Goal: Task Accomplishment & Management: Use online tool/utility

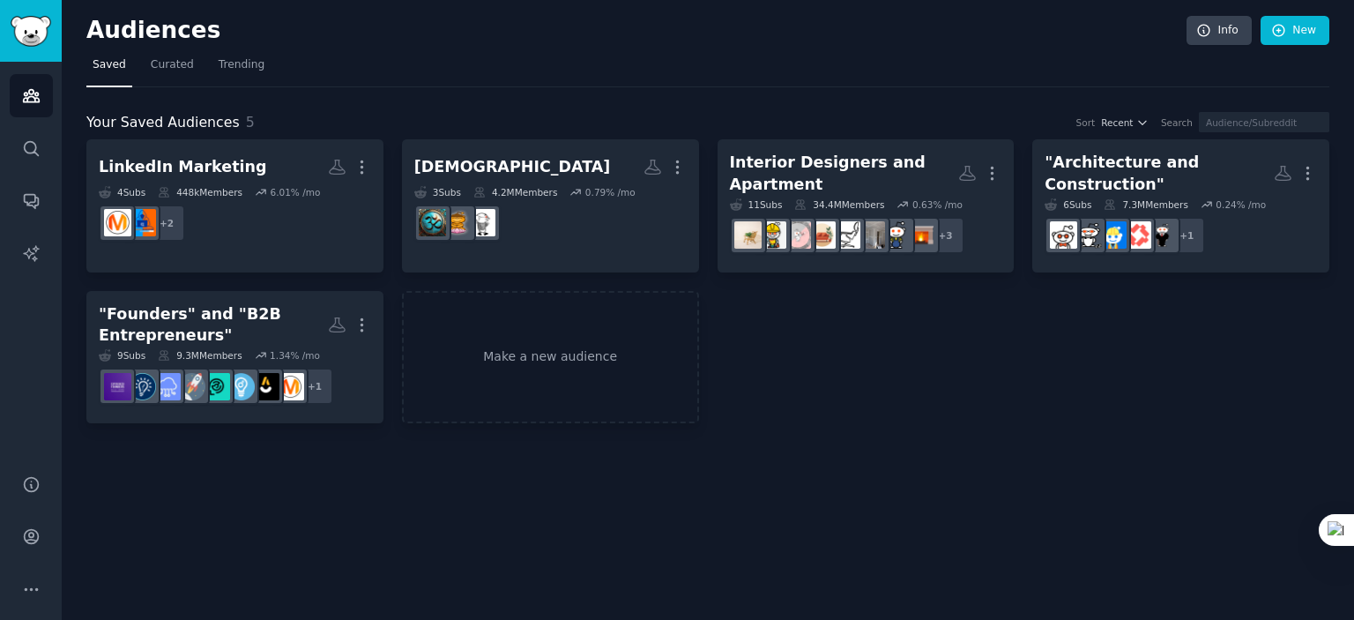
click at [827, 387] on div "LinkedIn Marketing More 4 Sub s 448k Members 6.01 % /mo + 2 [DEMOGRAPHIC_DATA] …" at bounding box center [707, 281] width 1243 height 284
click at [588, 326] on link "Make a new audience" at bounding box center [550, 357] width 297 height 133
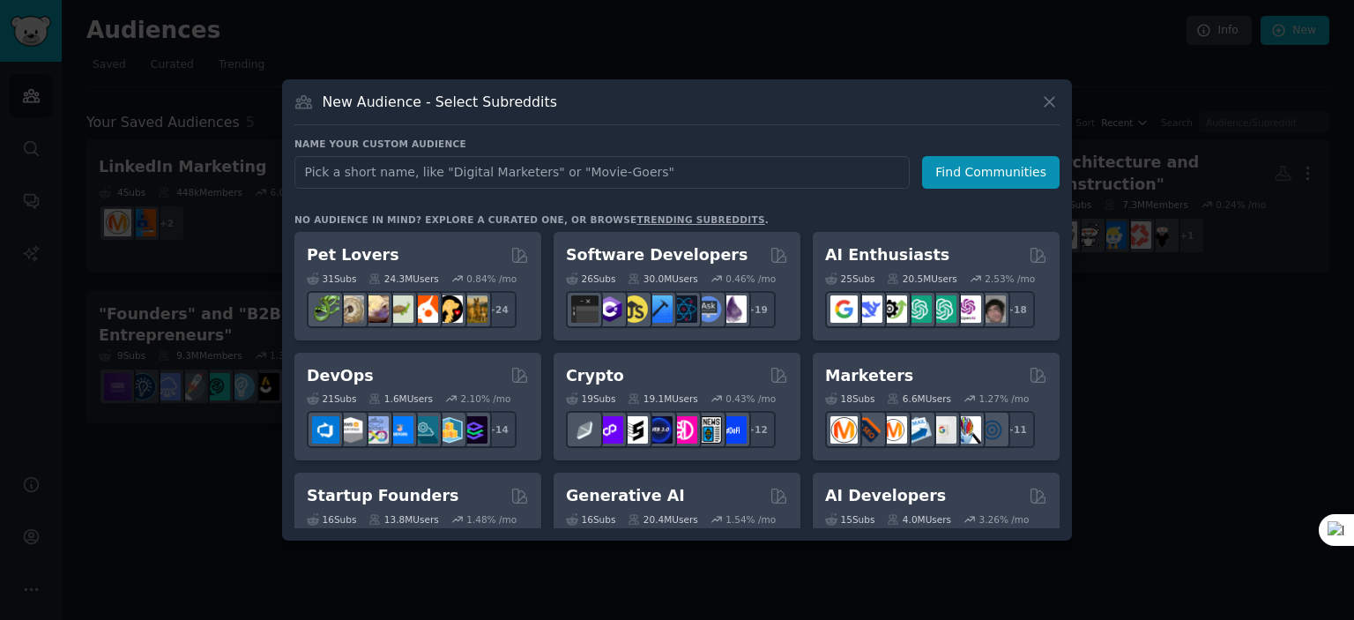
click at [413, 168] on input "text" at bounding box center [601, 172] width 615 height 33
type input "L"
type input "Lead Gen Experts"
click button "Find Communities" at bounding box center [991, 172] width 138 height 33
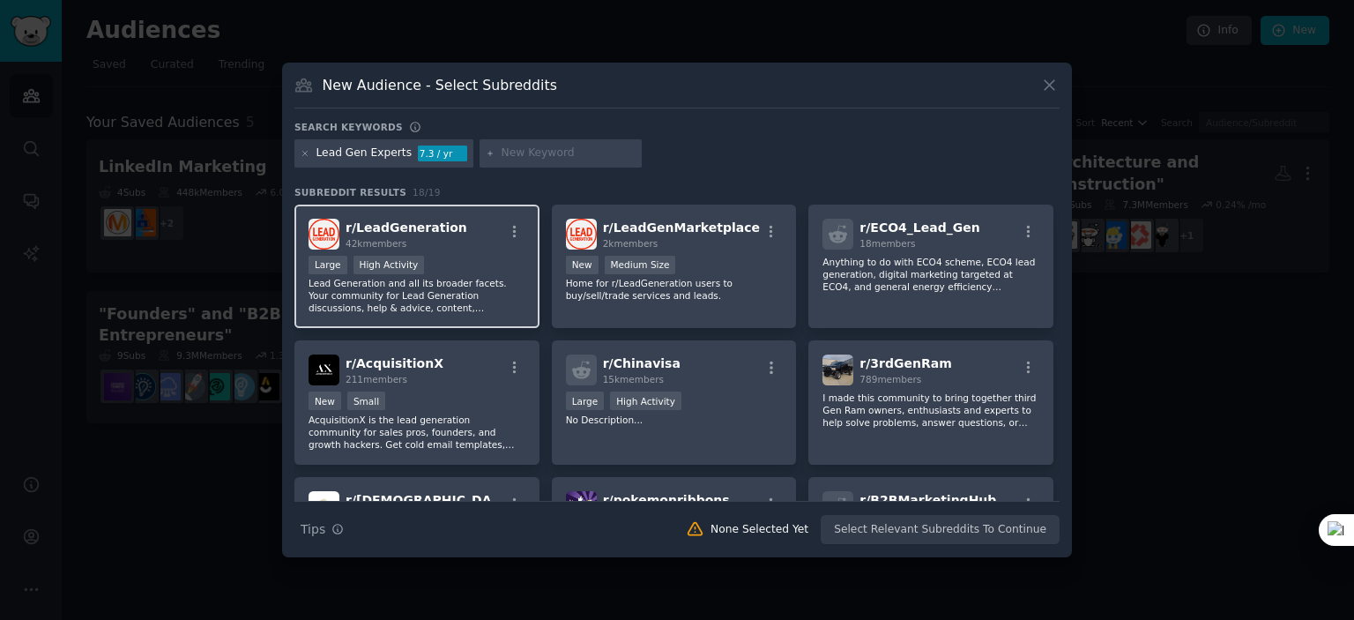
click at [486, 251] on div "r/ LeadGeneration 42k members >= 80th percentile for submissions / day Large Hi…" at bounding box center [416, 267] width 245 height 124
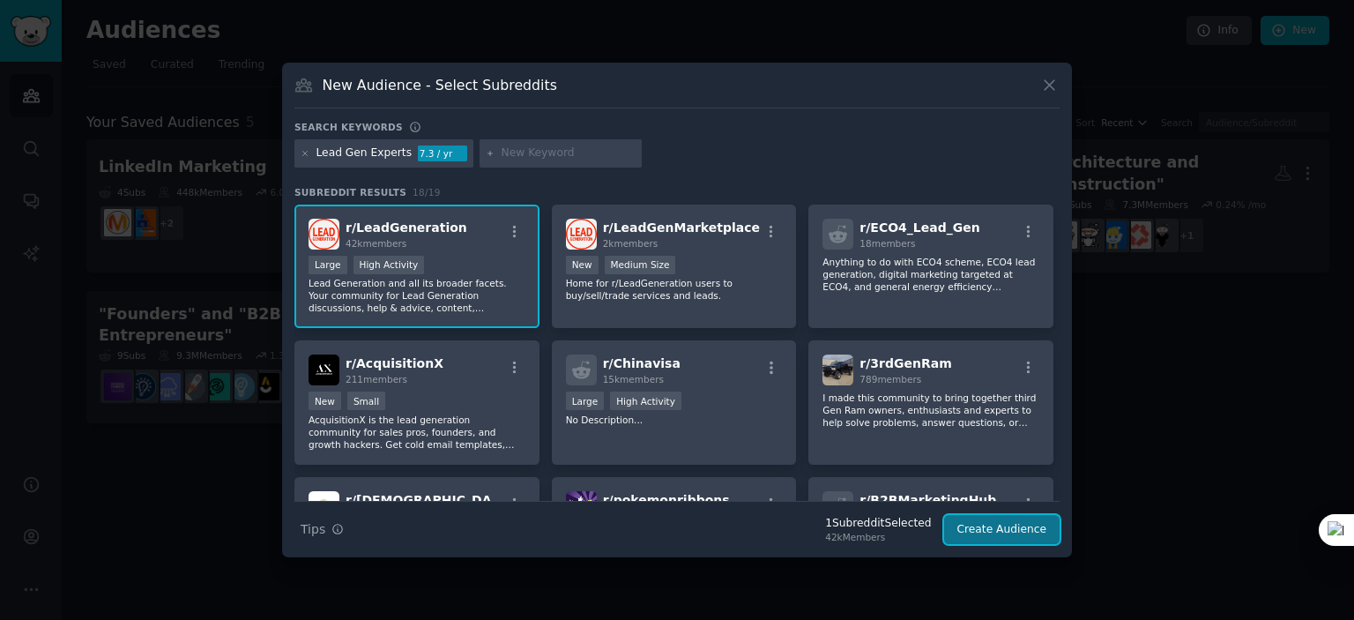
click at [989, 529] on button "Create Audience" at bounding box center [1002, 530] width 116 height 30
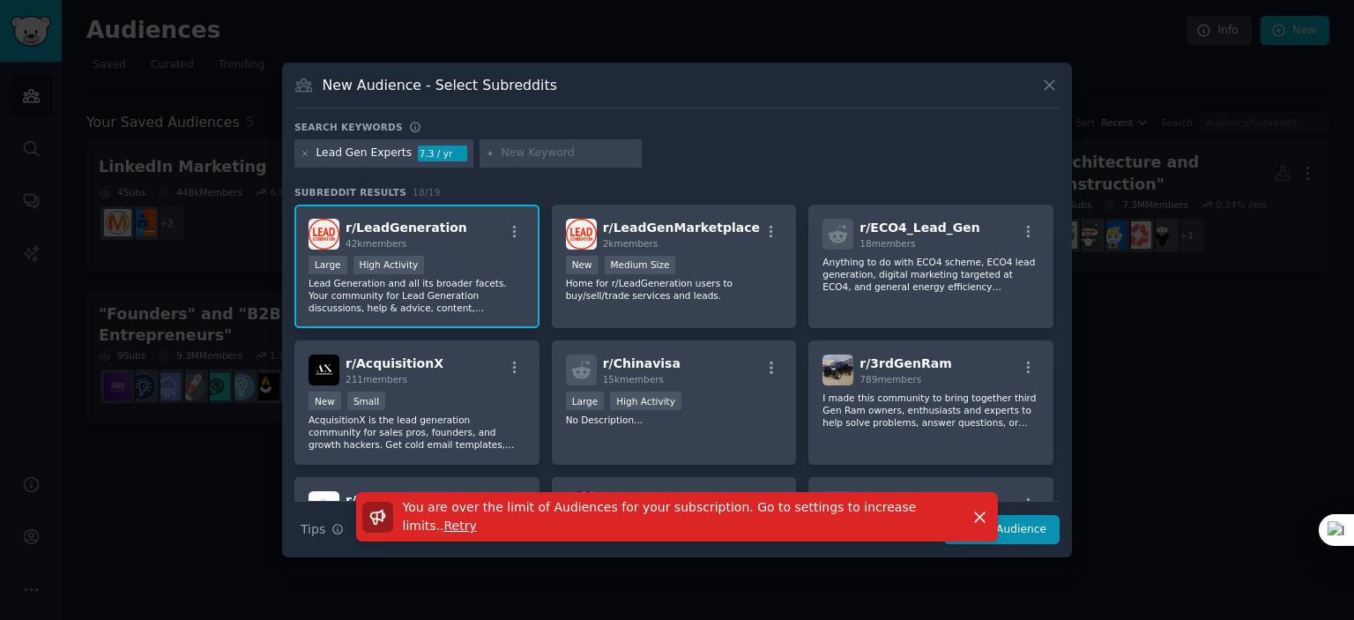
click at [477, 525] on span "Retry" at bounding box center [460, 525] width 33 height 14
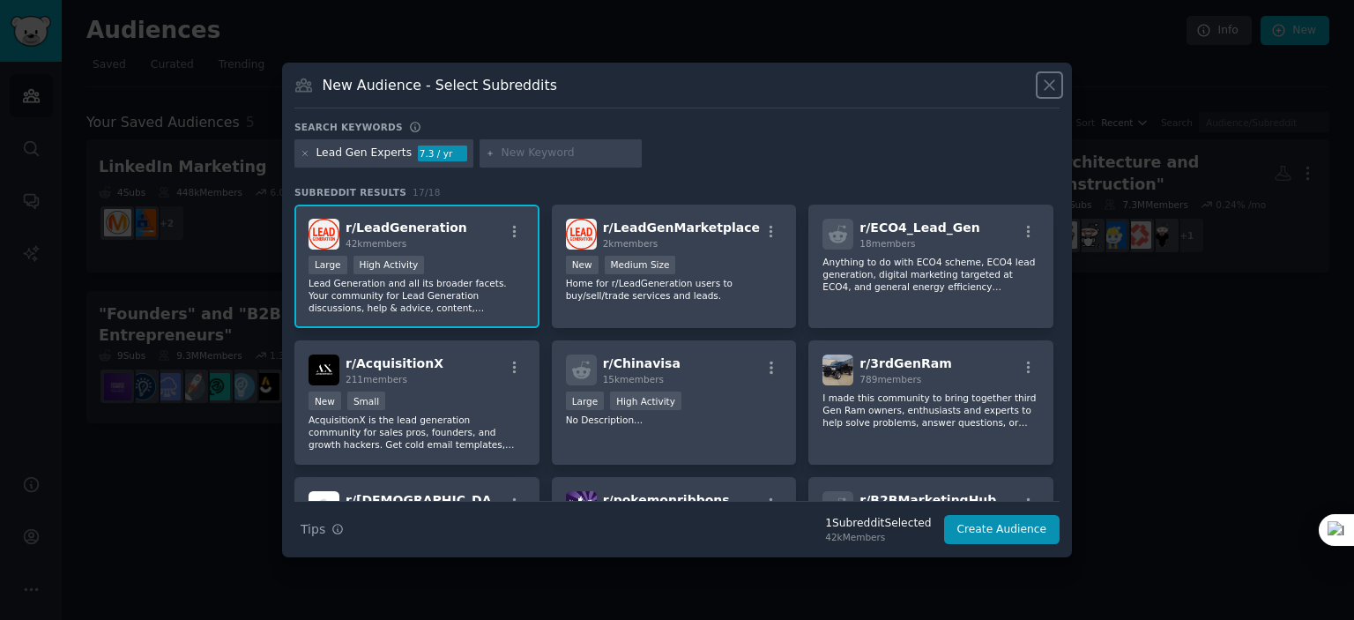
click at [1047, 91] on icon at bounding box center [1049, 85] width 19 height 19
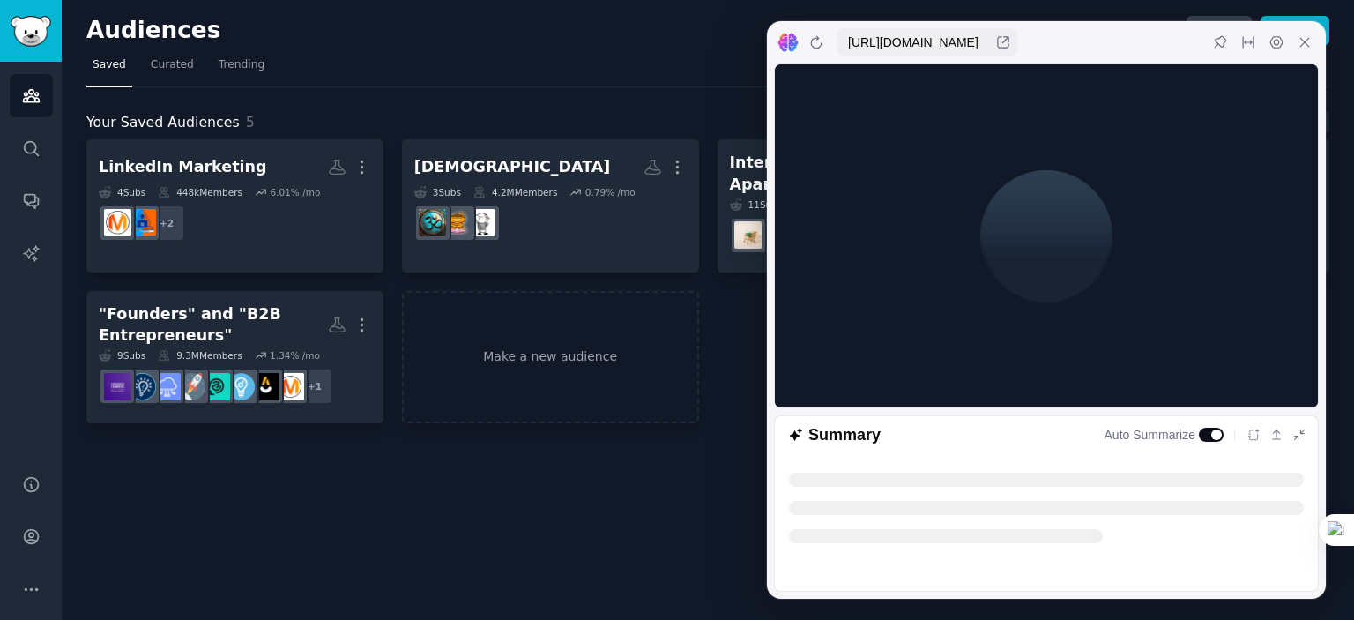
drag, startPoint x: 1307, startPoint y: 45, endPoint x: 1272, endPoint y: 66, distance: 40.4
click at [1308, 44] on icon at bounding box center [1305, 42] width 14 height 14
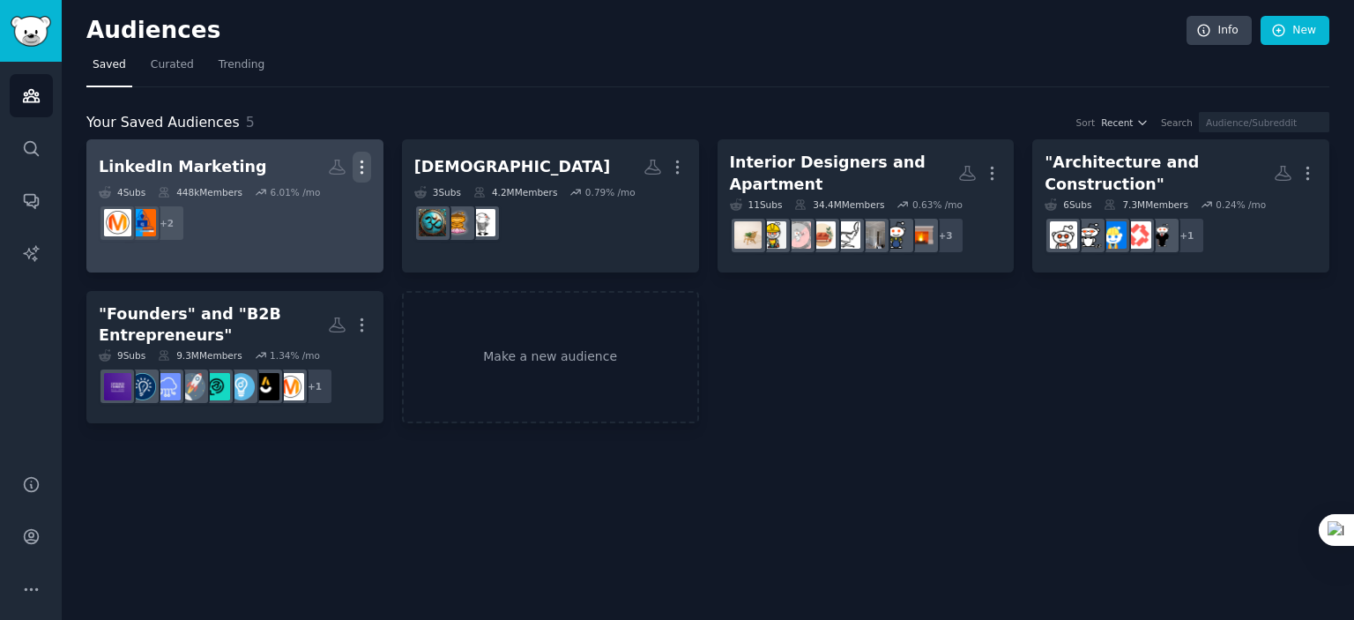
click at [358, 168] on icon "button" at bounding box center [362, 167] width 19 height 19
click at [212, 229] on dd "r/LinkedInTips, r/linkedin + 2" at bounding box center [235, 222] width 272 height 49
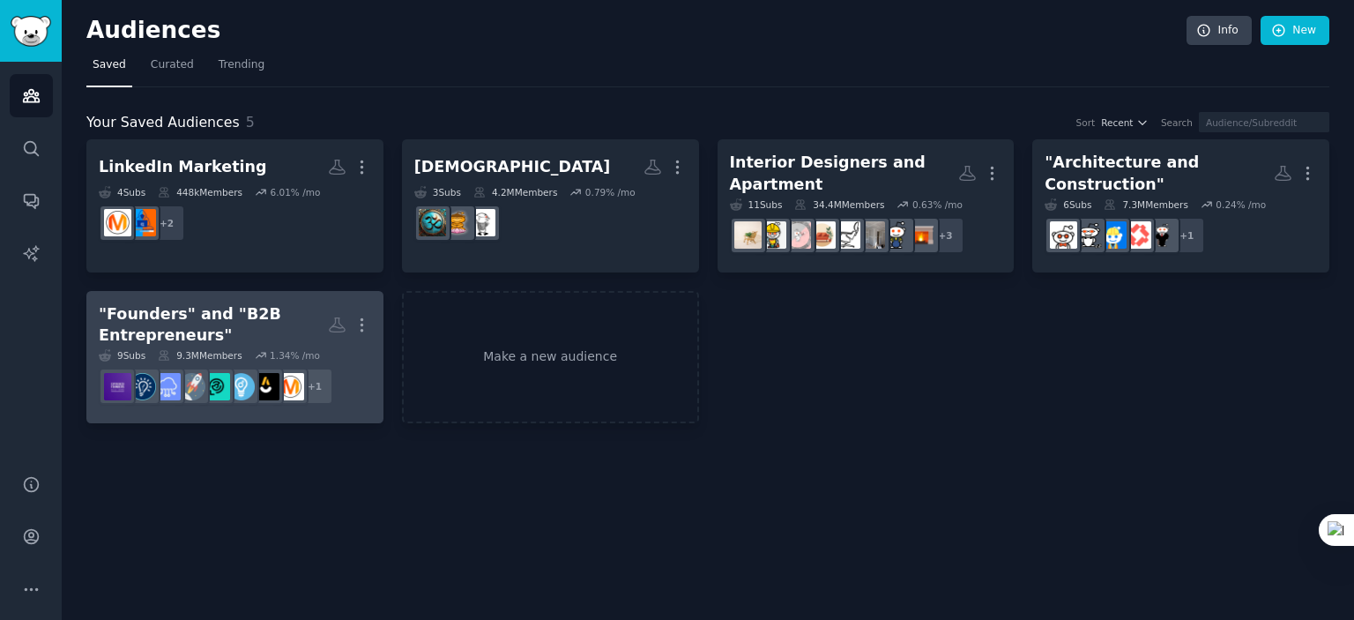
click at [235, 316] on div ""Founders" and "B2B Entrepreneurs"" at bounding box center [213, 324] width 229 height 43
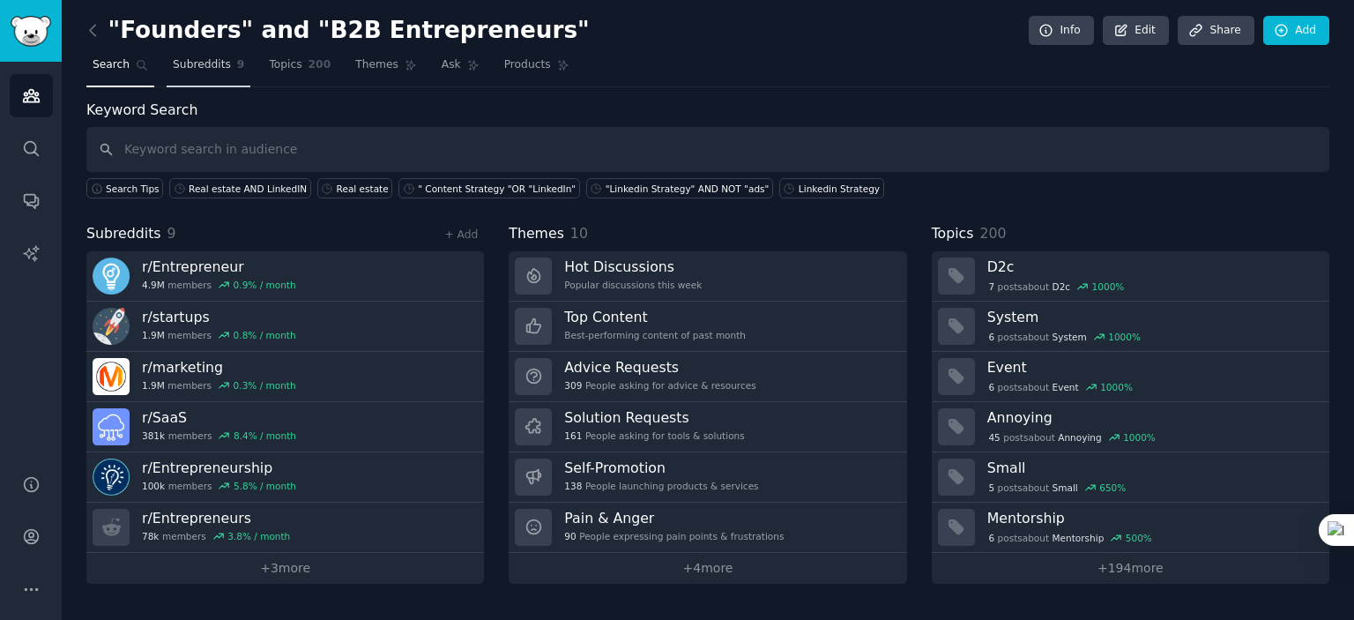
click at [183, 66] on span "Subreddits" at bounding box center [202, 65] width 58 height 16
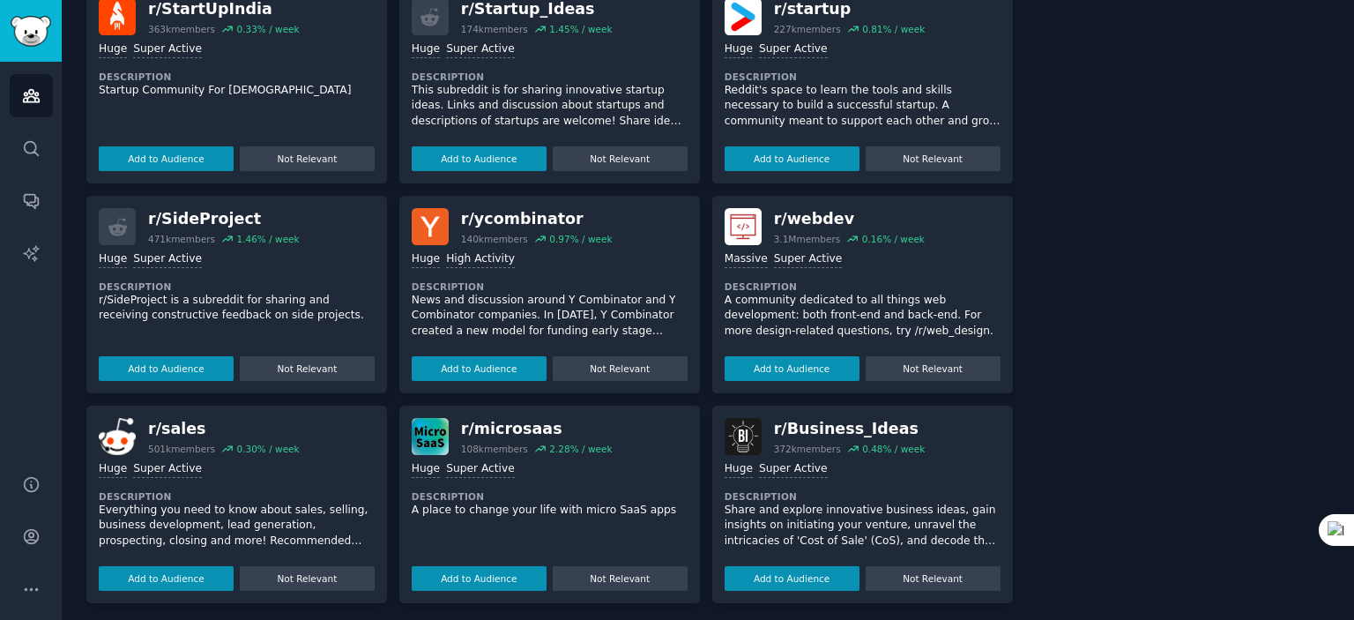
scroll to position [903, 0]
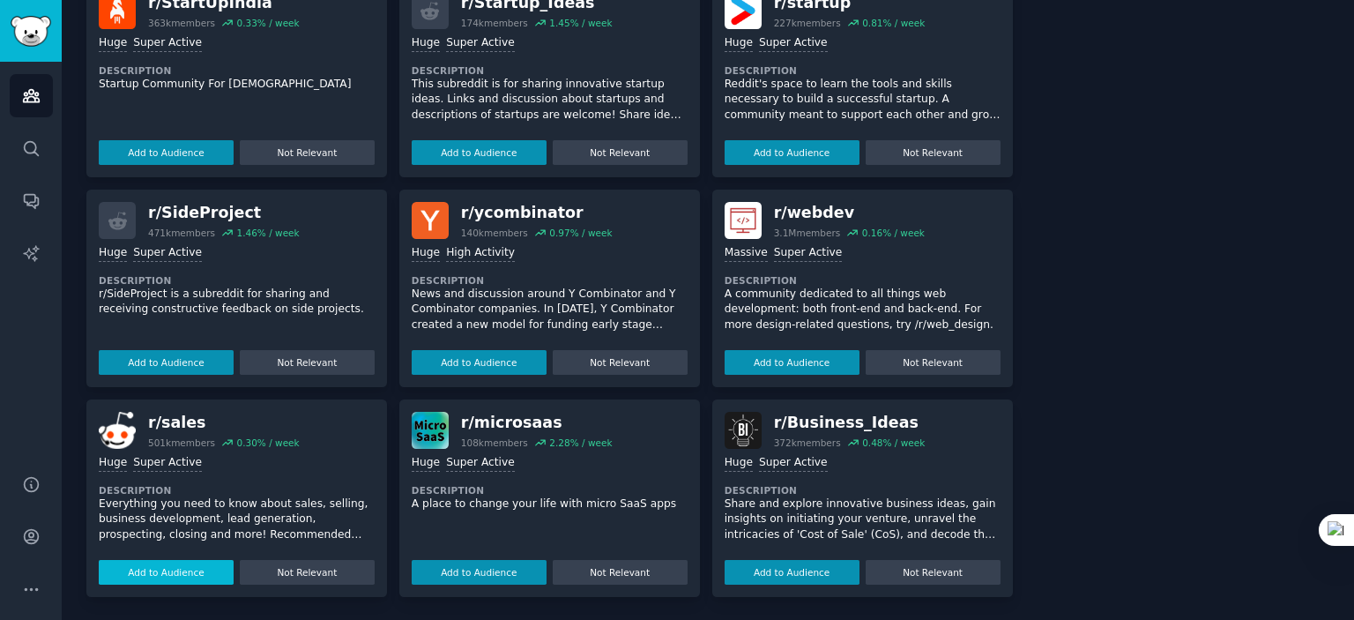
click at [139, 570] on button "Add to Audience" at bounding box center [166, 572] width 135 height 25
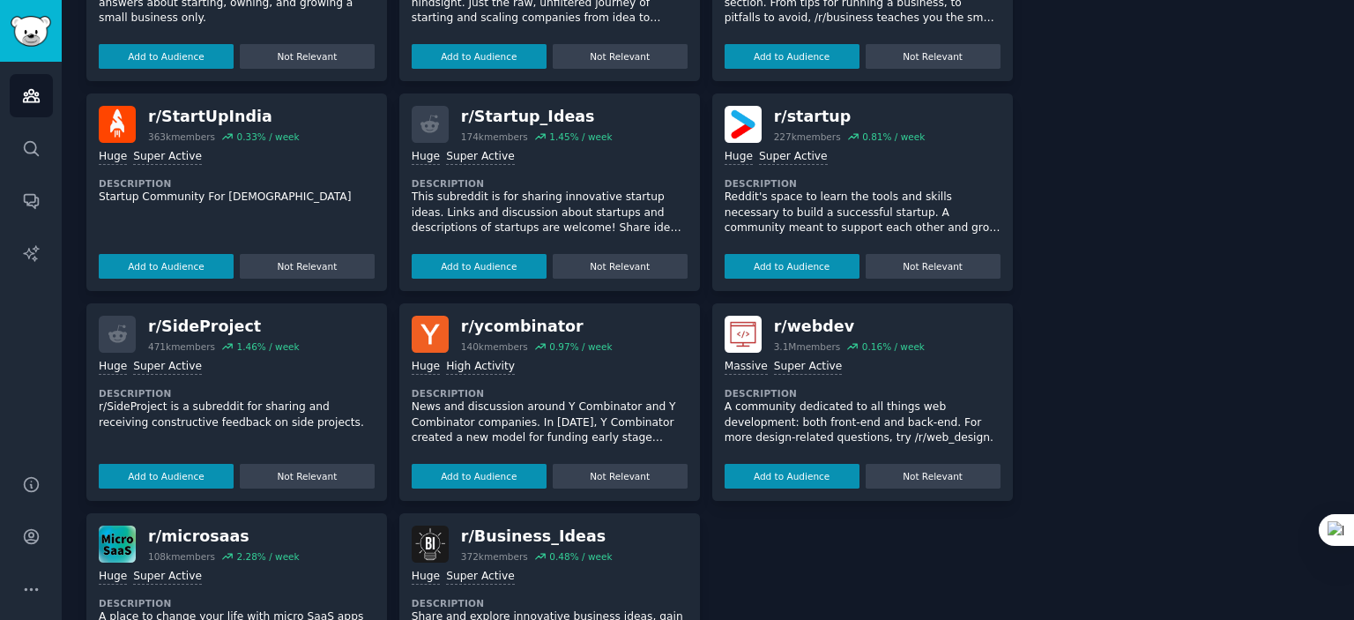
scroll to position [1003, 0]
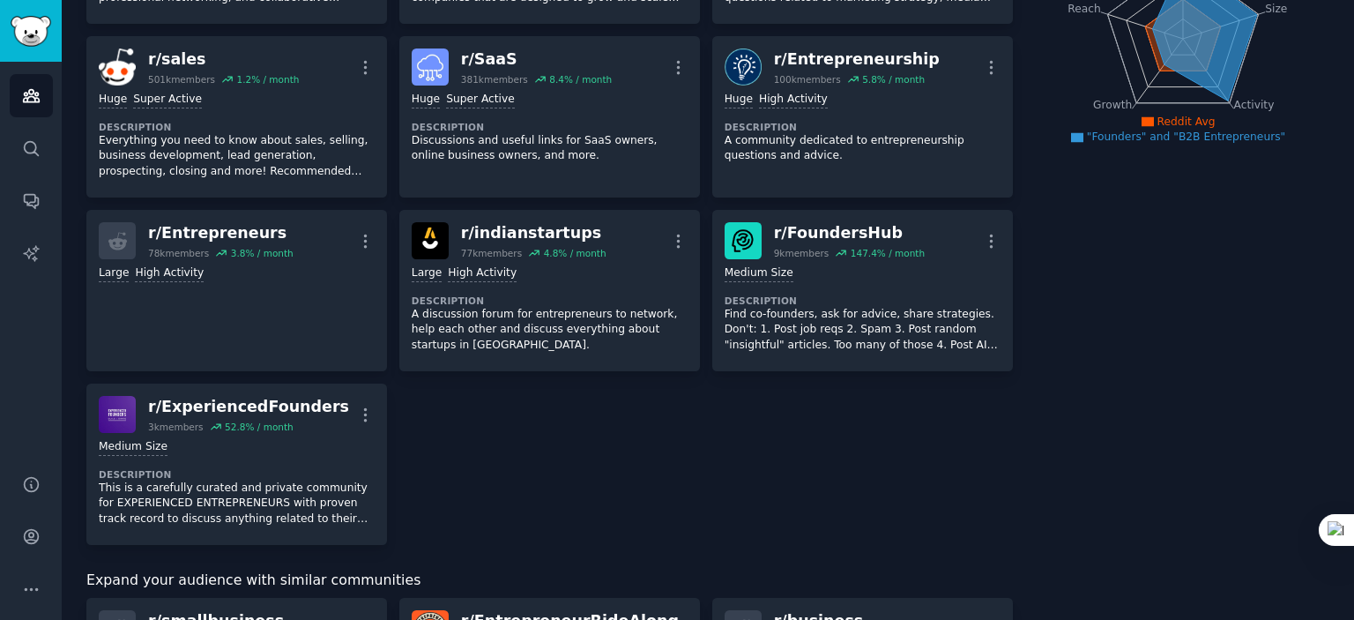
click at [412, 451] on div "r/ Entrepreneur 4.9M members 0.9 % / month More Massive Super Active Descriptio…" at bounding box center [549, 203] width 927 height 682
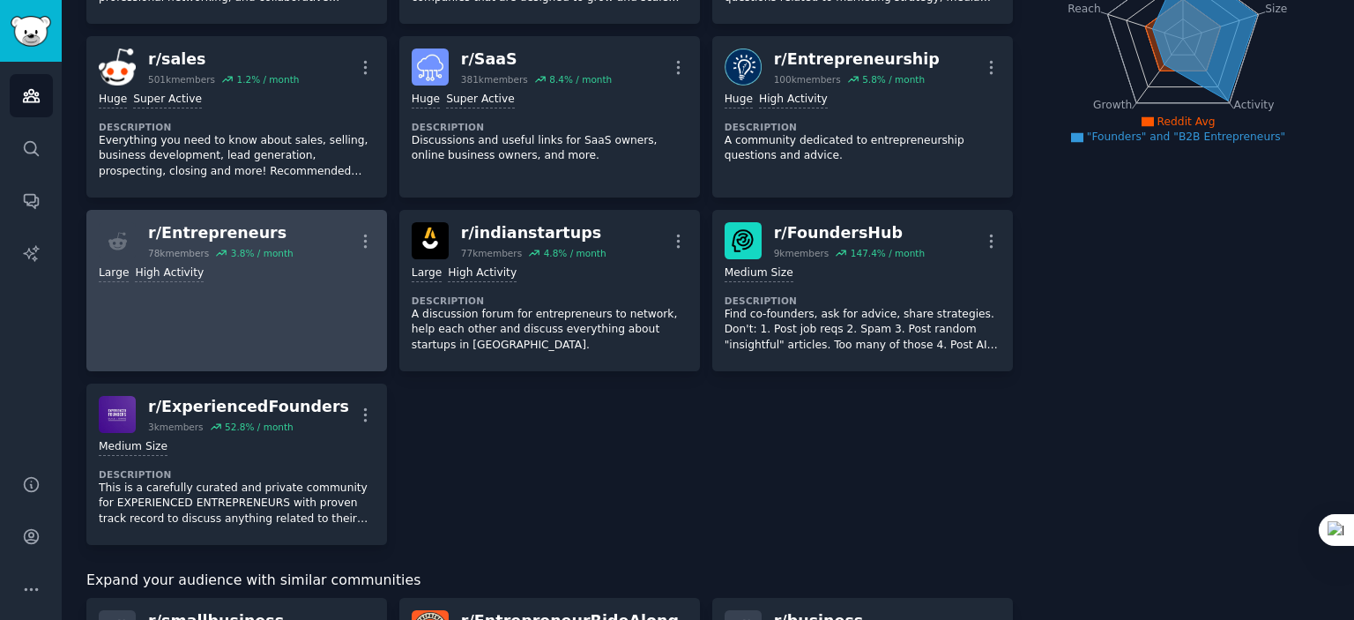
scroll to position [88, 0]
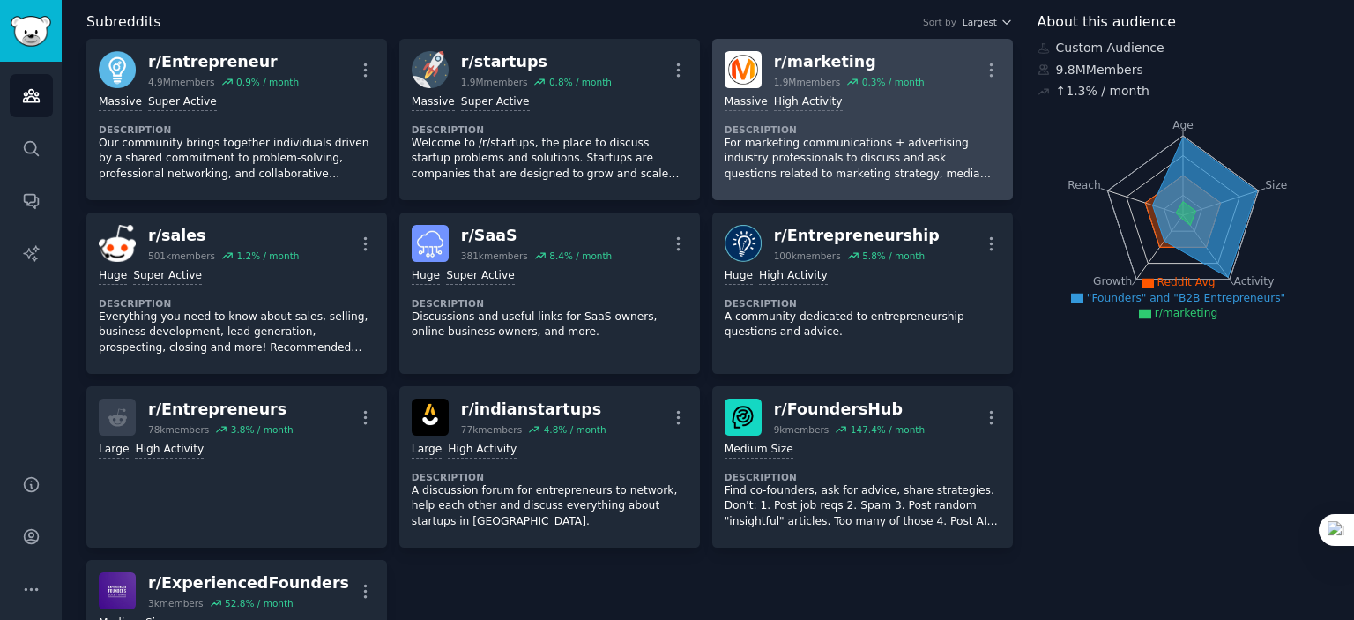
click at [850, 68] on div "r/ marketing" at bounding box center [849, 62] width 151 height 22
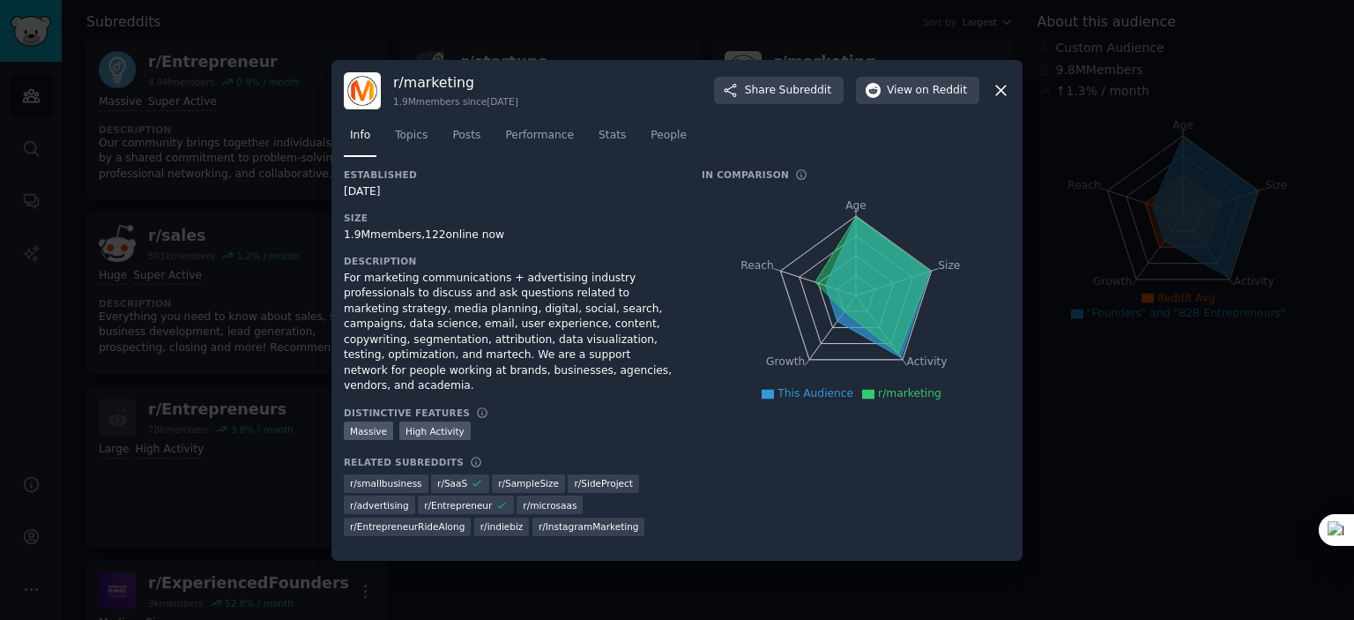
click at [1188, 521] on div at bounding box center [677, 310] width 1354 height 620
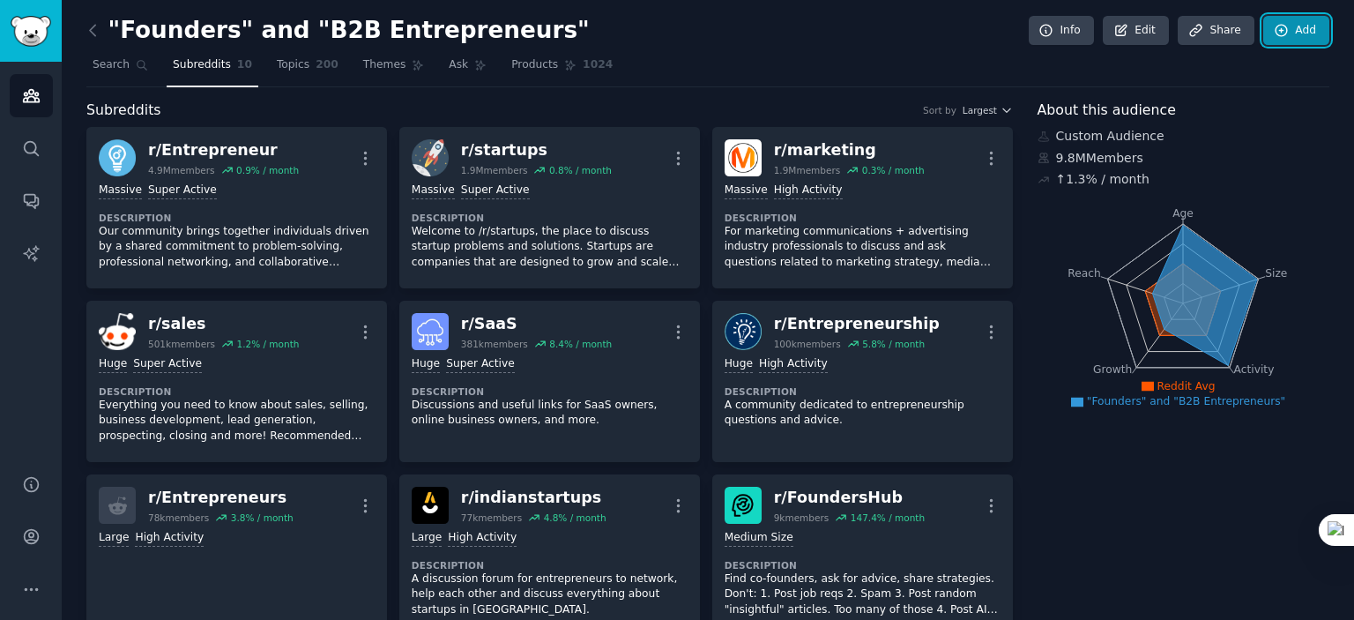
click at [1294, 25] on link "Add" at bounding box center [1296, 31] width 66 height 30
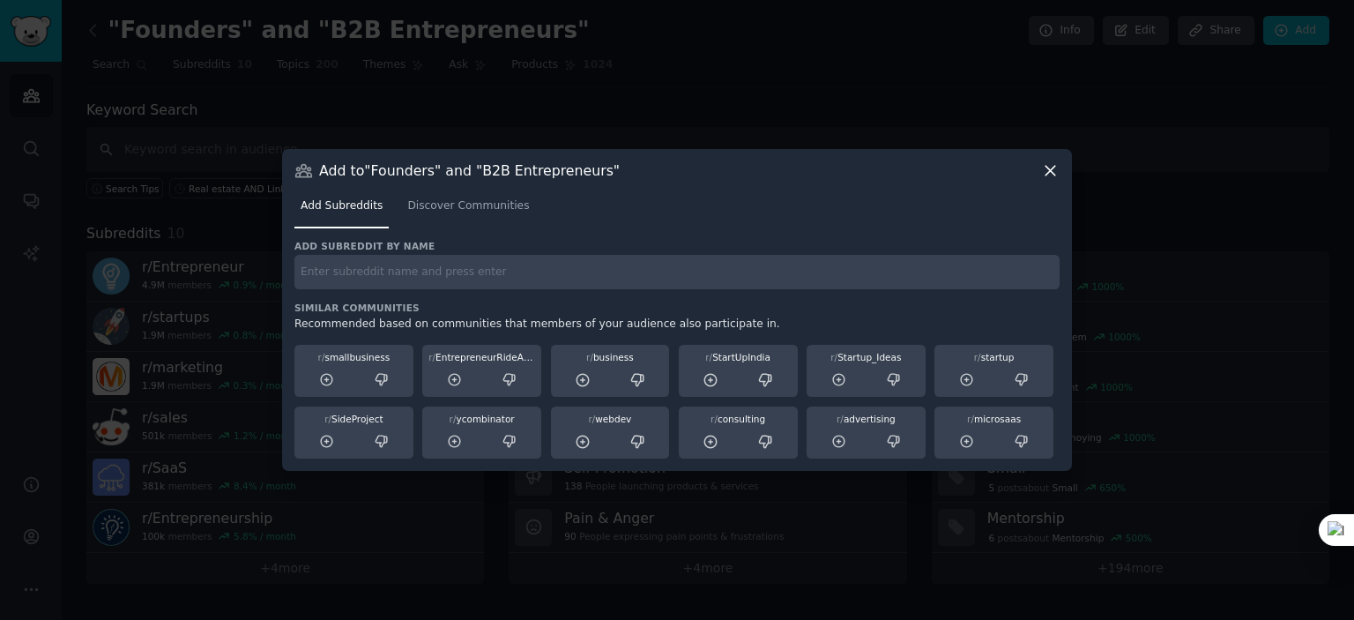
click at [409, 277] on input "text" at bounding box center [676, 272] width 765 height 34
type input "r/linkedIn"
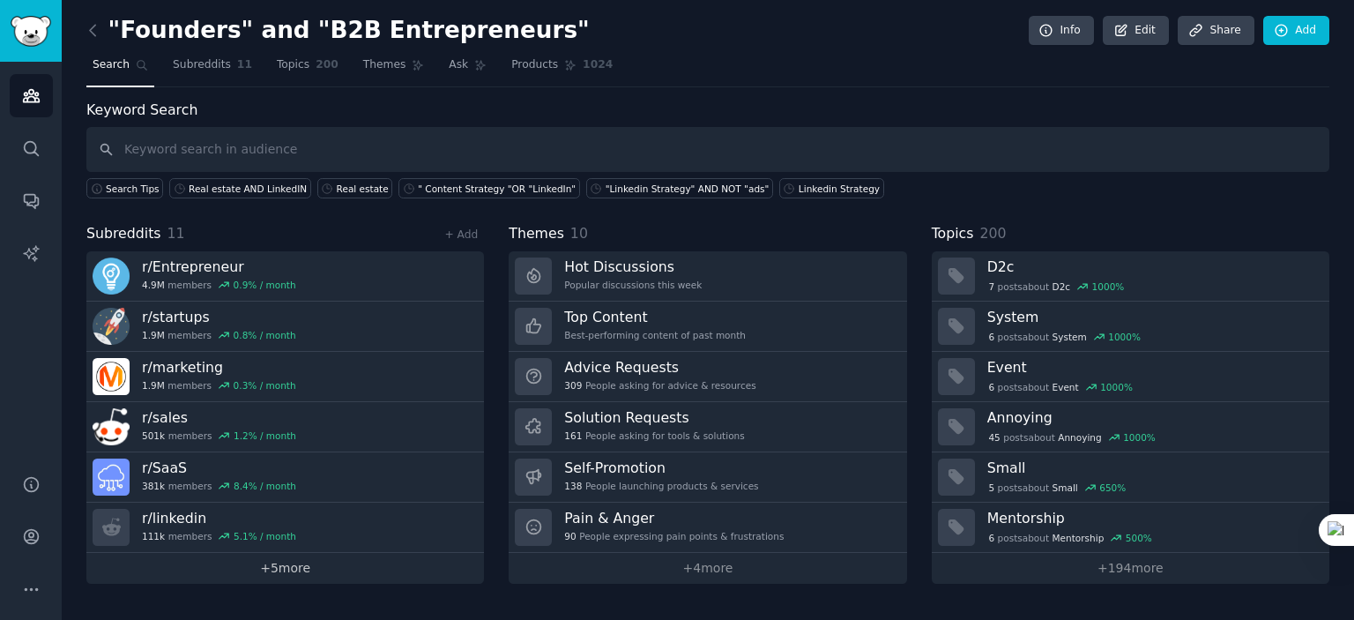
click at [258, 577] on link "+ 5 more" at bounding box center [285, 568] width 398 height 31
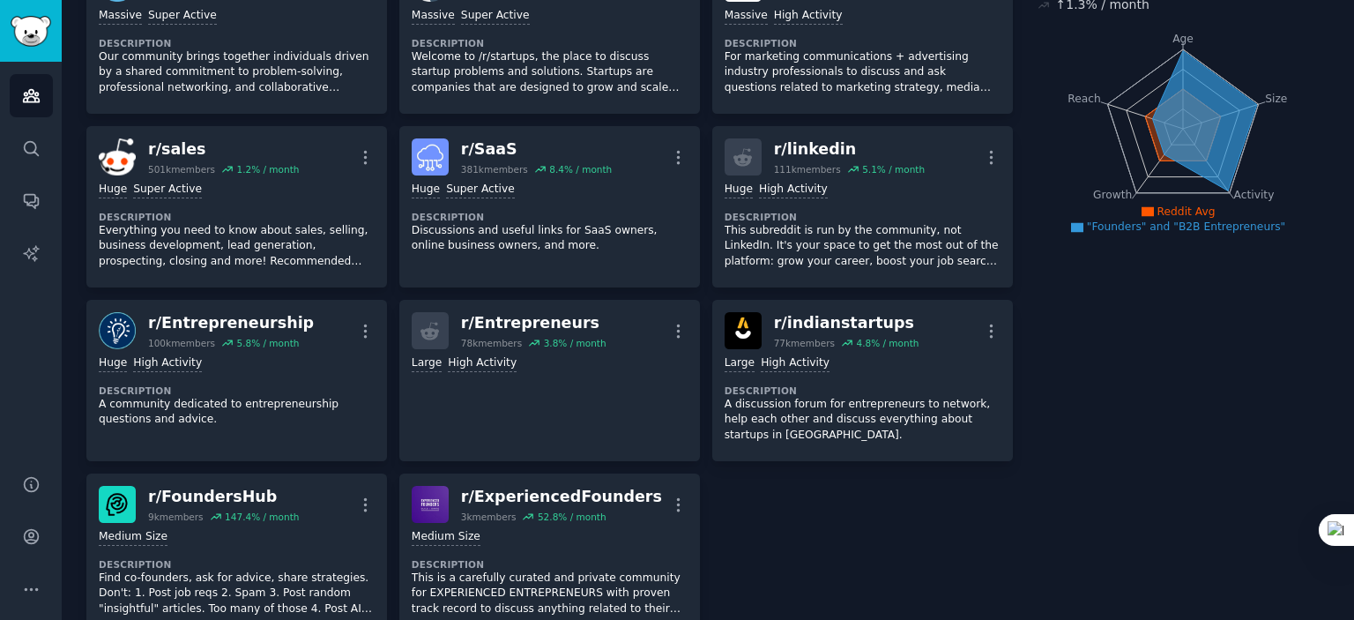
scroll to position [176, 0]
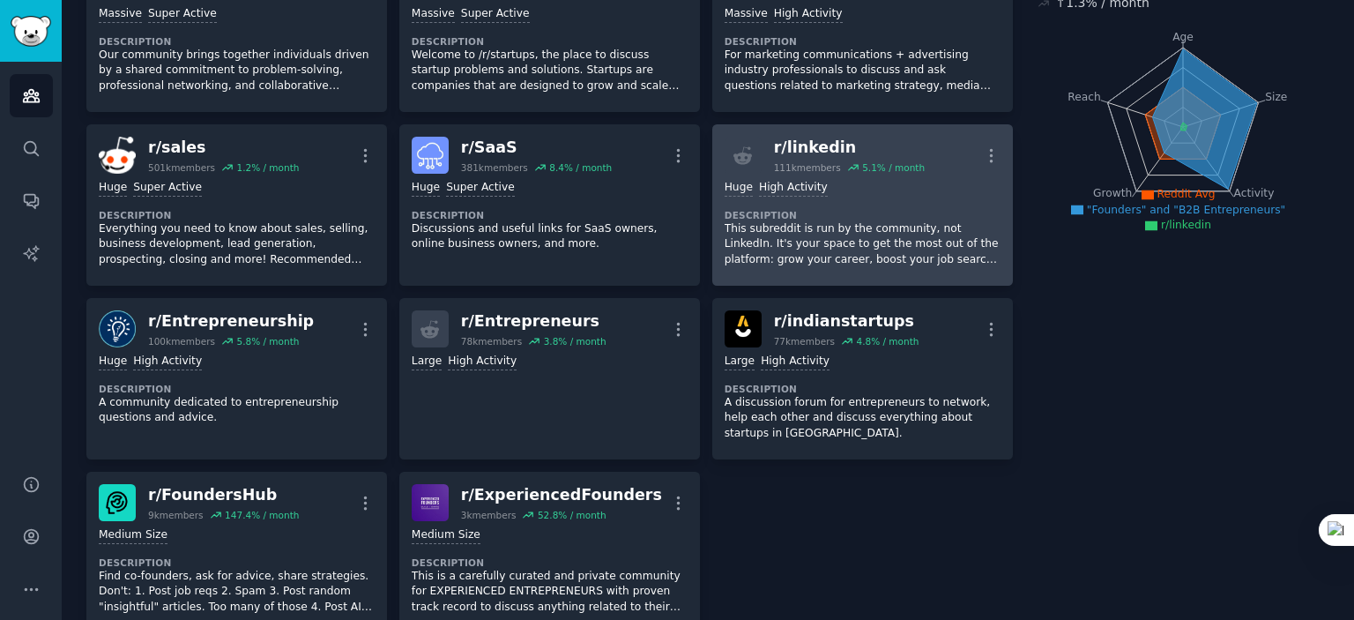
click at [852, 229] on p "This subreddit is run by the community, not LinkedIn. It's your space to get th…" at bounding box center [863, 244] width 276 height 47
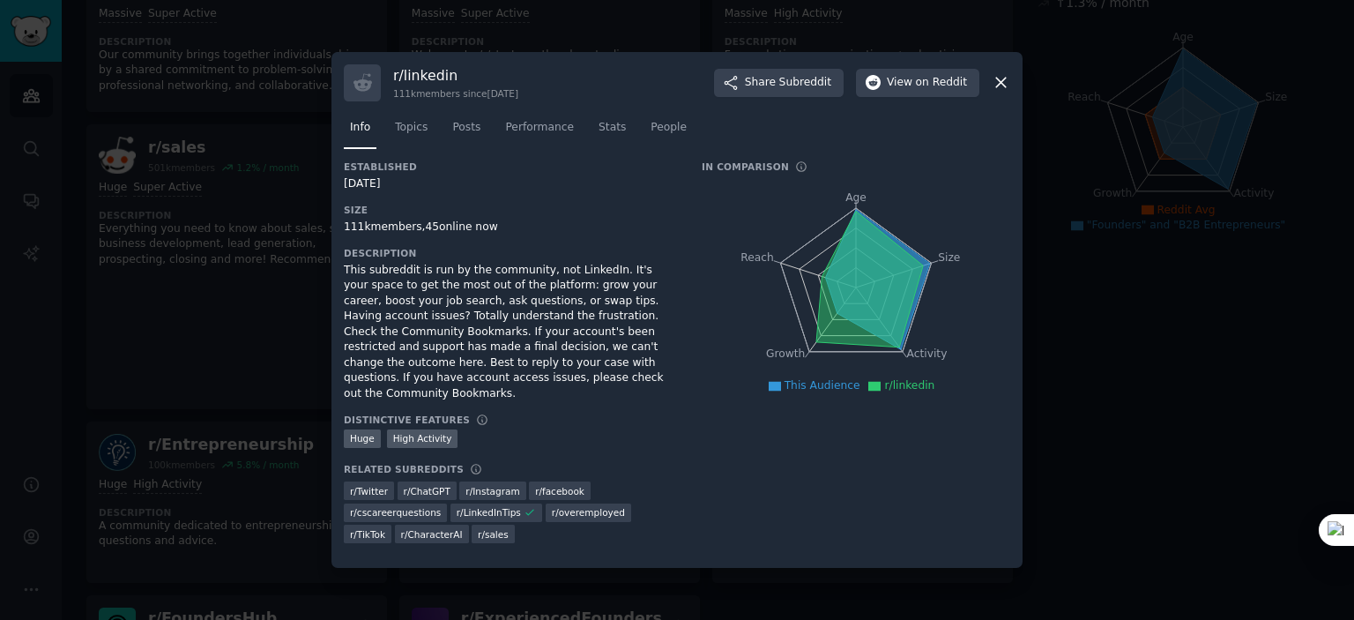
click at [1090, 459] on div at bounding box center [677, 310] width 1354 height 620
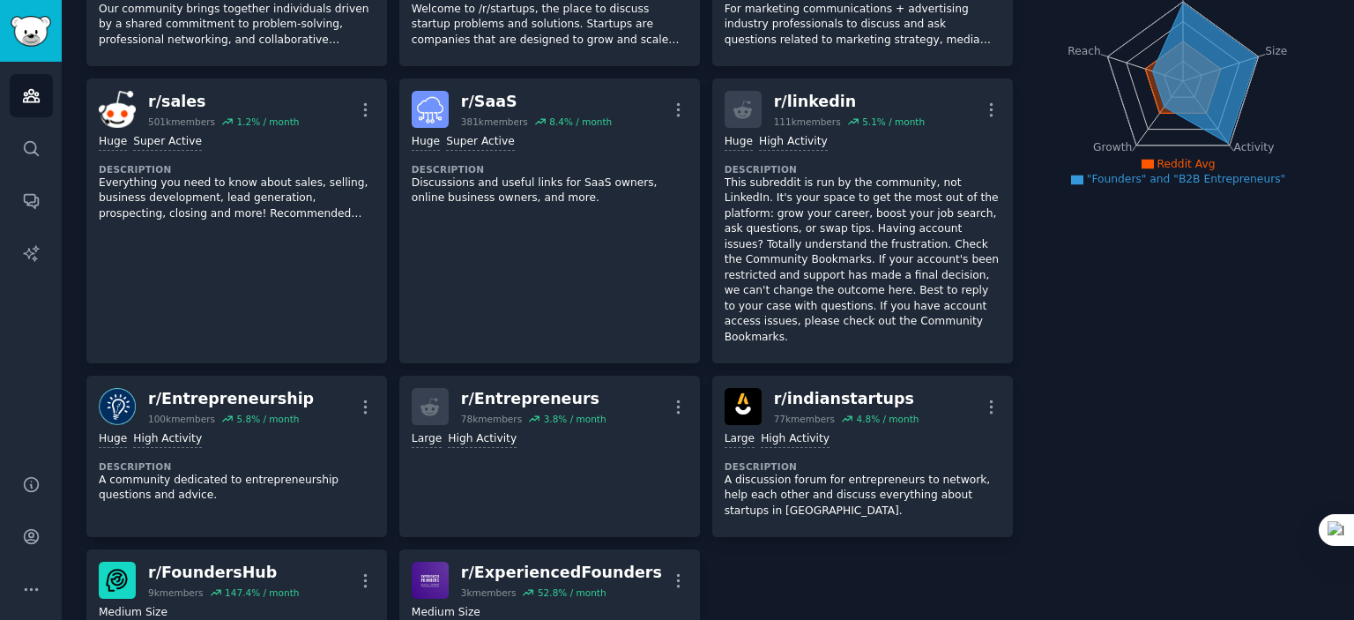
scroll to position [23, 0]
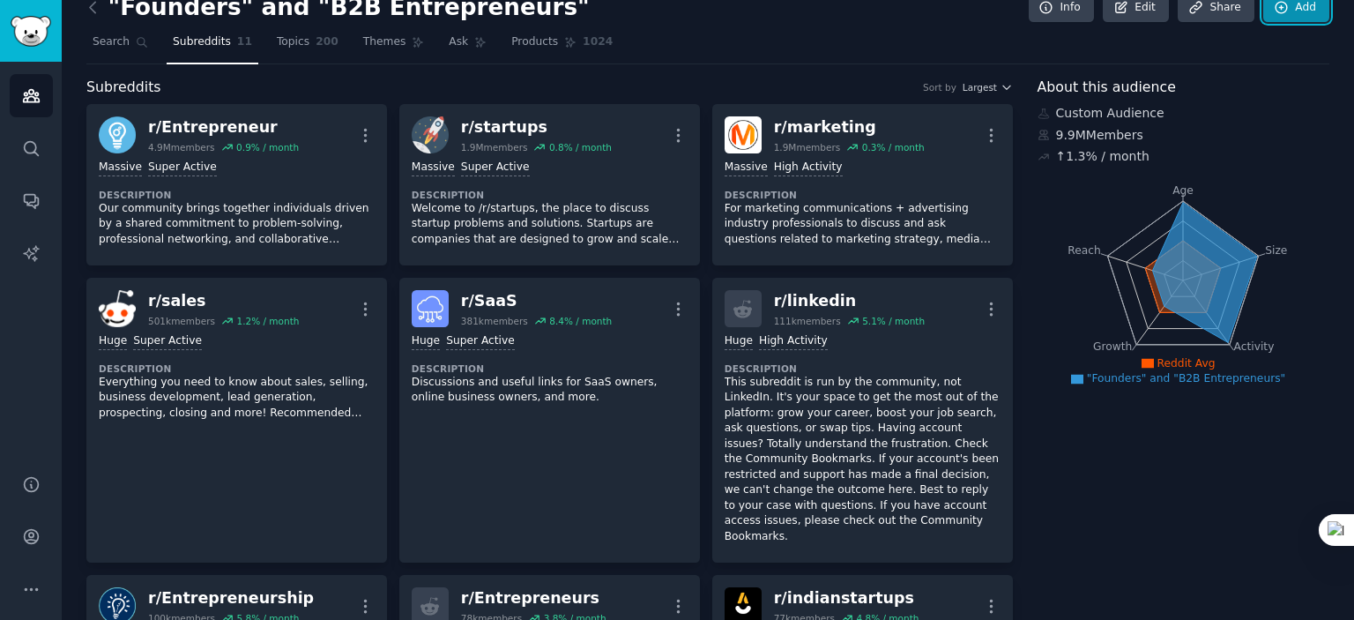
click at [1283, 16] on link "Add" at bounding box center [1296, 8] width 66 height 30
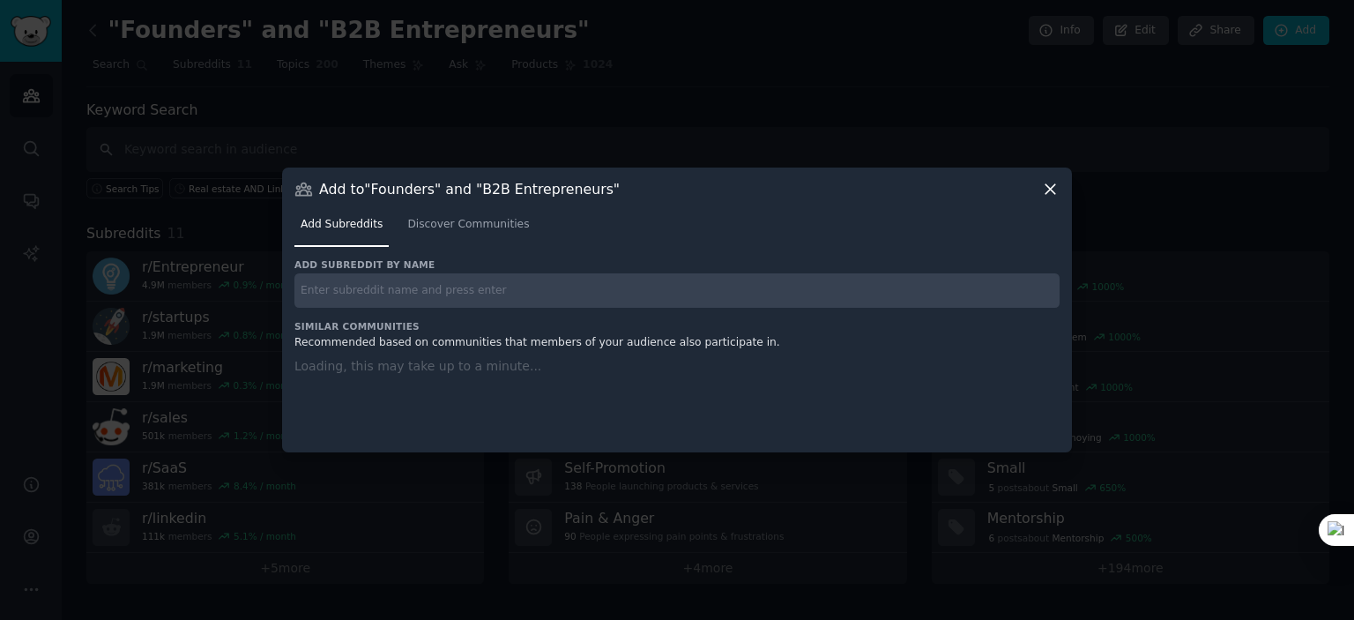
click at [494, 294] on input "text" at bounding box center [676, 290] width 765 height 34
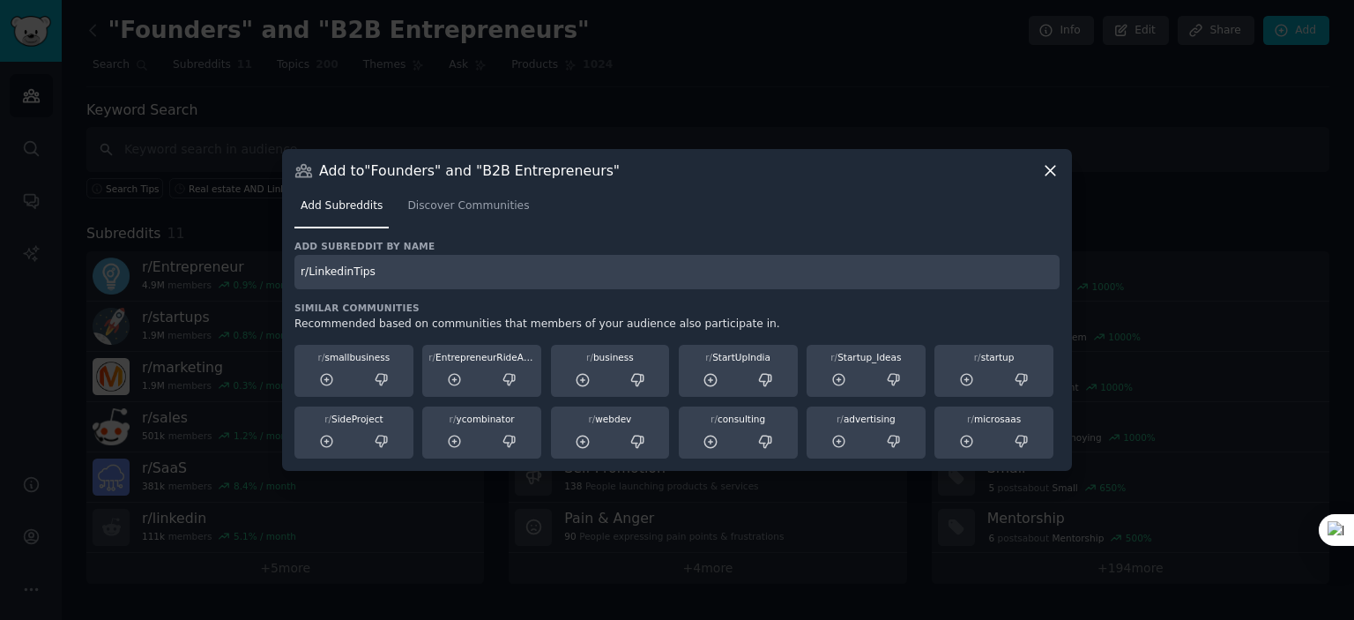
type input "r/LinkedinTips"
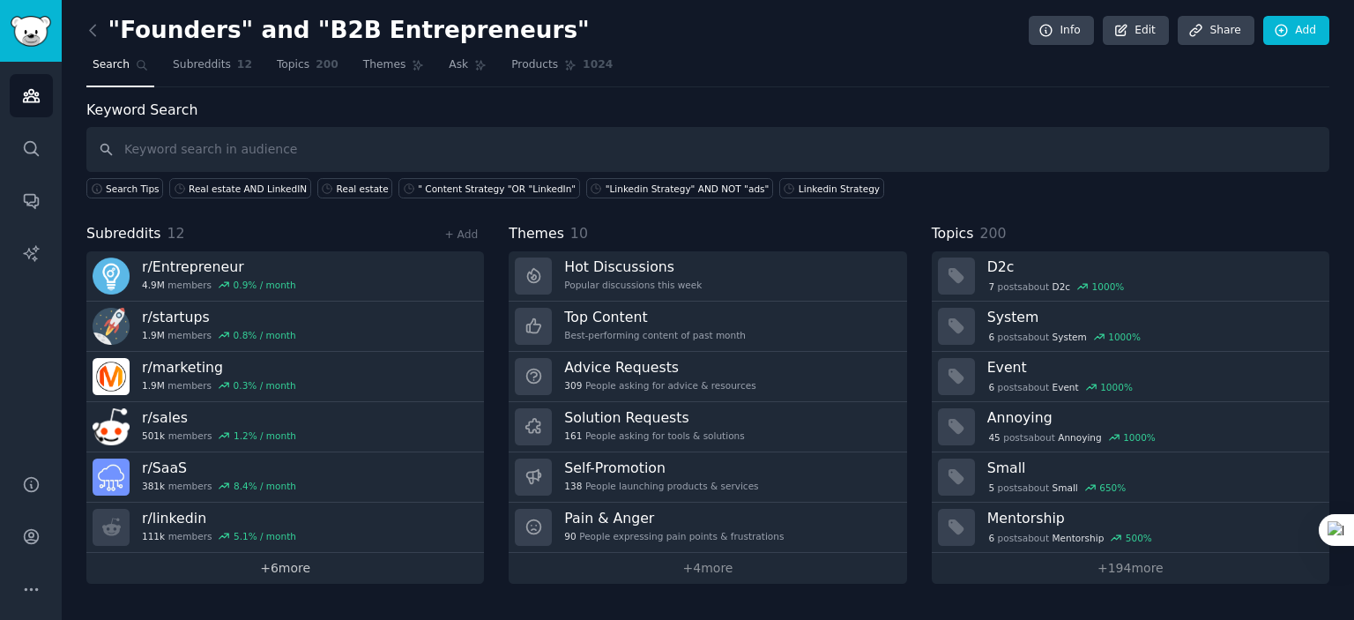
click at [264, 574] on link "+ 6 more" at bounding box center [285, 568] width 398 height 31
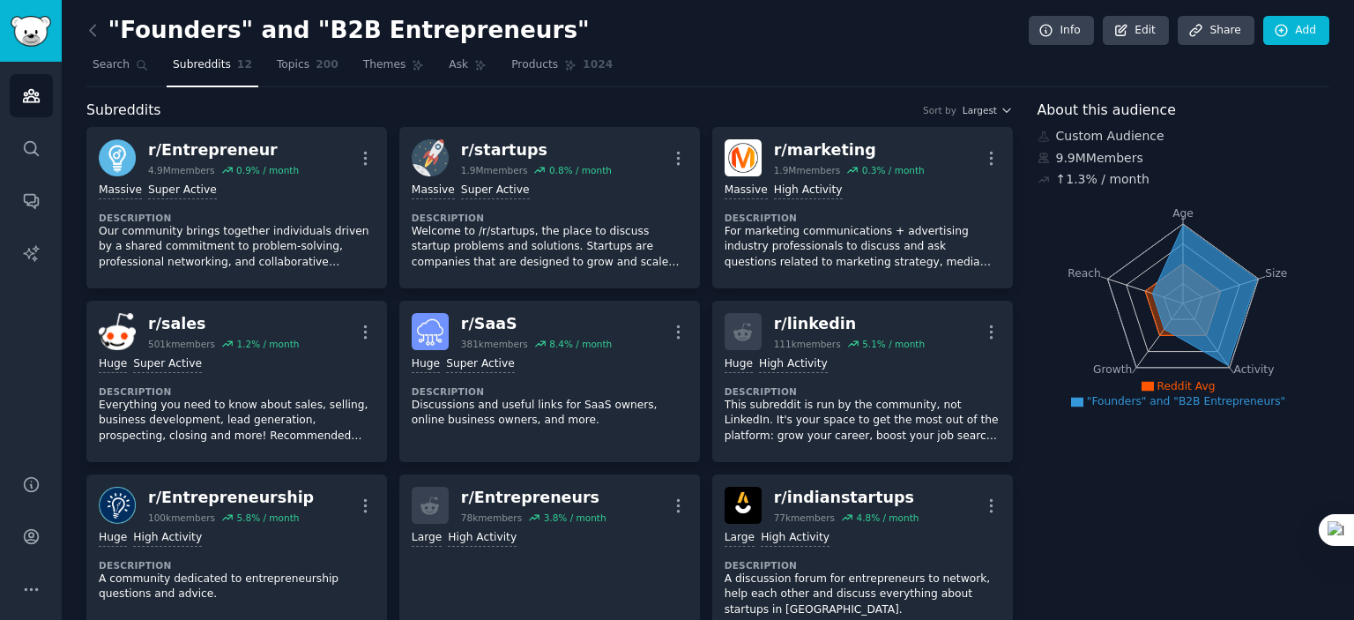
click at [23, 104] on icon "Sidebar" at bounding box center [31, 95] width 19 height 19
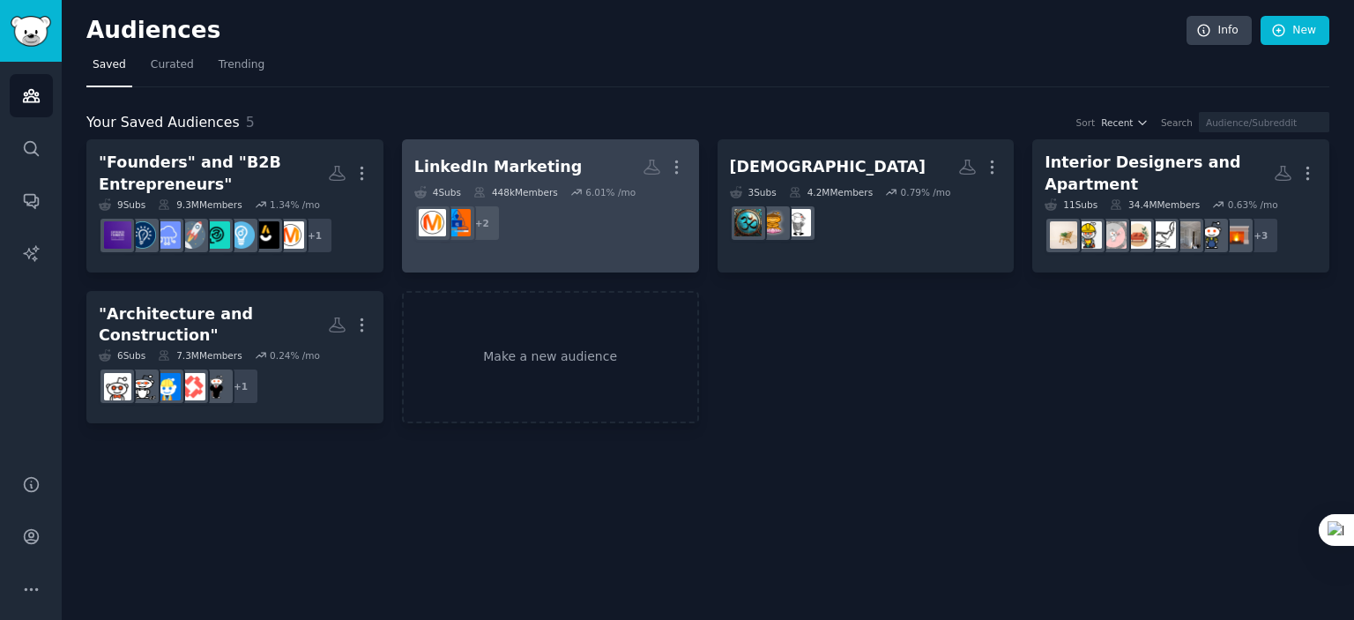
click at [532, 211] on dd "+ 2" at bounding box center [550, 222] width 272 height 49
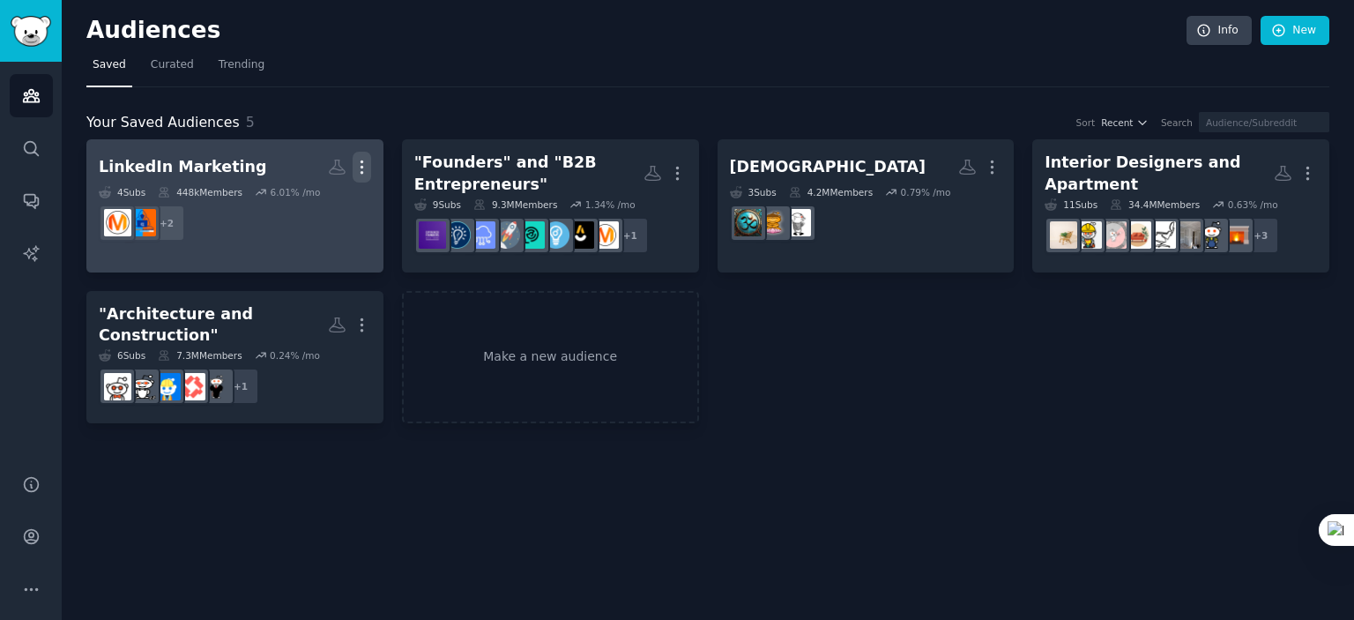
click at [367, 166] on icon "button" at bounding box center [362, 167] width 19 height 19
click at [308, 205] on p "Delete" at bounding box center [314, 204] width 41 height 19
click at [316, 202] on p "Delete" at bounding box center [314, 204] width 41 height 19
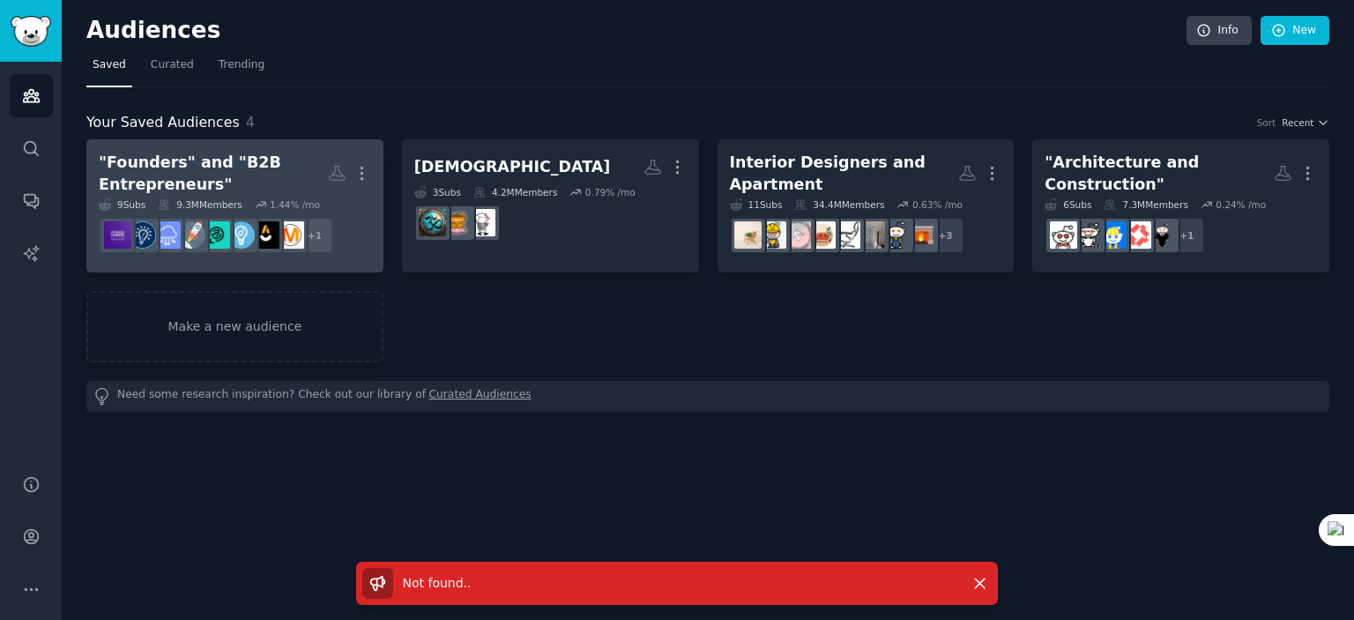
click at [290, 184] on div ""Founders" and "B2B Entrepreneurs"" at bounding box center [213, 173] width 229 height 43
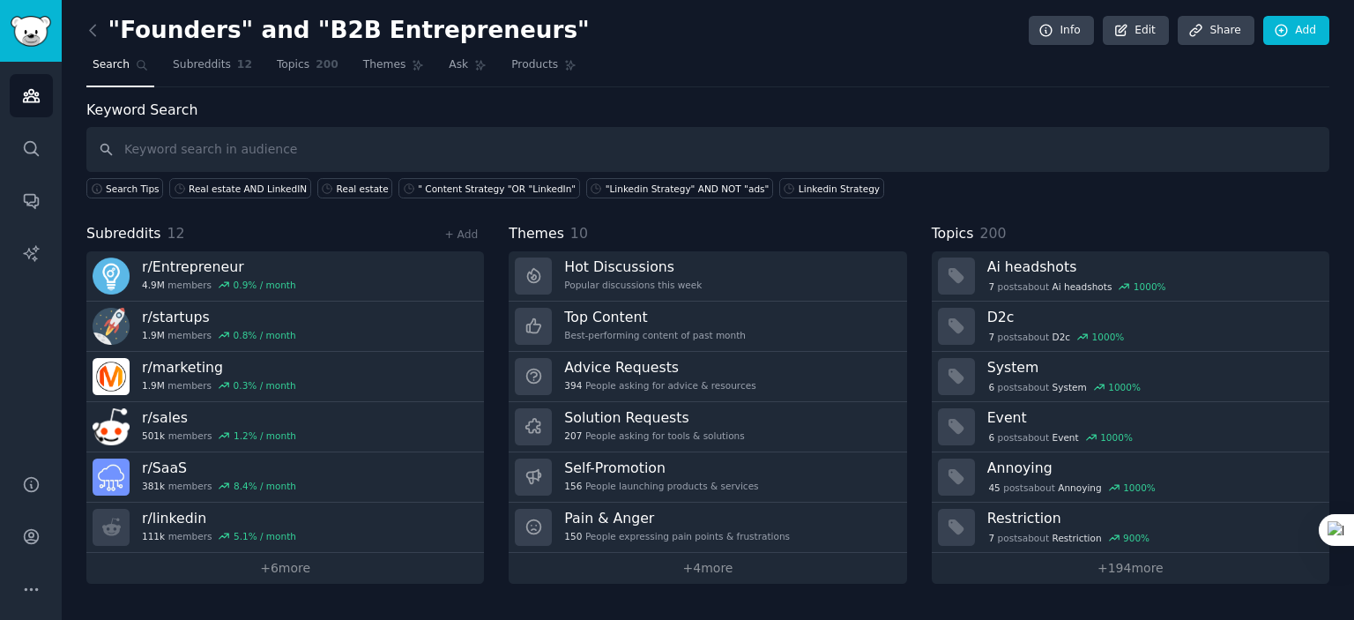
click at [204, 145] on input "text" at bounding box center [707, 149] width 1243 height 45
click at [1277, 34] on icon at bounding box center [1282, 31] width 16 height 16
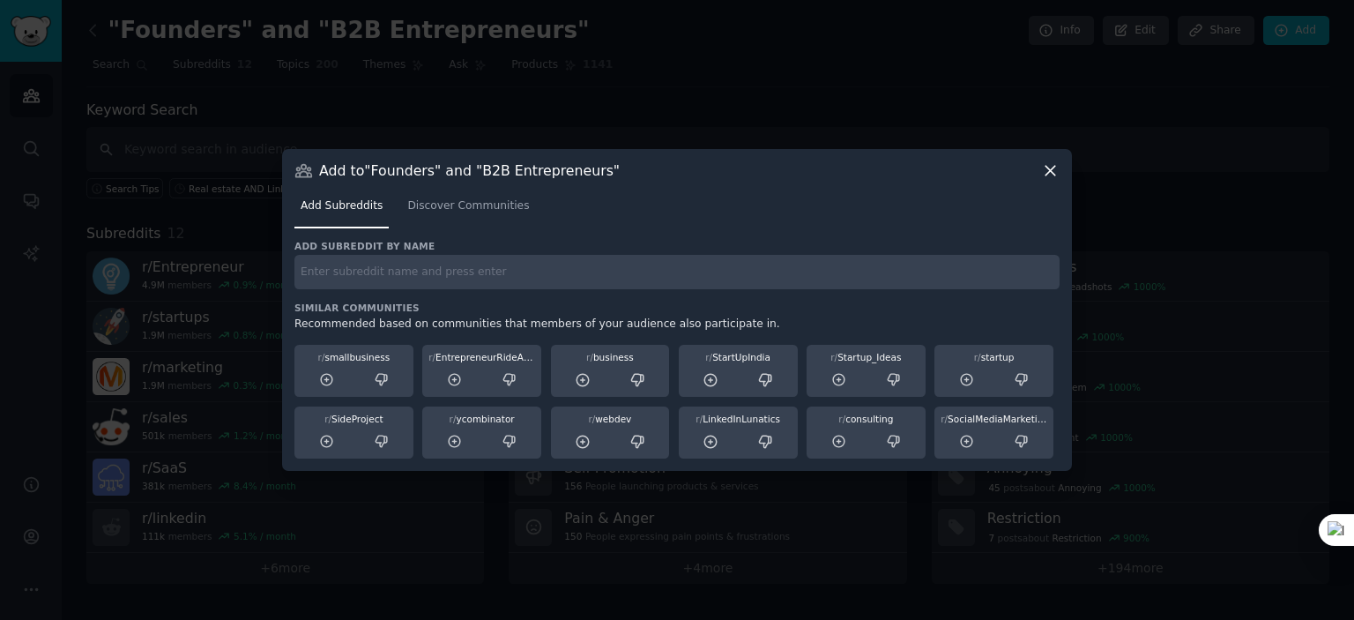
click at [384, 288] on div "Add subreddit by name Similar Communities Recommended based on communities that…" at bounding box center [676, 350] width 765 height 220
click at [384, 277] on input "text" at bounding box center [676, 272] width 765 height 34
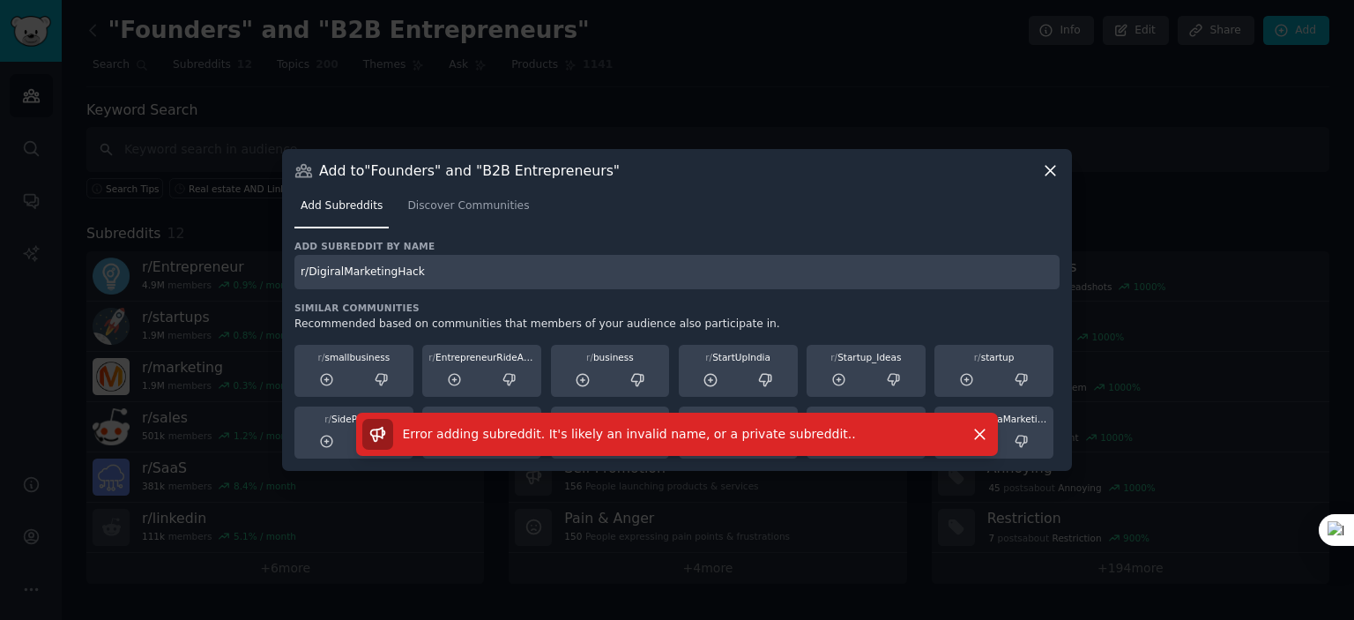
click at [329, 271] on input "r/DigiralMarketingHack" at bounding box center [676, 272] width 765 height 34
click at [331, 272] on input "r/DigiralMarketingHack" at bounding box center [676, 272] width 765 height 34
type input "r/DigitalMarketingHack"
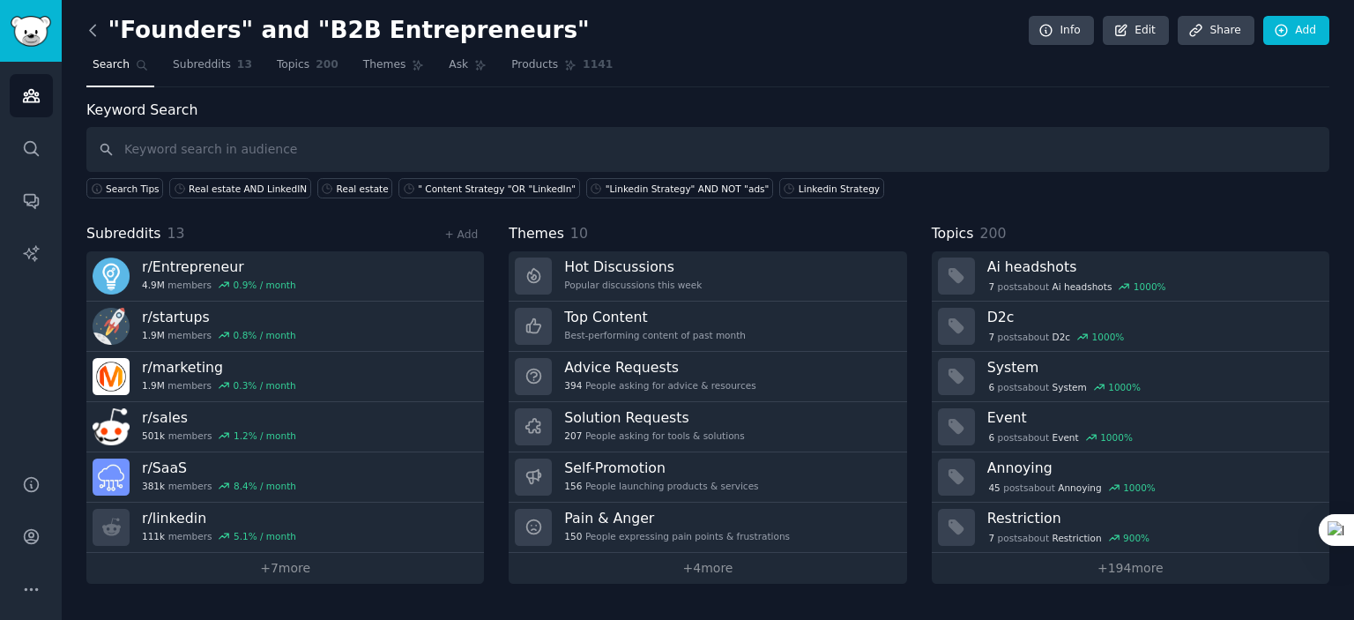
click at [92, 24] on icon at bounding box center [93, 30] width 19 height 19
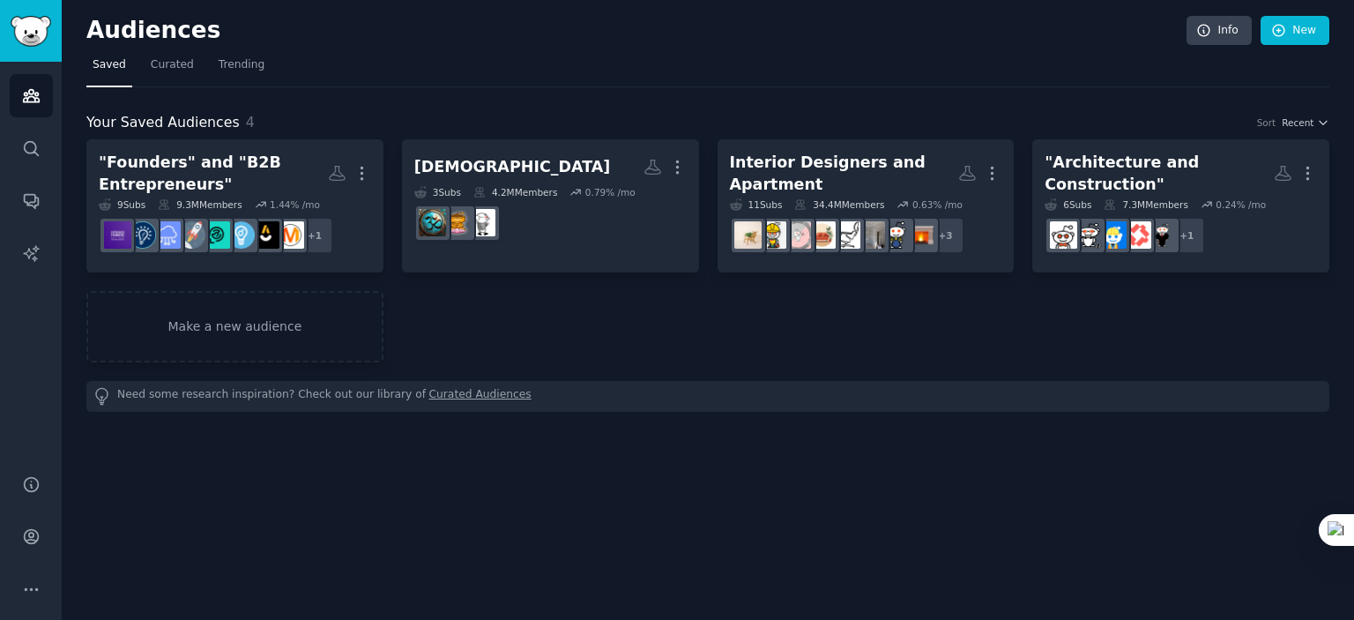
click at [452, 518] on div "Audiences Info New Saved Curated Trending Your Saved Audiences 4 Sort Recent "F…" at bounding box center [708, 310] width 1292 height 620
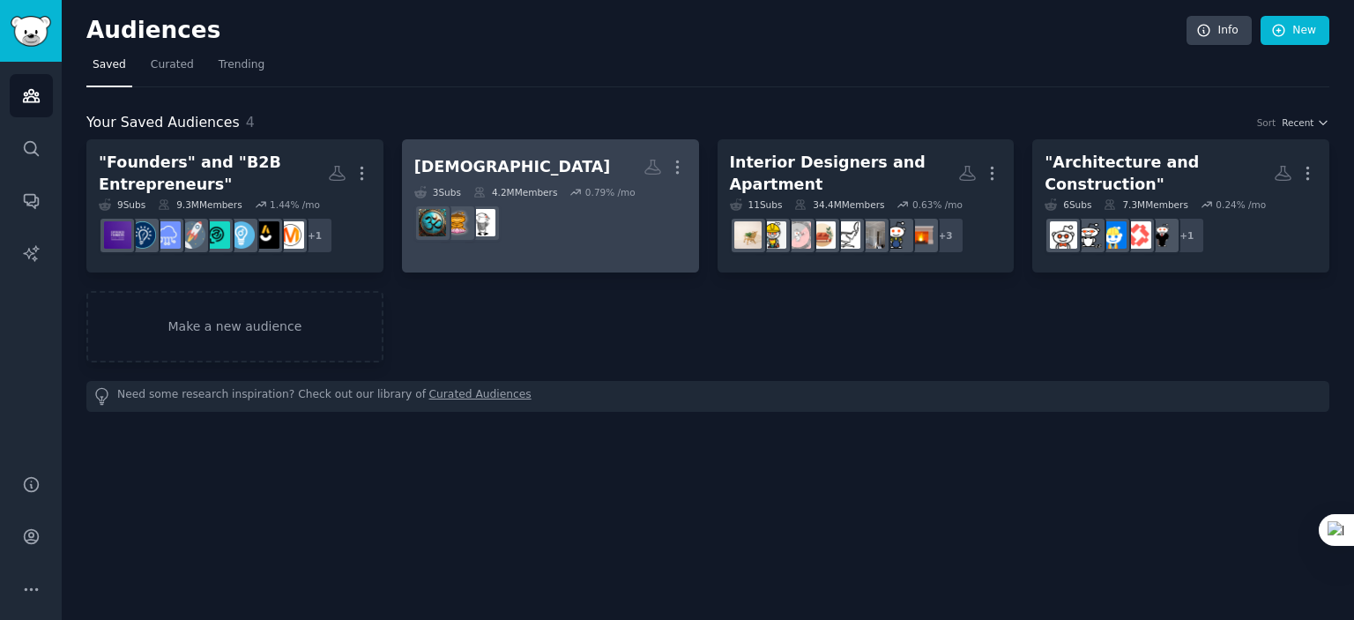
click at [571, 228] on dd at bounding box center [550, 222] width 272 height 49
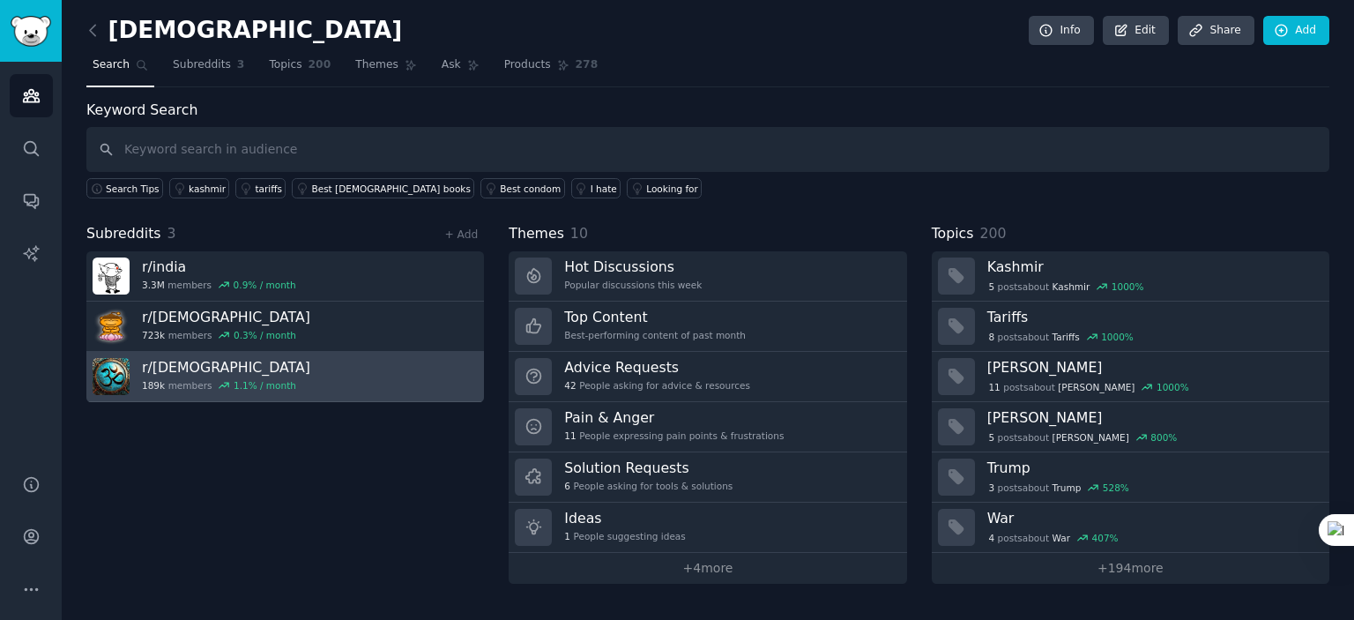
click at [219, 362] on h3 "r/ [DEMOGRAPHIC_DATA]" at bounding box center [226, 367] width 168 height 19
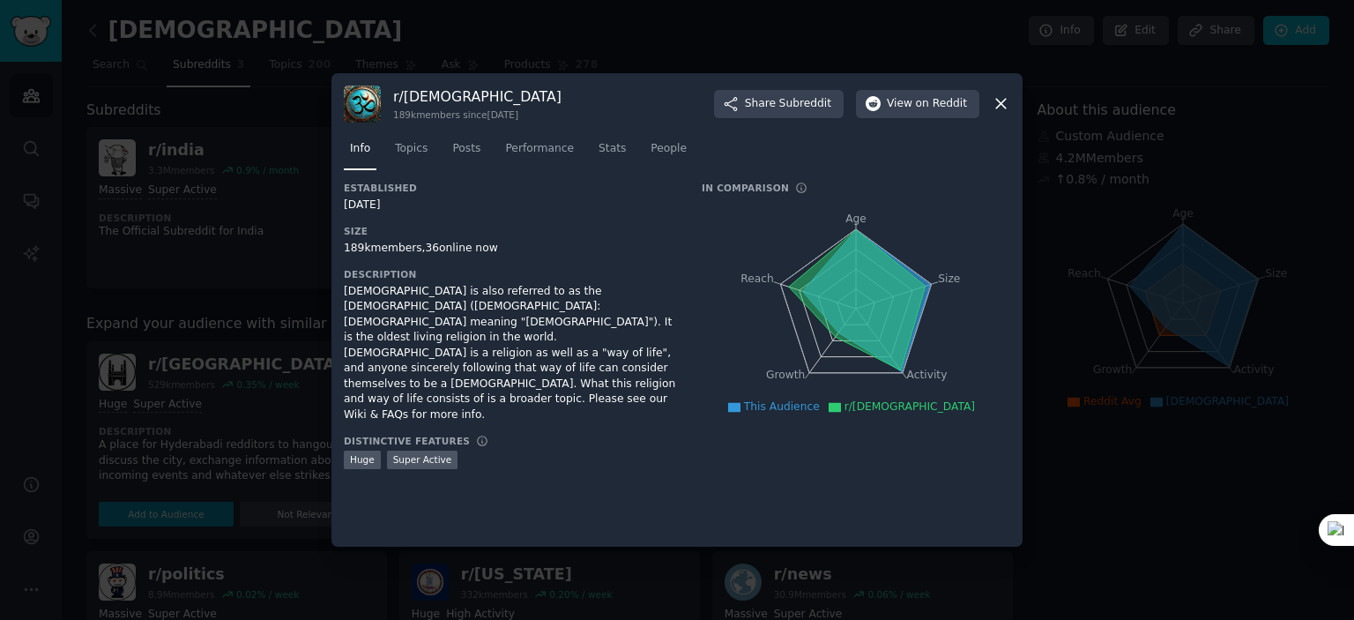
click at [222, 287] on div at bounding box center [677, 310] width 1354 height 620
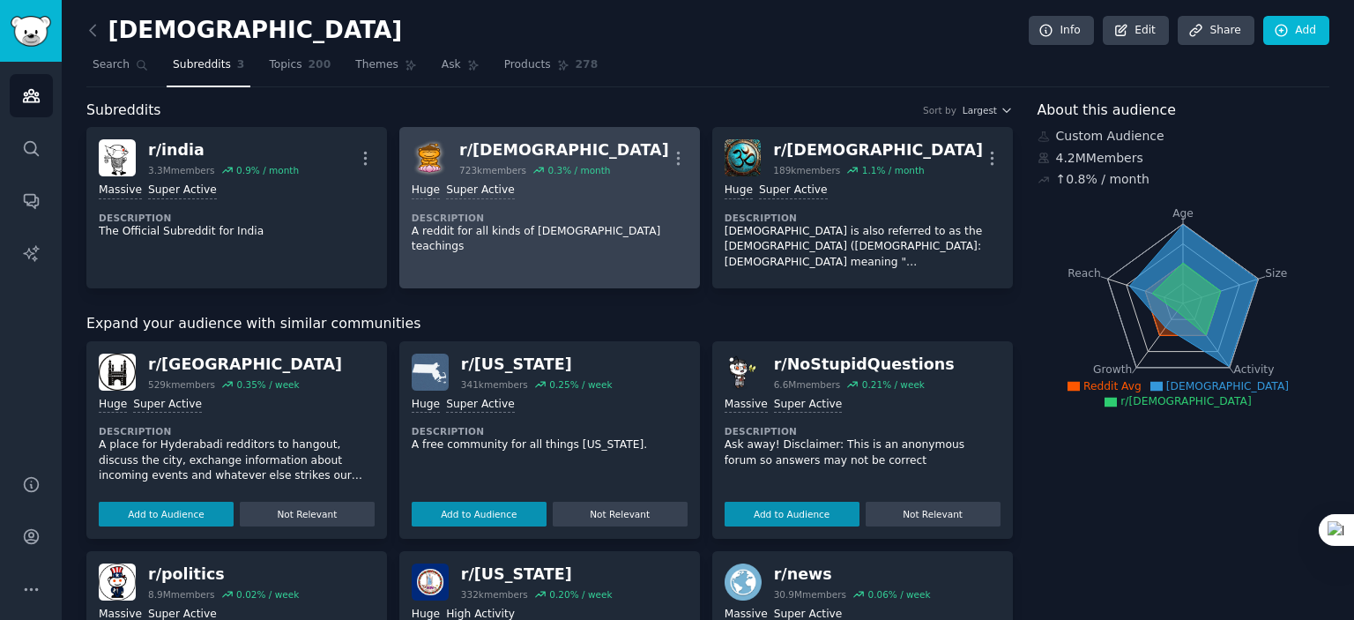
click at [551, 253] on link "r/ [DEMOGRAPHIC_DATA] 723k members 0.3 % / month More Huge Super Active Descrip…" at bounding box center [549, 207] width 301 height 161
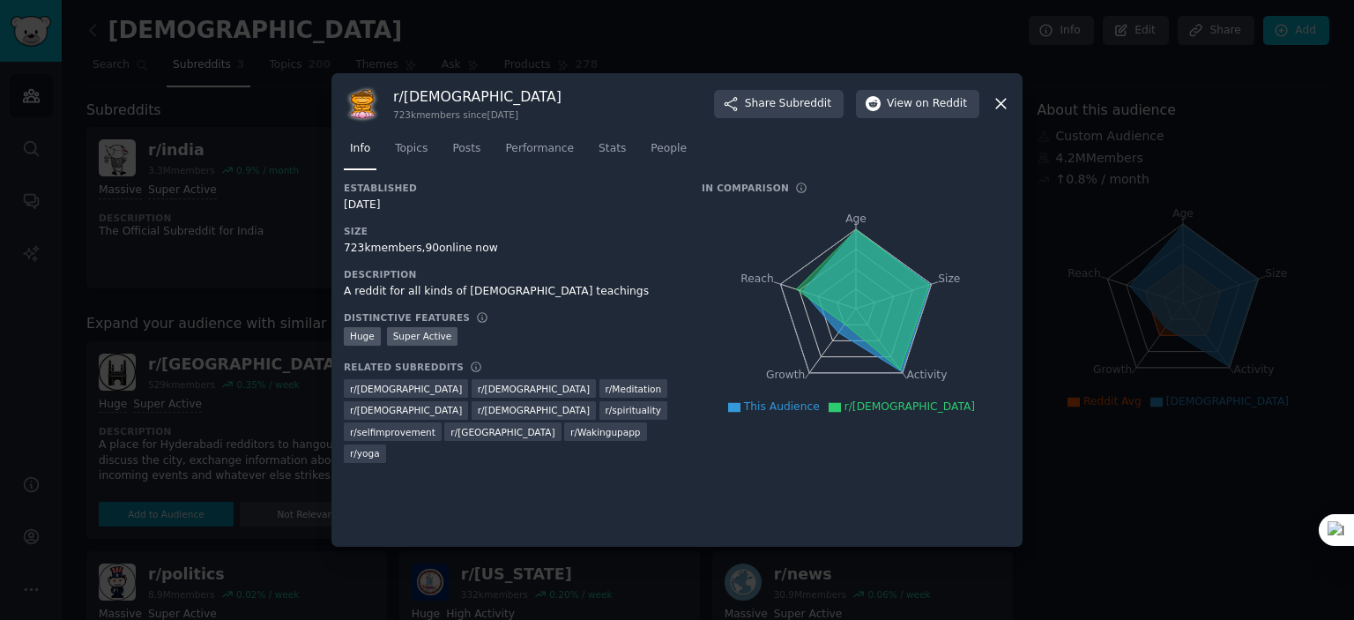
click at [266, 333] on div at bounding box center [677, 310] width 1354 height 620
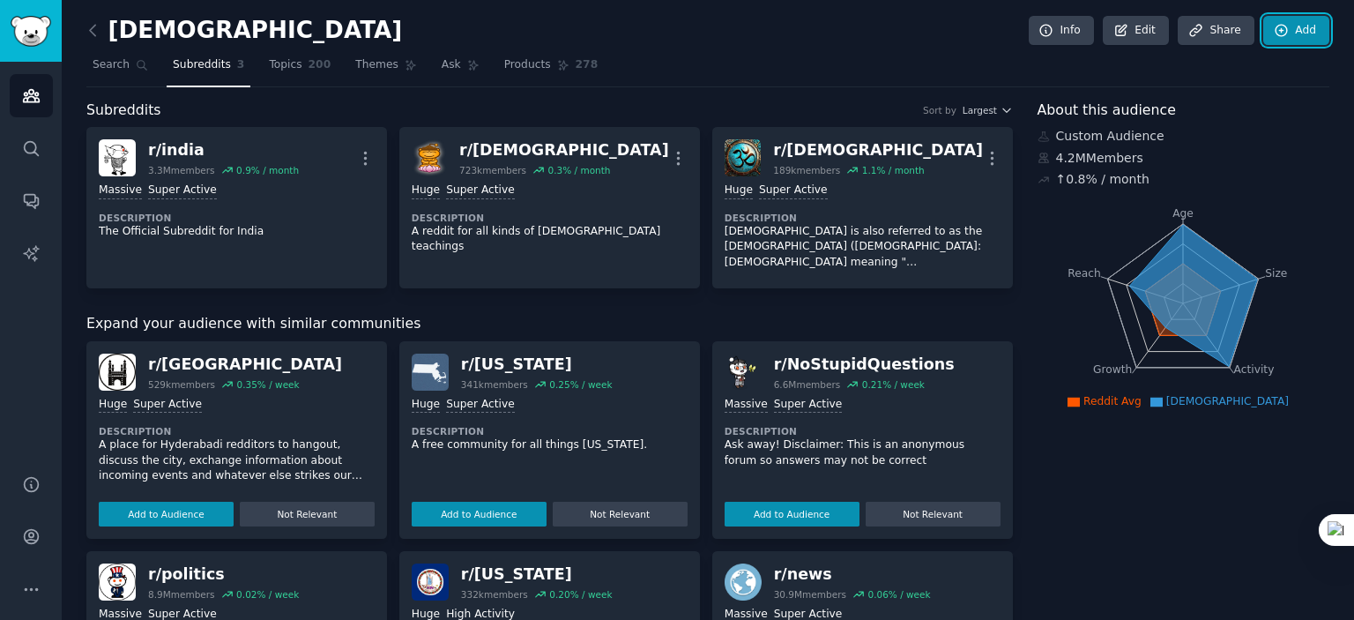
click at [1315, 27] on link "Add" at bounding box center [1296, 31] width 66 height 30
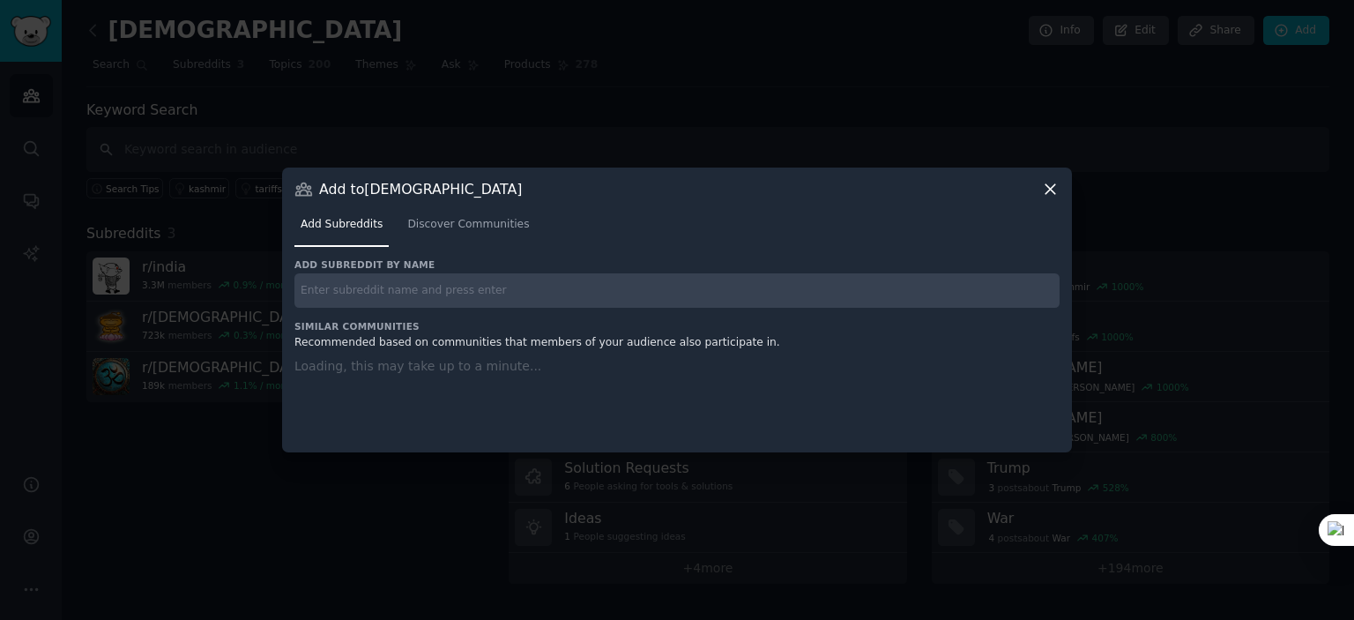
click at [536, 302] on input "text" at bounding box center [676, 290] width 765 height 34
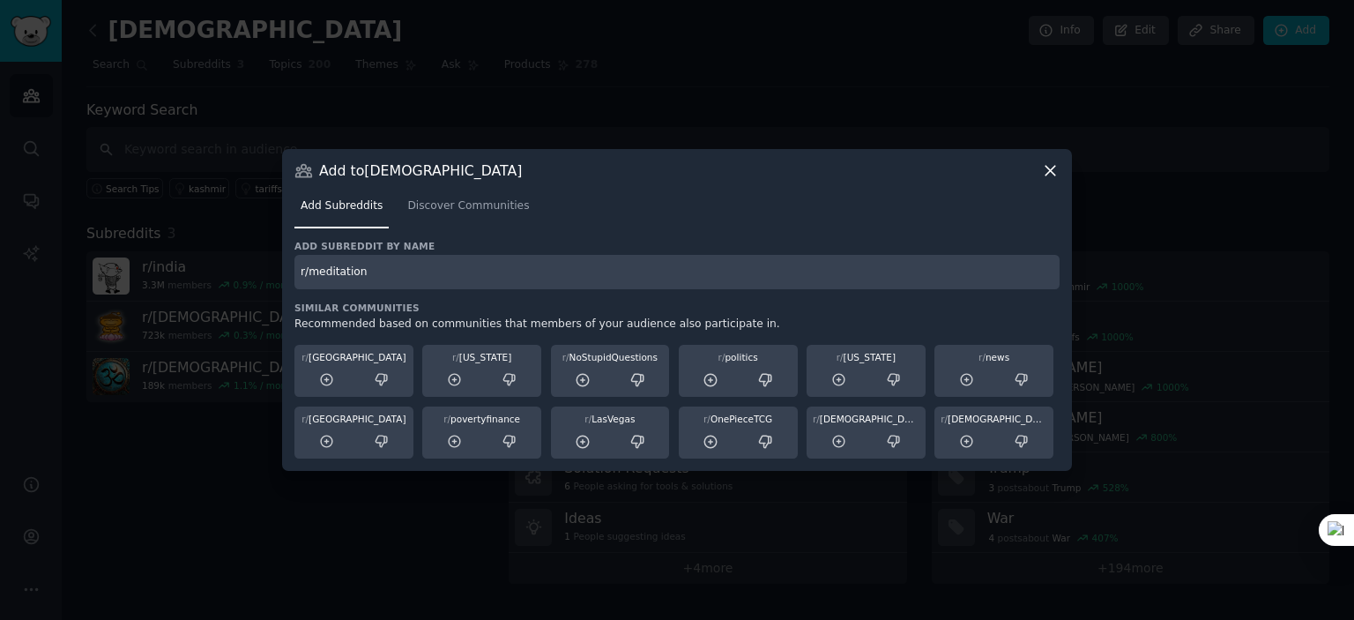
type input "r/meditation"
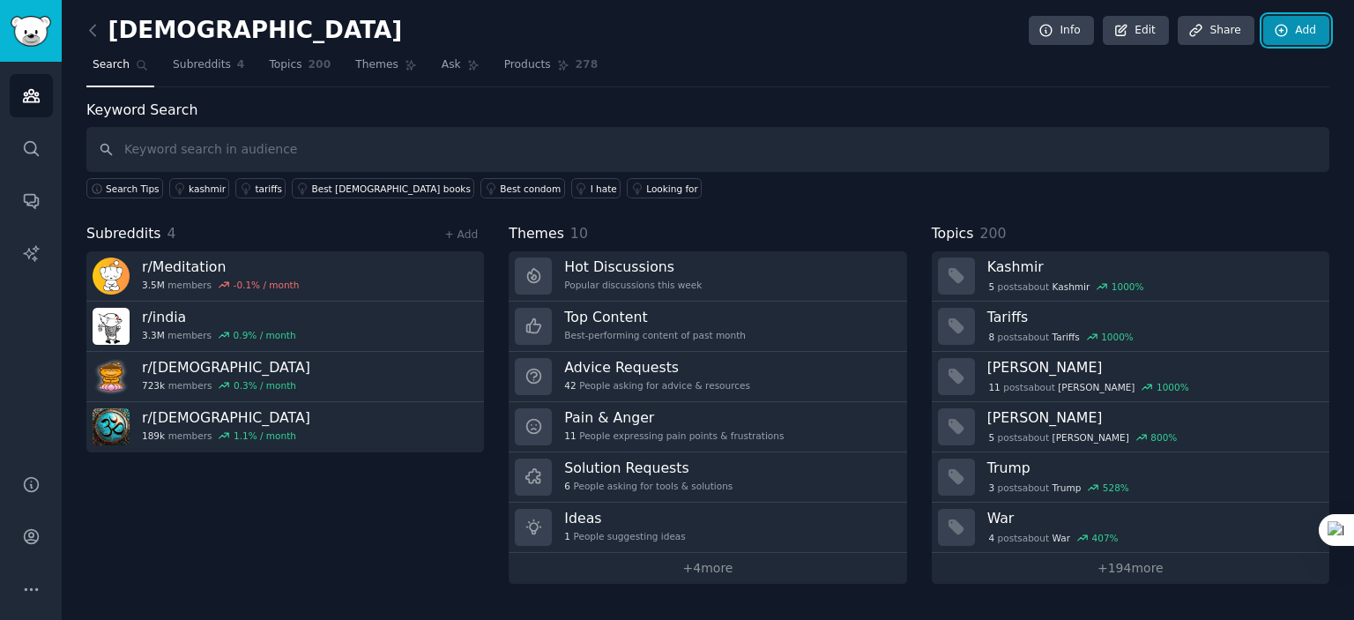
click at [1284, 38] on link "Add" at bounding box center [1296, 31] width 66 height 30
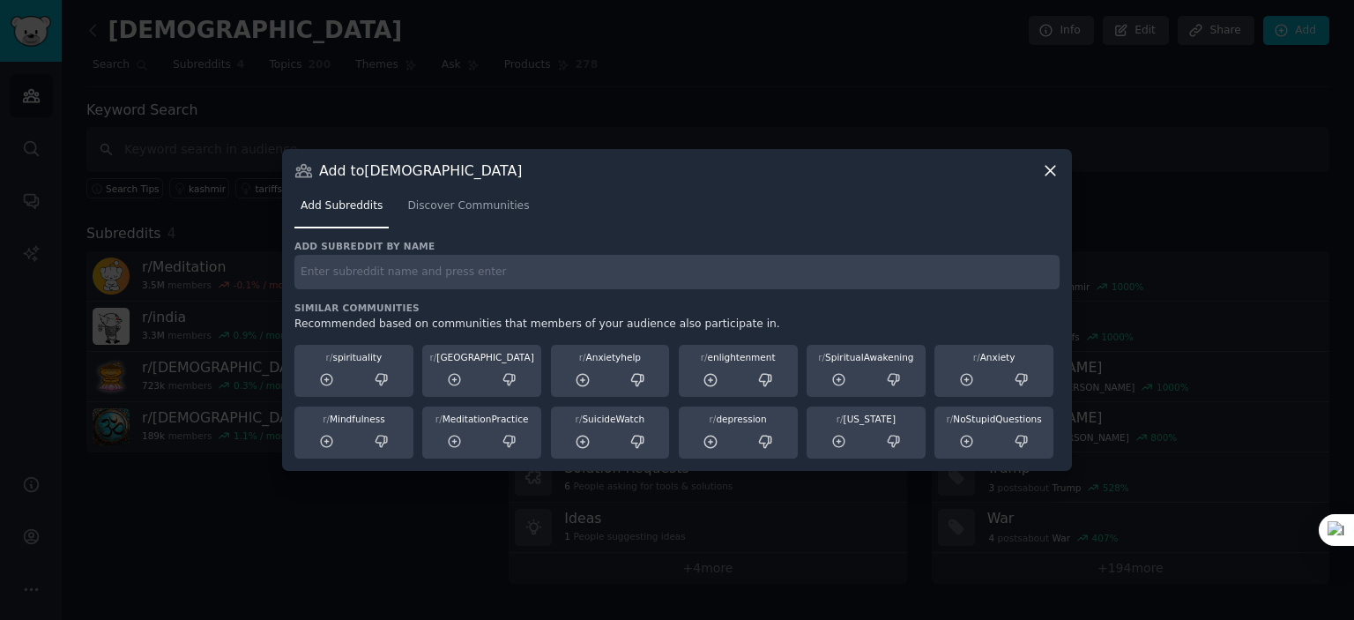
click at [473, 297] on div "Add subreddit by name Similar Communities Recommended based on communities that…" at bounding box center [676, 350] width 765 height 220
click at [466, 286] on input "text" at bounding box center [676, 272] width 765 height 34
type input "r/spirituality"
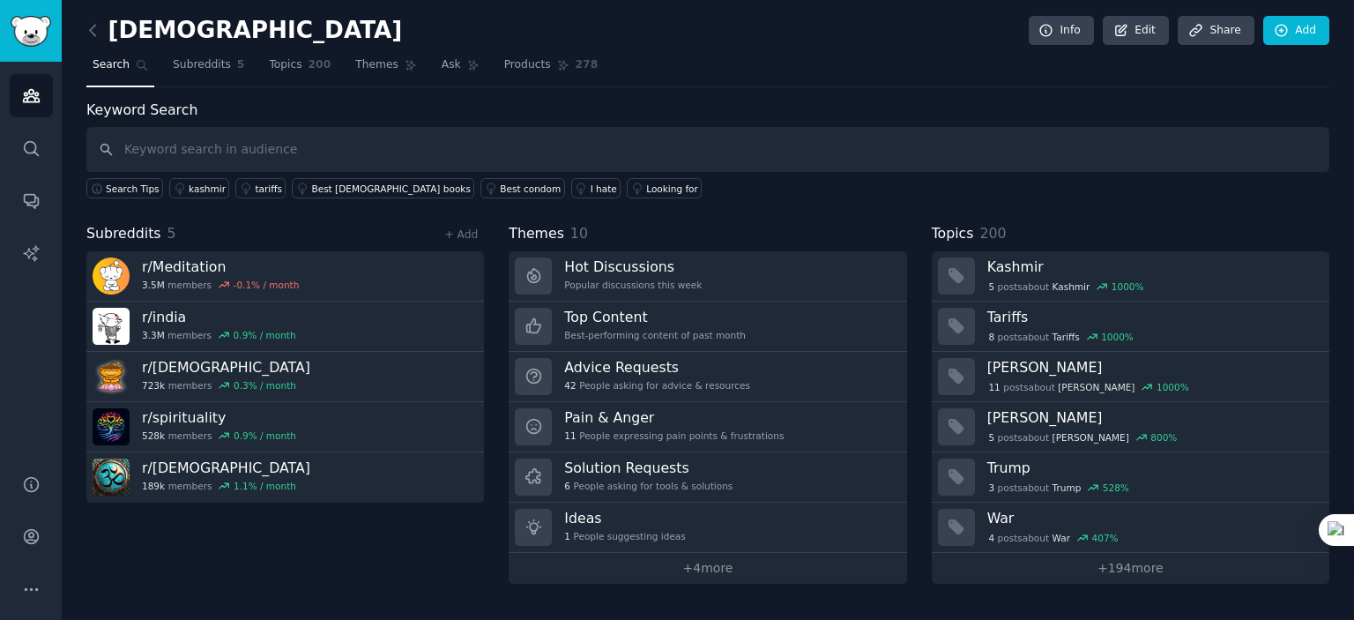
click at [367, 547] on div "Subreddits 5 + Add r/ Meditation 3.5M members -0.1 % / month r/ india 3.3M memb…" at bounding box center [285, 403] width 398 height 361
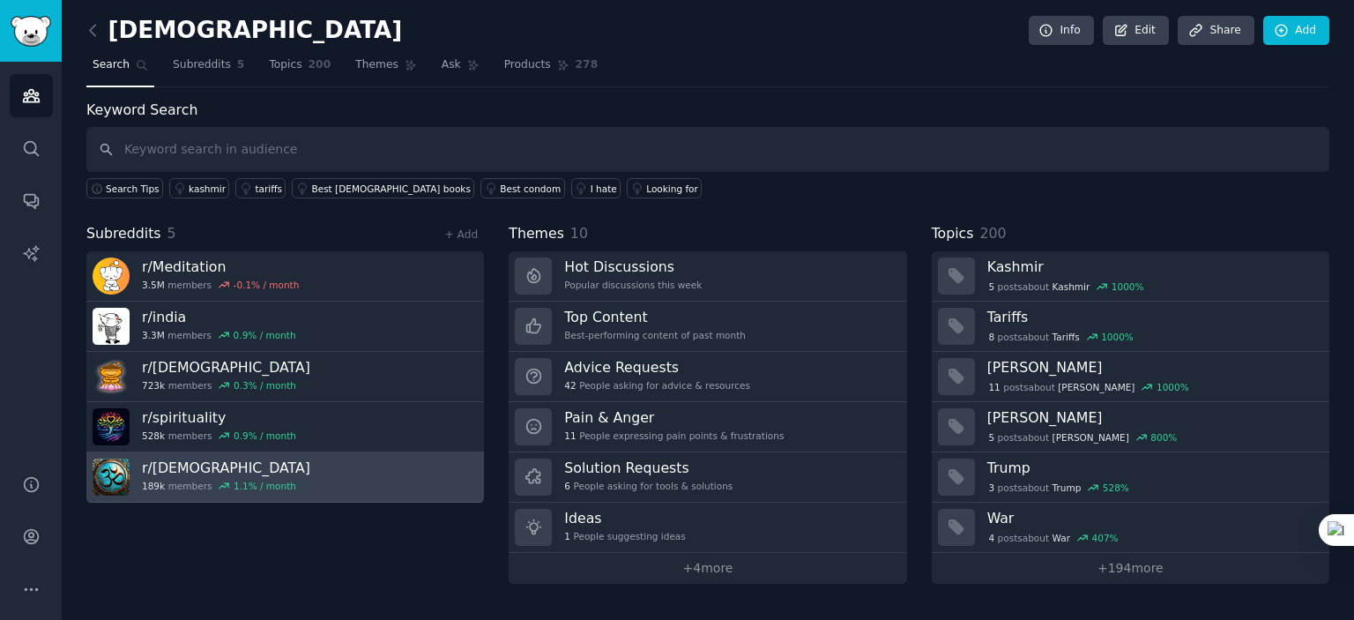
click at [306, 475] on link "r/ [DEMOGRAPHIC_DATA] 189k members 1.1 % / month" at bounding box center [285, 477] width 398 height 50
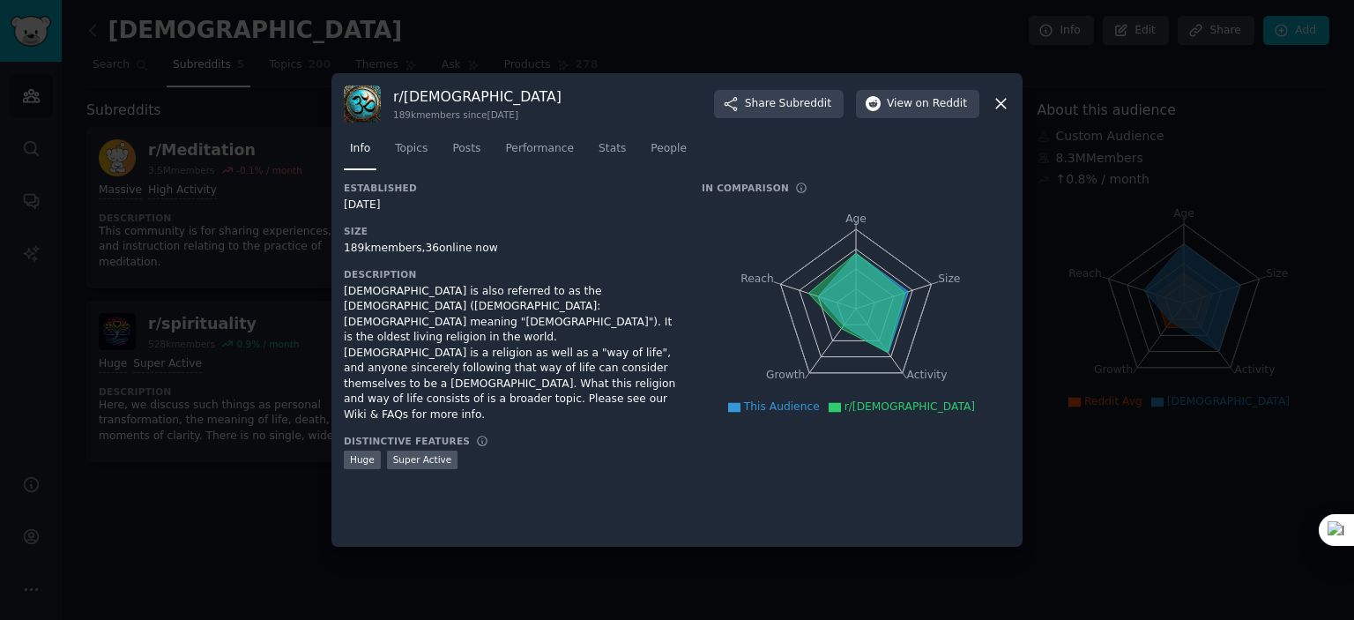
click at [208, 495] on div at bounding box center [677, 310] width 1354 height 620
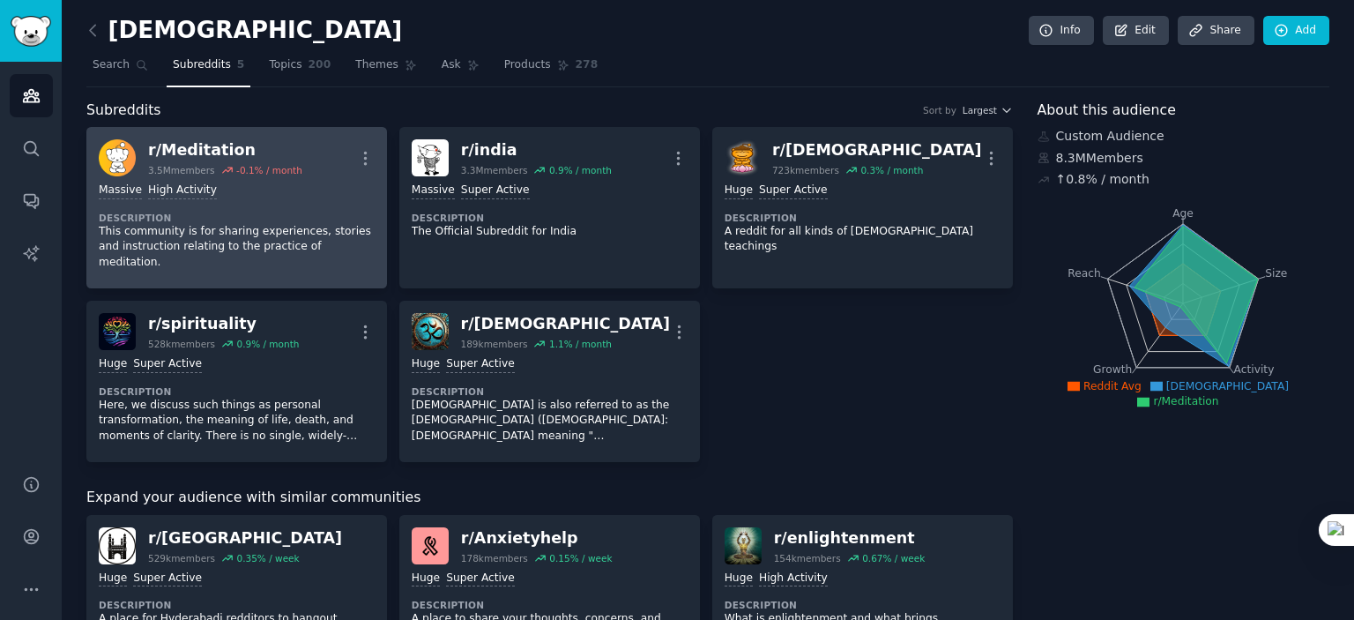
click at [302, 198] on div "Massive High Activity Description This community is for sharing experiences, st…" at bounding box center [237, 226] width 276 height 100
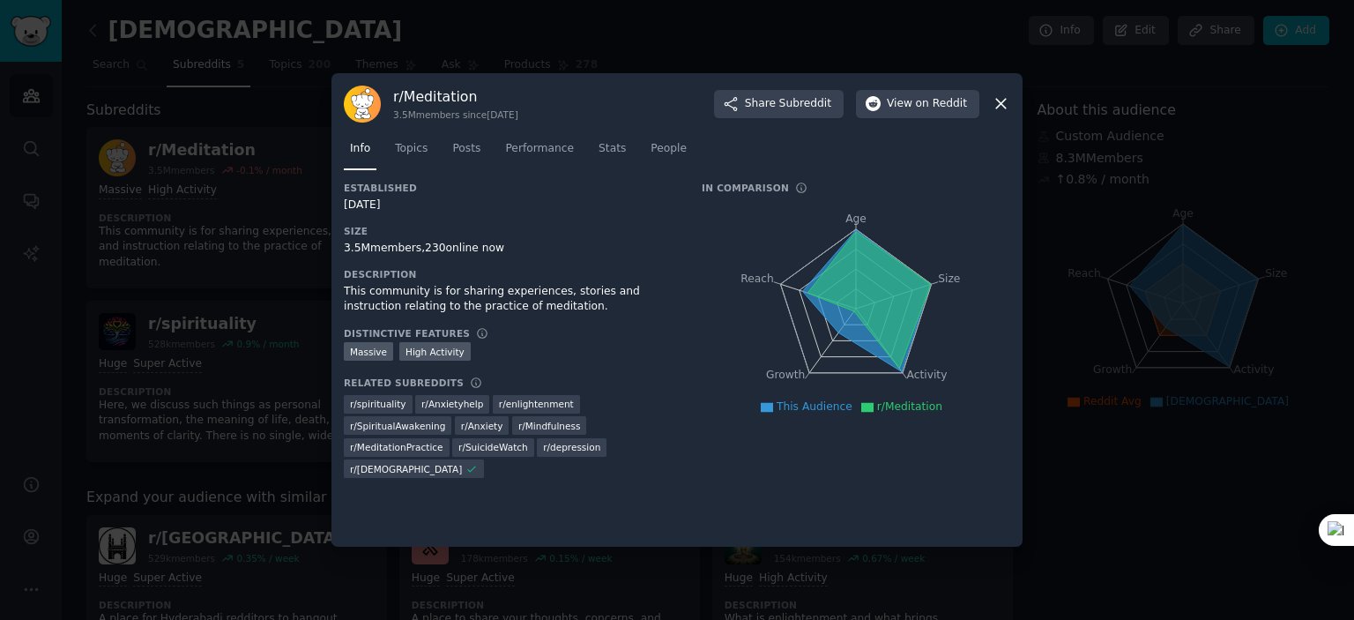
click at [1097, 533] on div at bounding box center [677, 310] width 1354 height 620
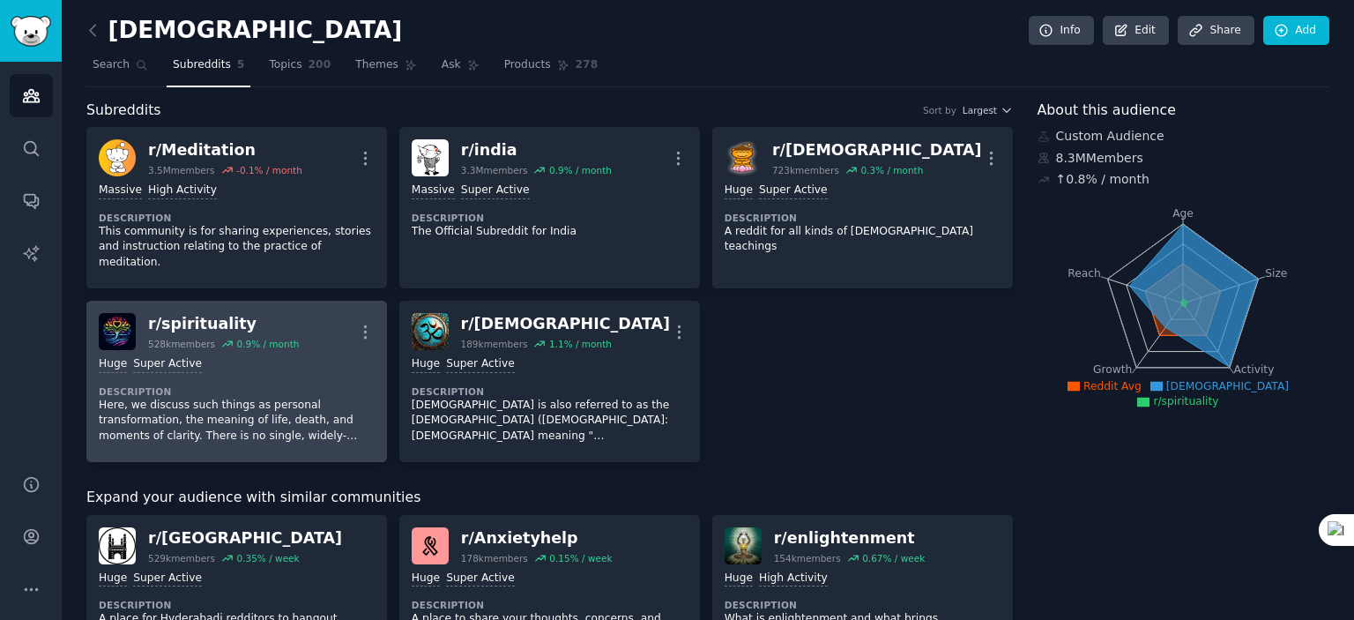
click at [324, 356] on div "Huge Super Active" at bounding box center [237, 364] width 276 height 17
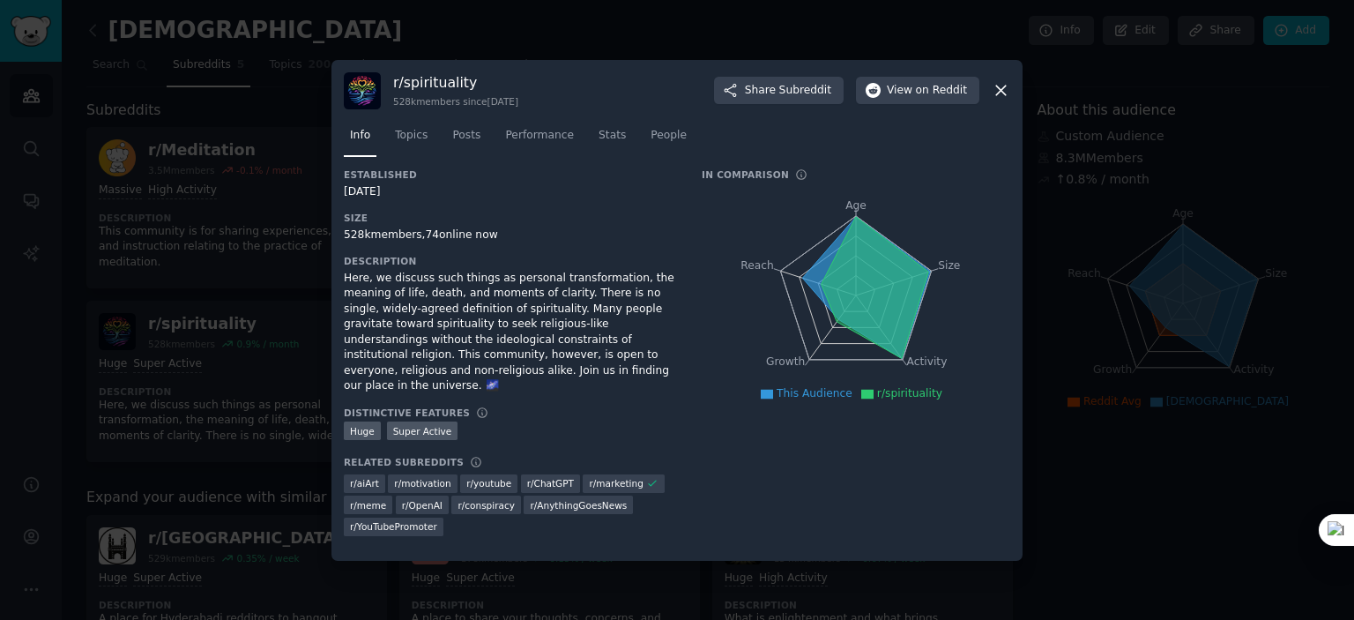
click at [1069, 518] on div at bounding box center [677, 310] width 1354 height 620
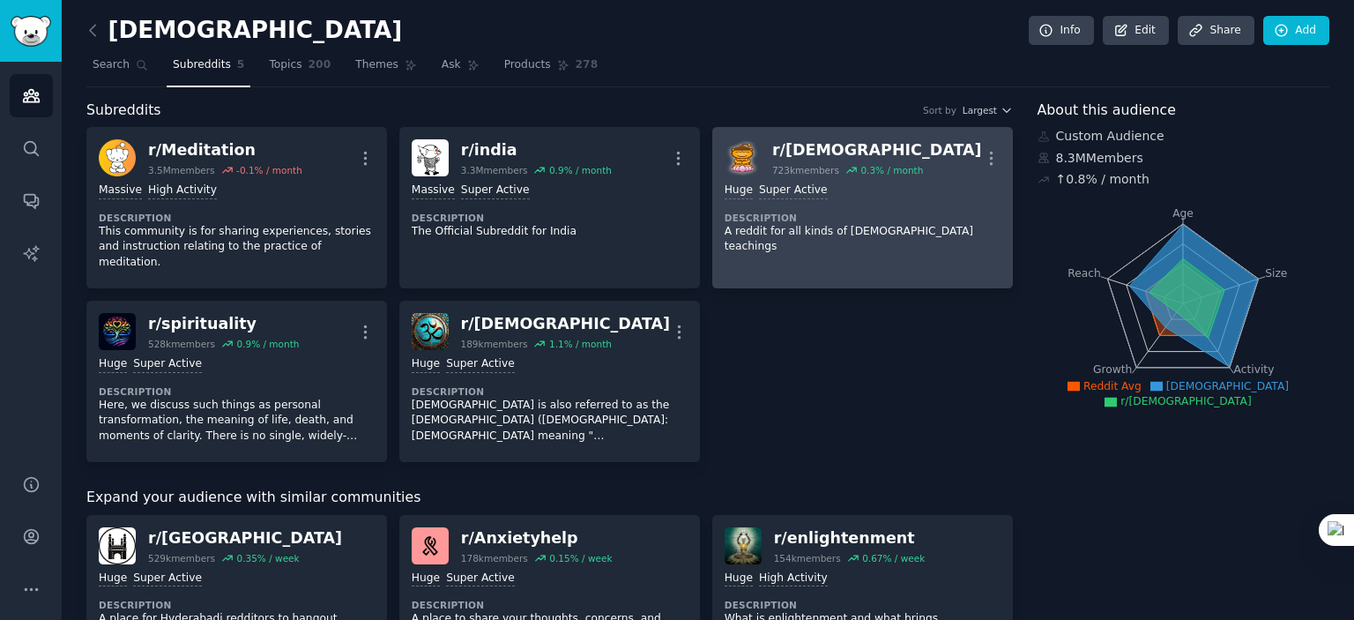
click at [896, 212] on dt "Description" at bounding box center [863, 218] width 276 height 12
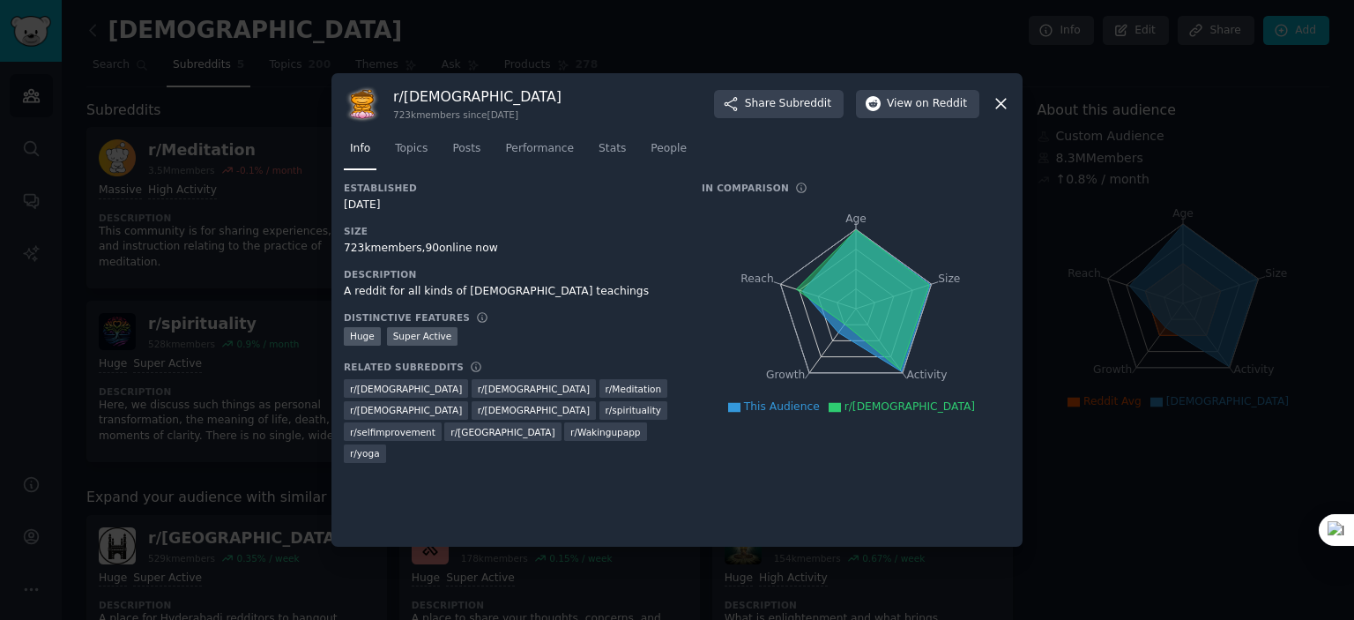
click at [1145, 562] on div at bounding box center [677, 310] width 1354 height 620
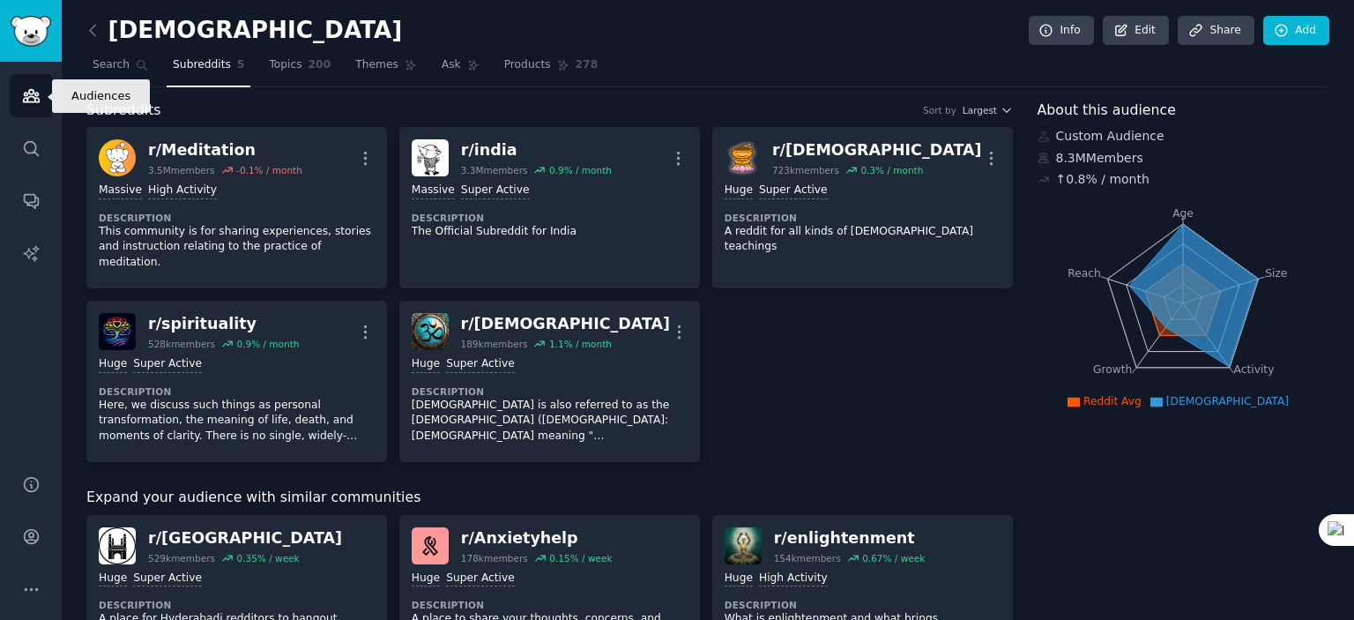
click at [23, 87] on icon "Sidebar" at bounding box center [31, 95] width 19 height 19
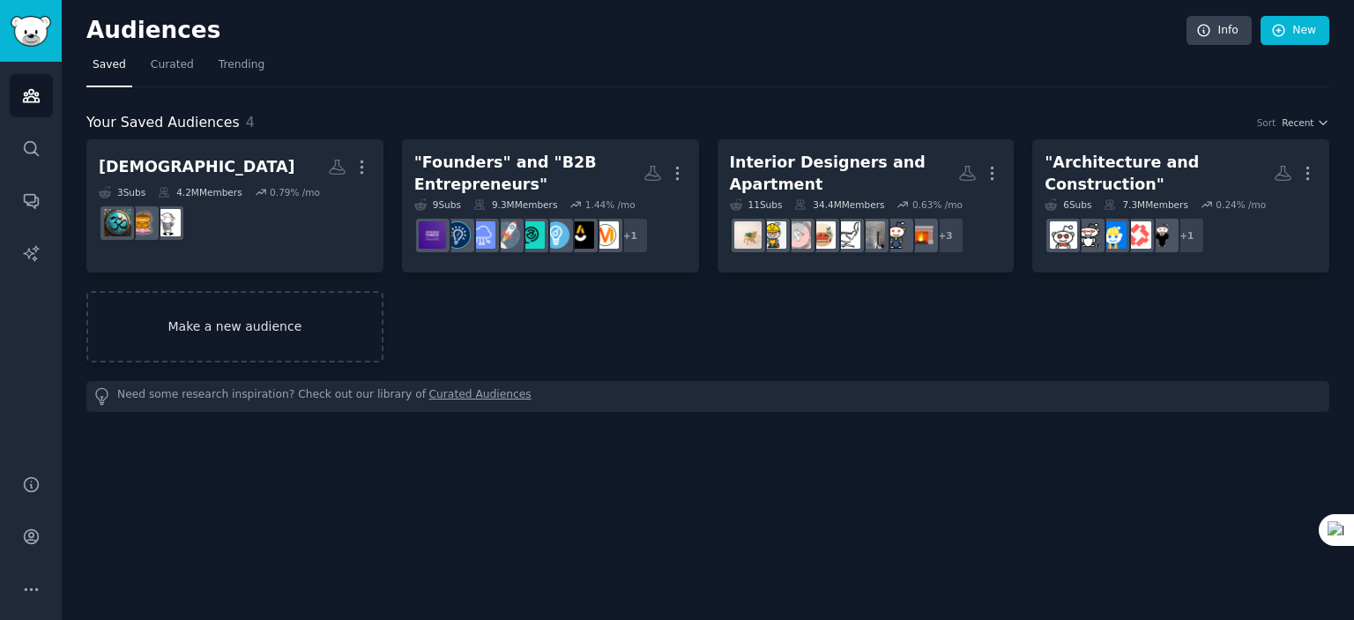
click at [300, 317] on link "Make a new audience" at bounding box center [234, 326] width 297 height 71
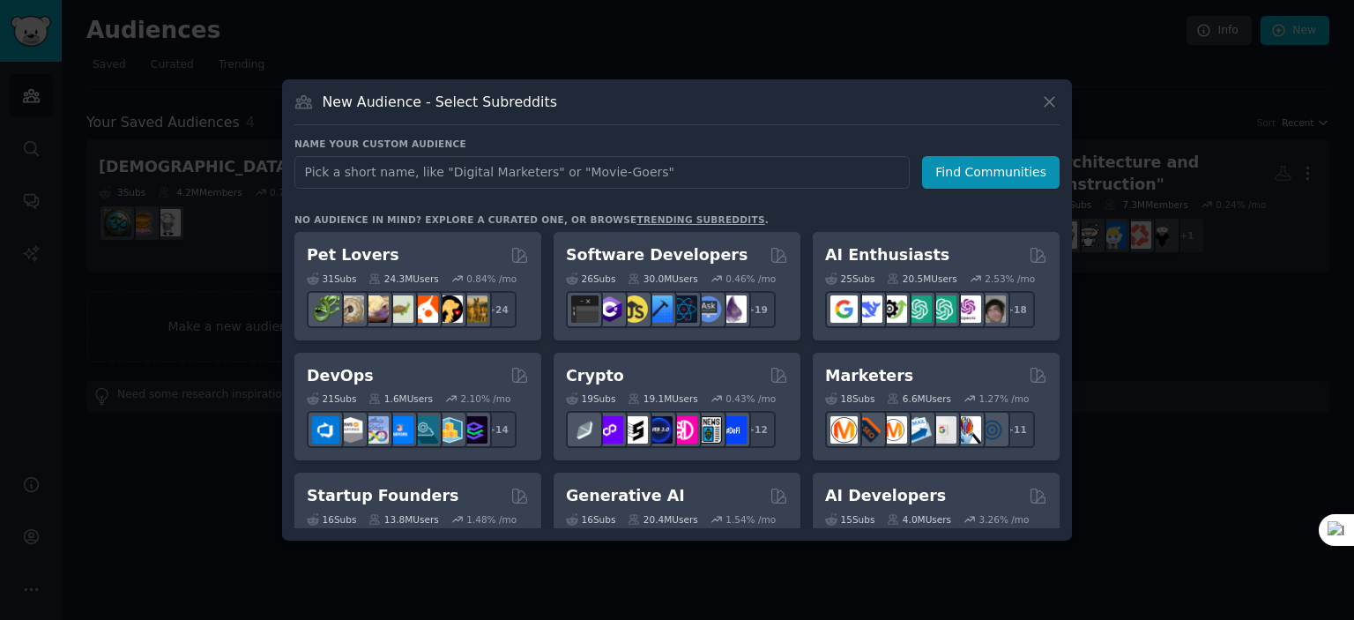
click at [466, 178] on input "text" at bounding box center [601, 172] width 615 height 33
type input "Lead Gen and Sales Funnel Experts"
click button "Find Communities" at bounding box center [991, 172] width 138 height 33
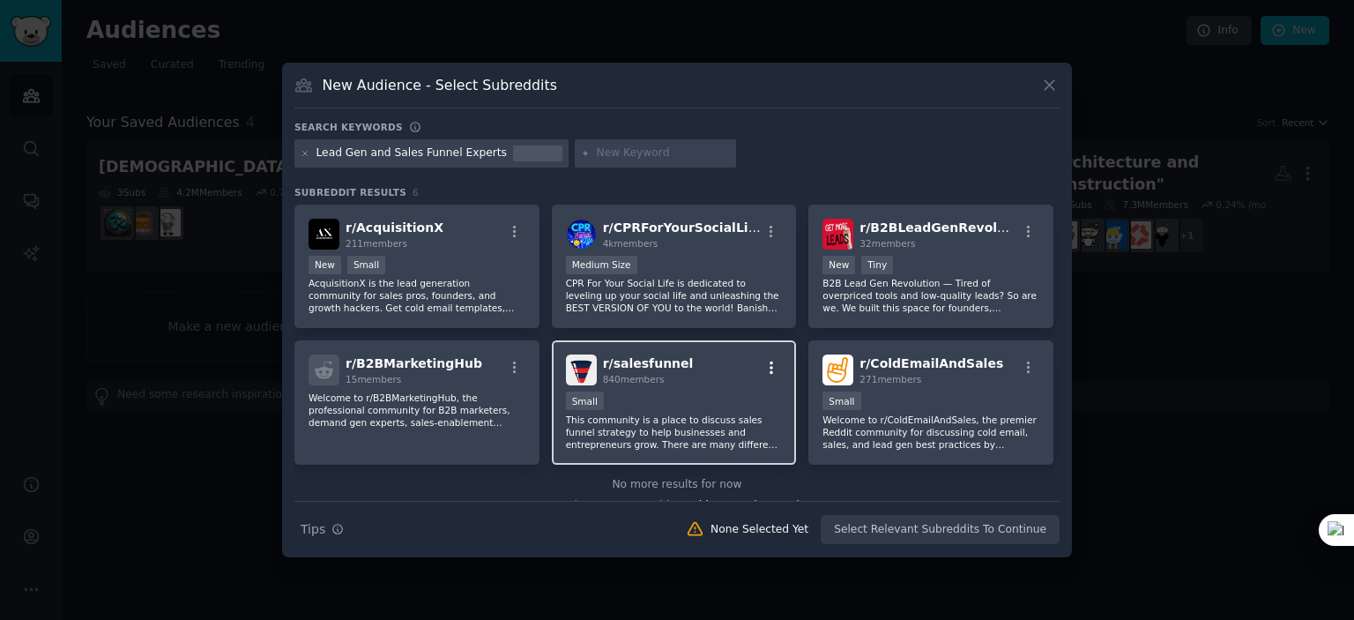
click at [773, 364] on icon "button" at bounding box center [772, 368] width 16 height 16
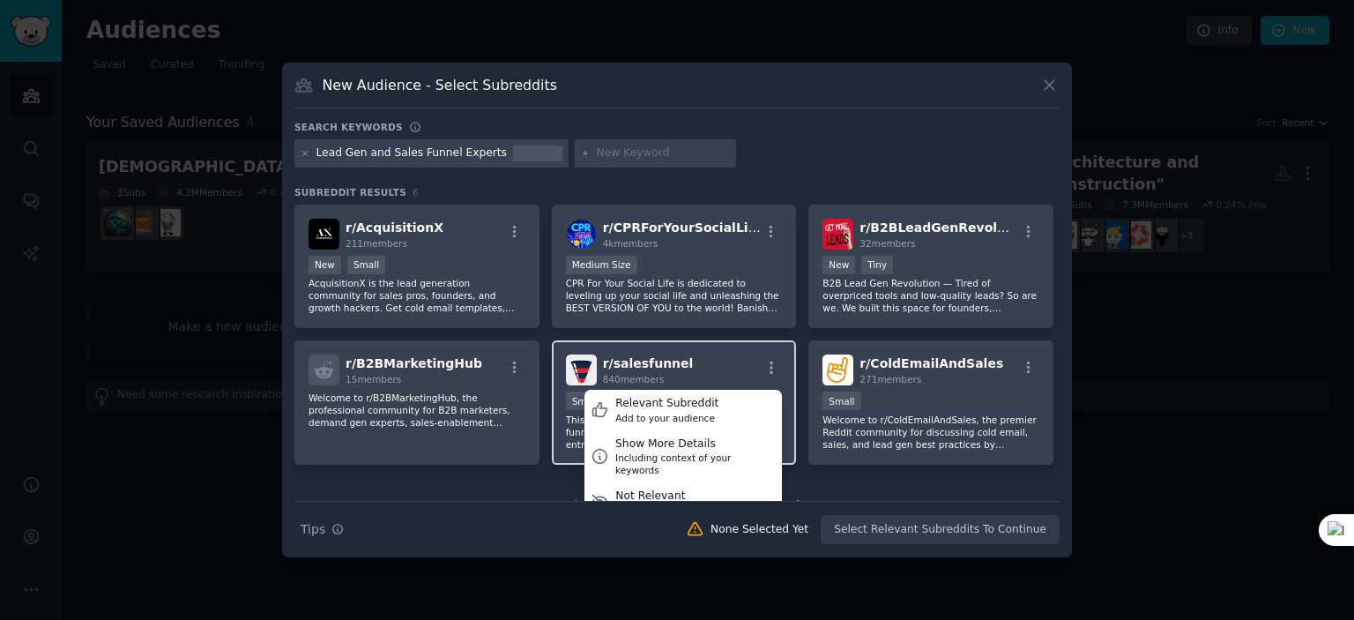
click at [735, 364] on div "r/ salesfunnel 840 members Relevant Subreddit Add to your audience Show More De…" at bounding box center [674, 369] width 217 height 31
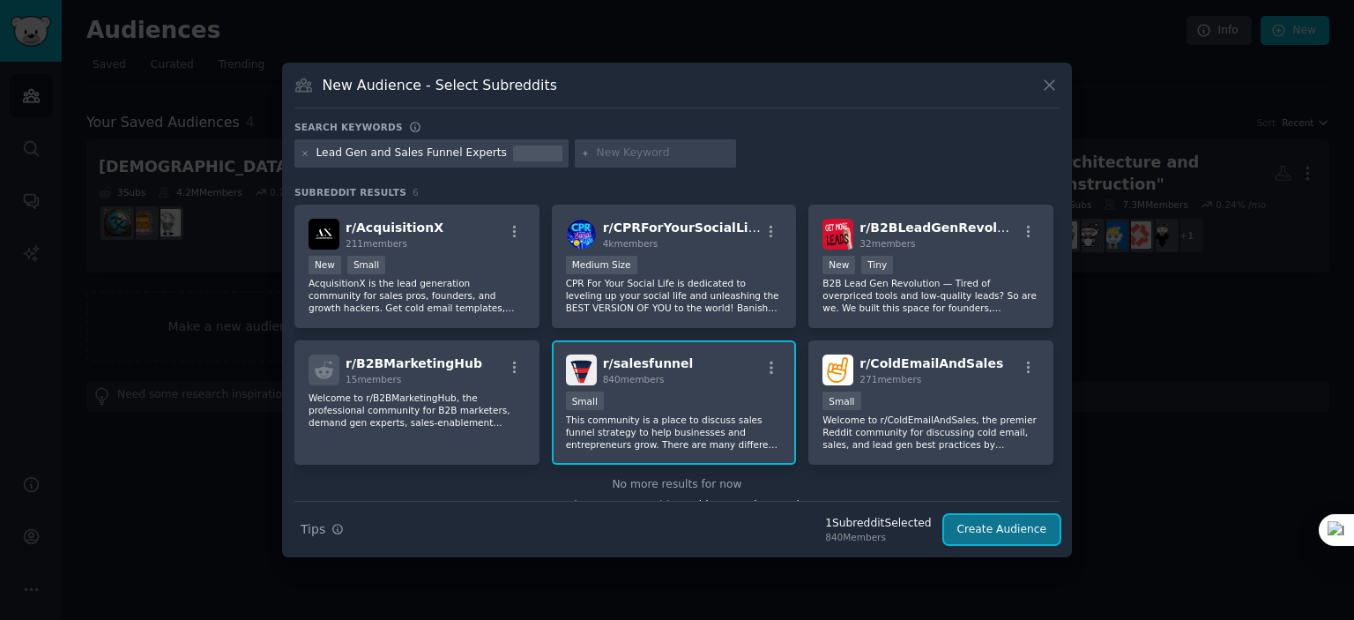
click at [988, 522] on button "Create Audience" at bounding box center [1002, 530] width 116 height 30
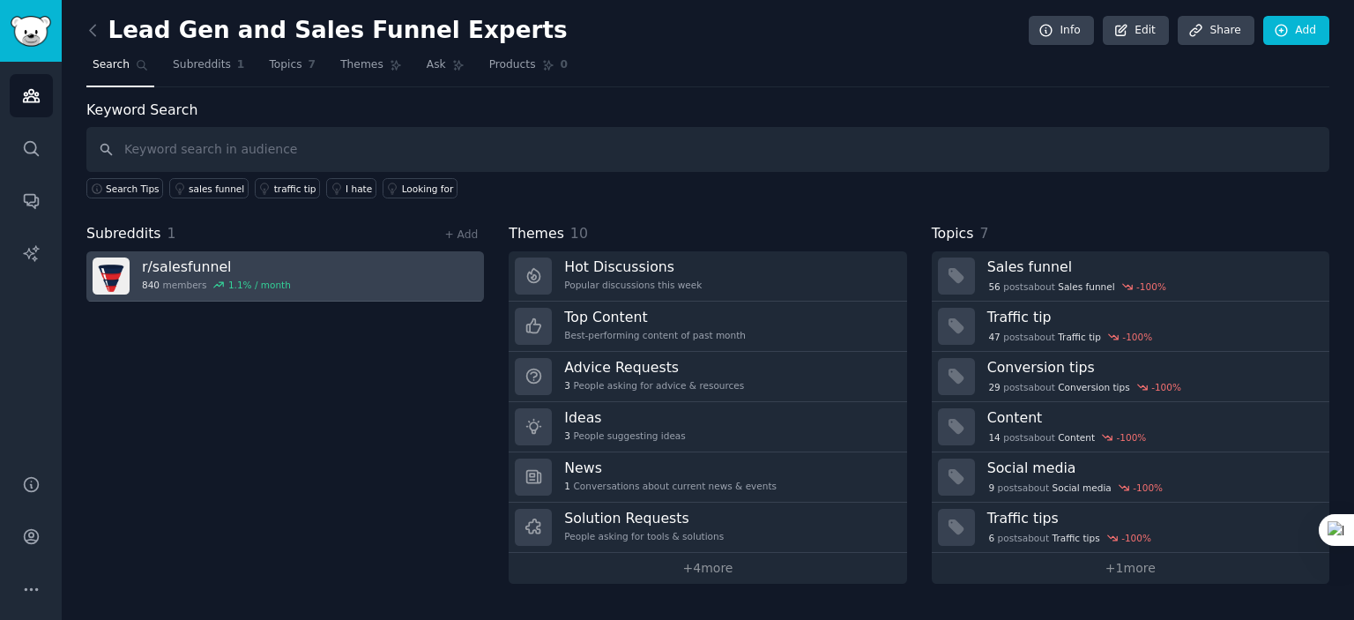
click at [292, 268] on link "r/ salesfunnel 840 members 1.1 % / month" at bounding box center [285, 276] width 398 height 50
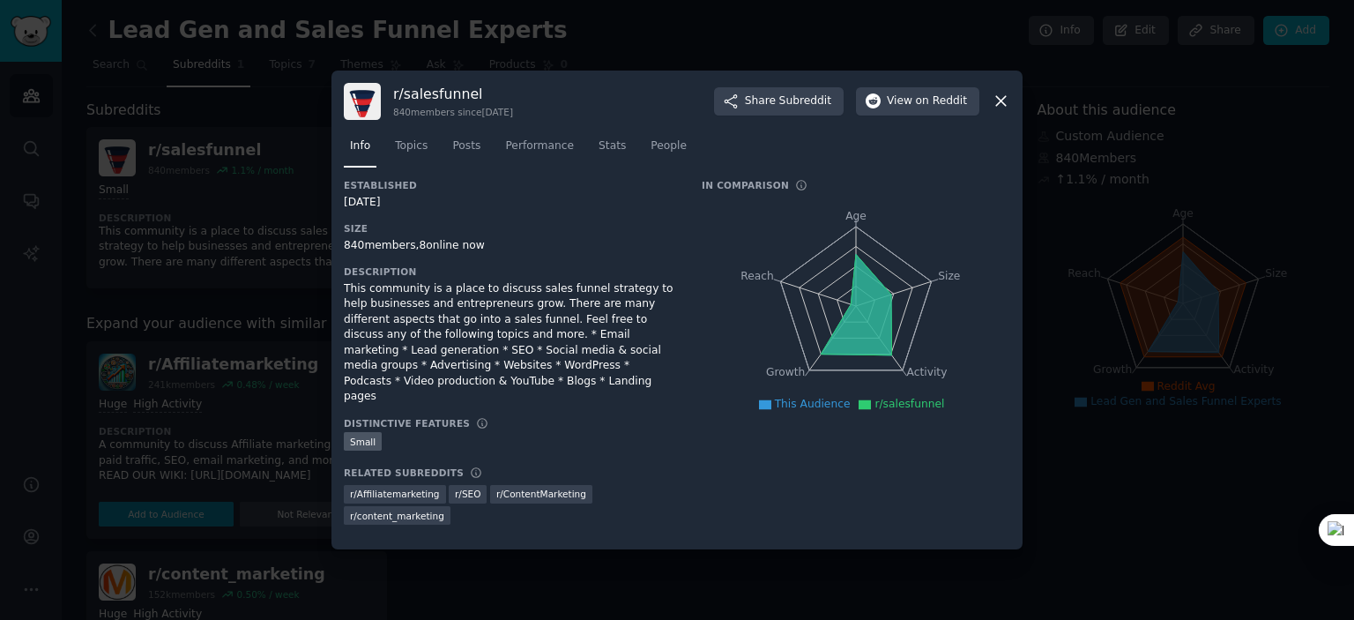
click at [577, 573] on div at bounding box center [677, 310] width 1354 height 620
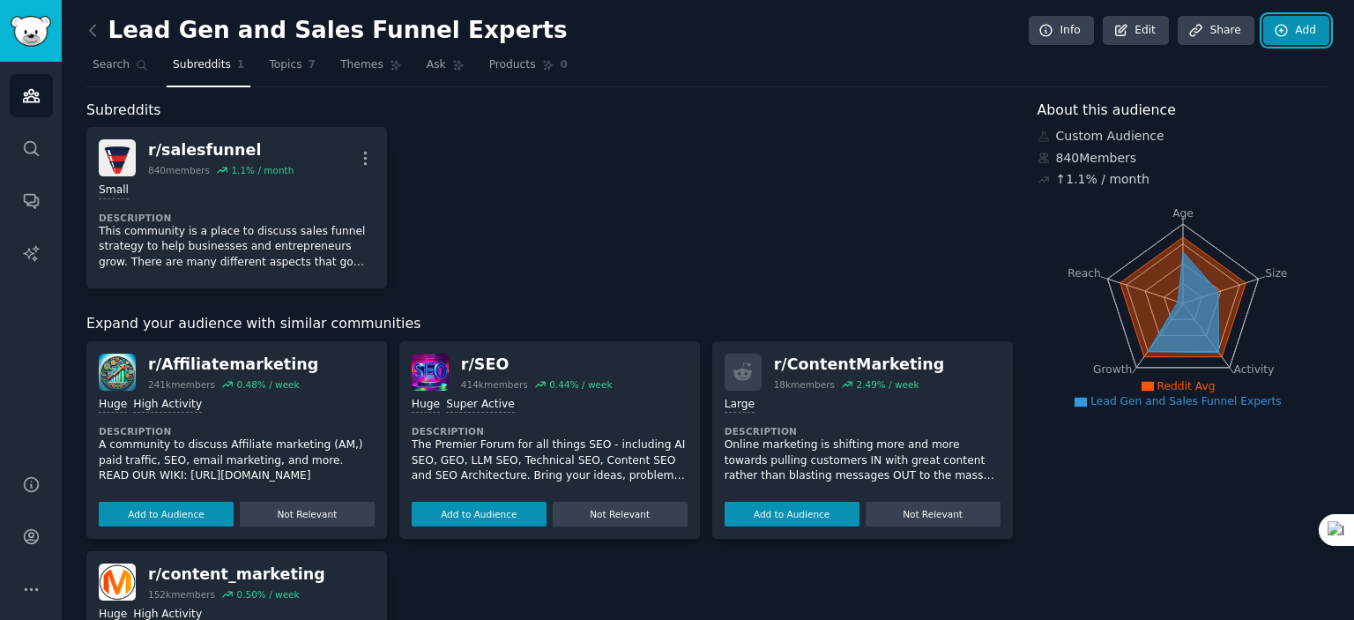
click at [1277, 39] on link "Add" at bounding box center [1296, 31] width 66 height 30
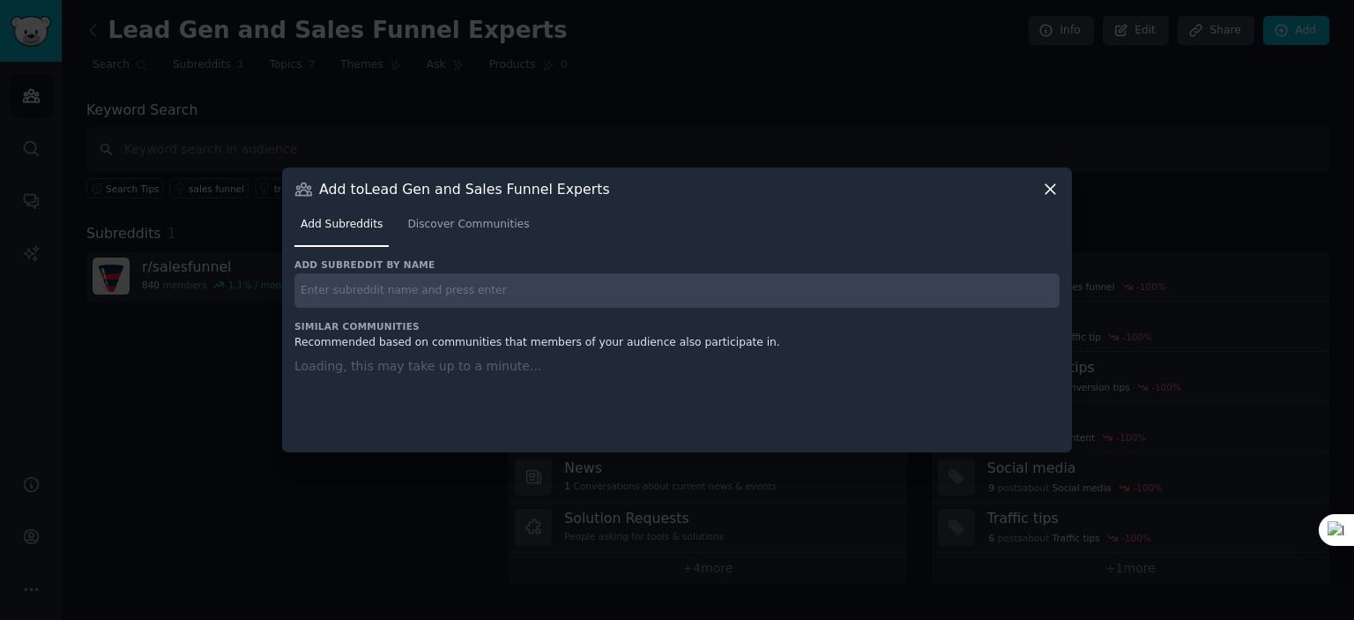
click at [467, 291] on input "text" at bounding box center [676, 290] width 765 height 34
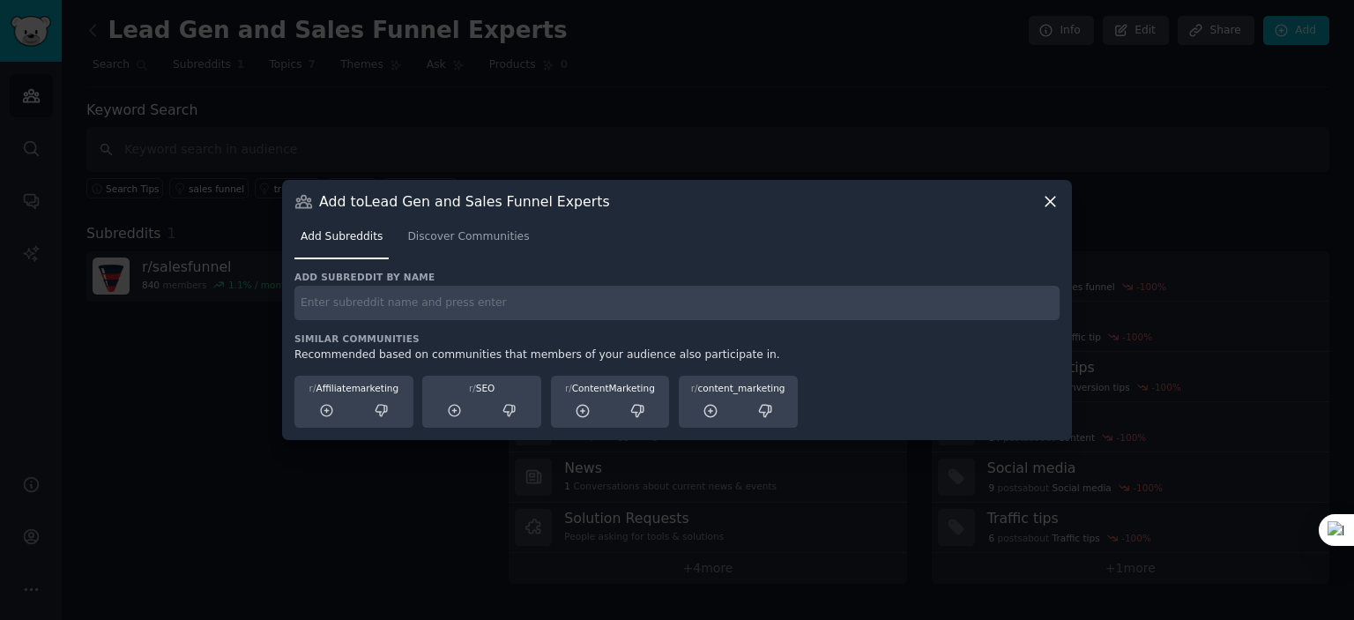
click at [1042, 205] on icon at bounding box center [1050, 201] width 19 height 19
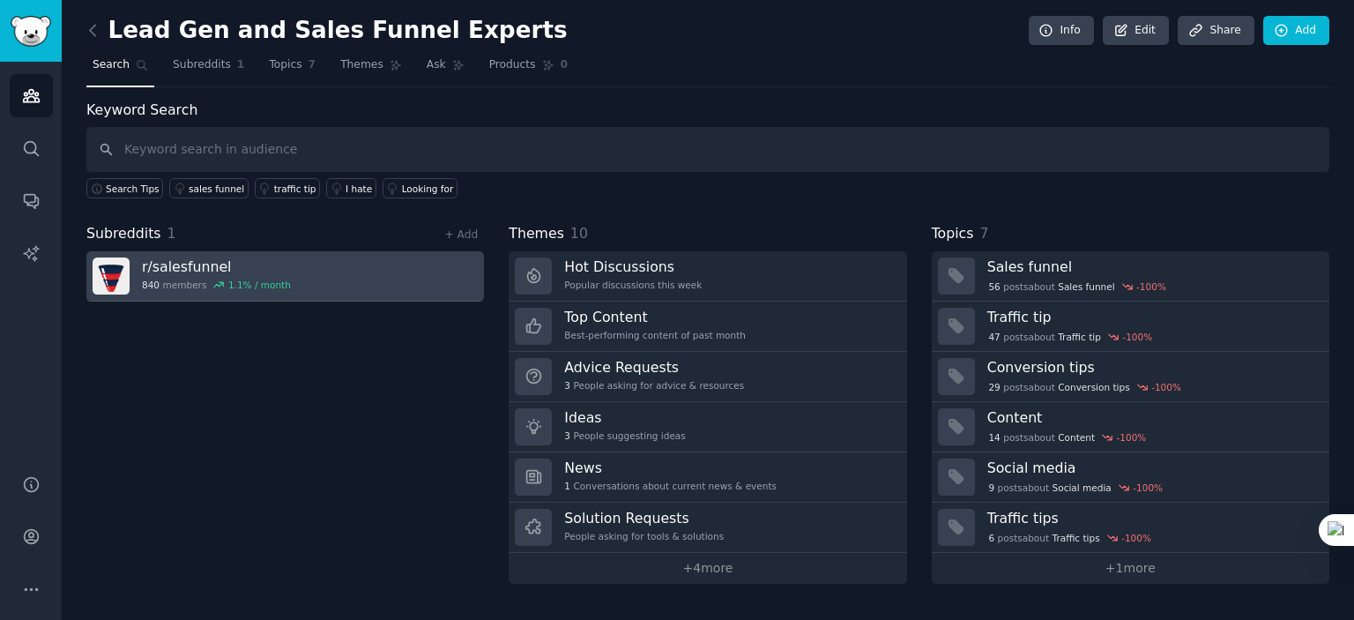
click at [289, 270] on link "r/ salesfunnel 840 members 1.1 % / month" at bounding box center [285, 276] width 398 height 50
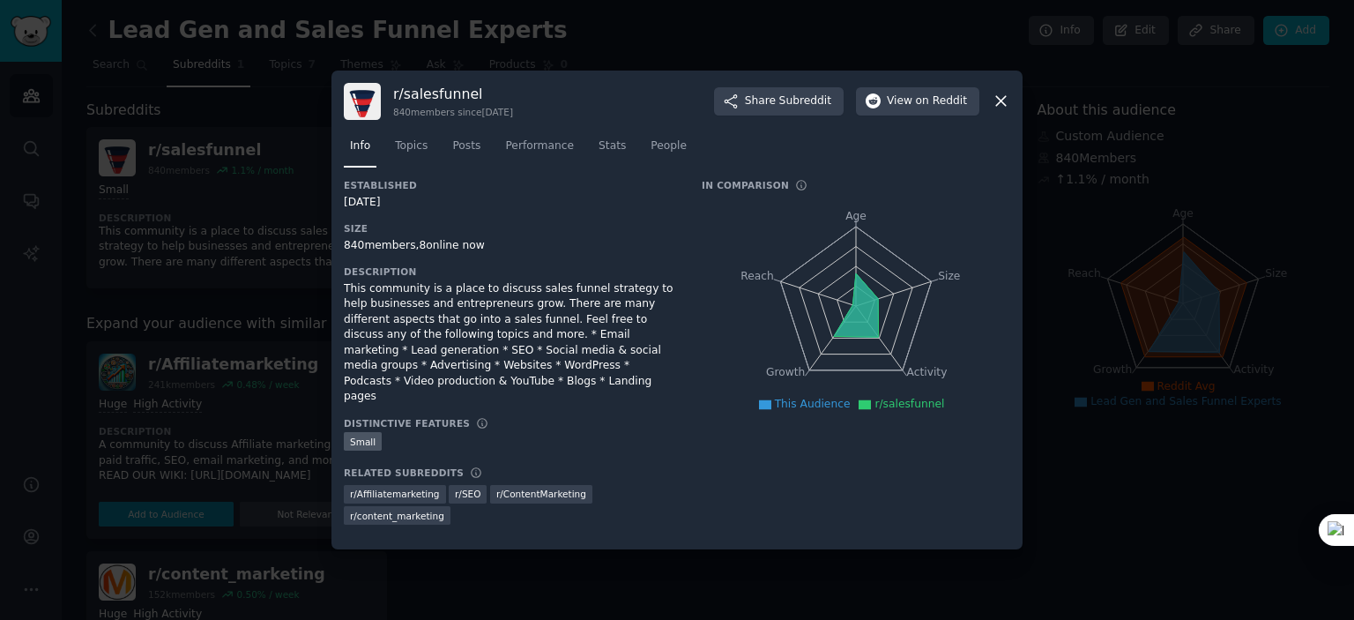
click at [272, 401] on div at bounding box center [677, 310] width 1354 height 620
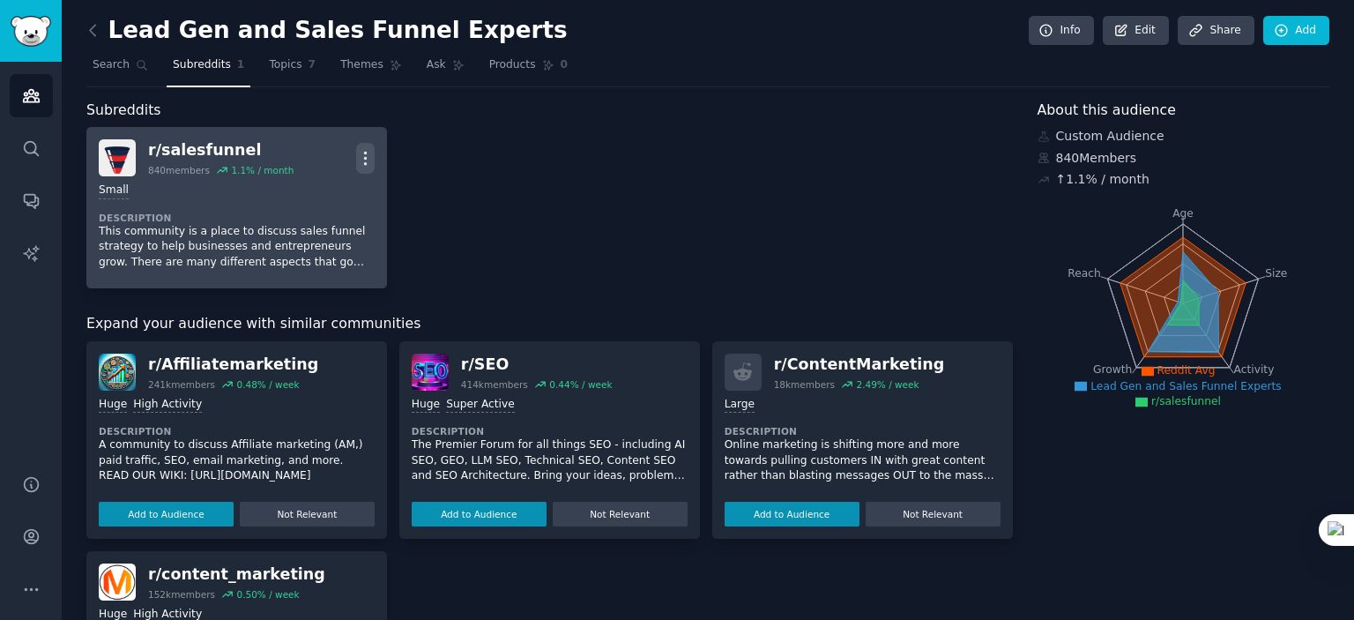
click at [367, 152] on icon "button" at bounding box center [365, 158] width 19 height 19
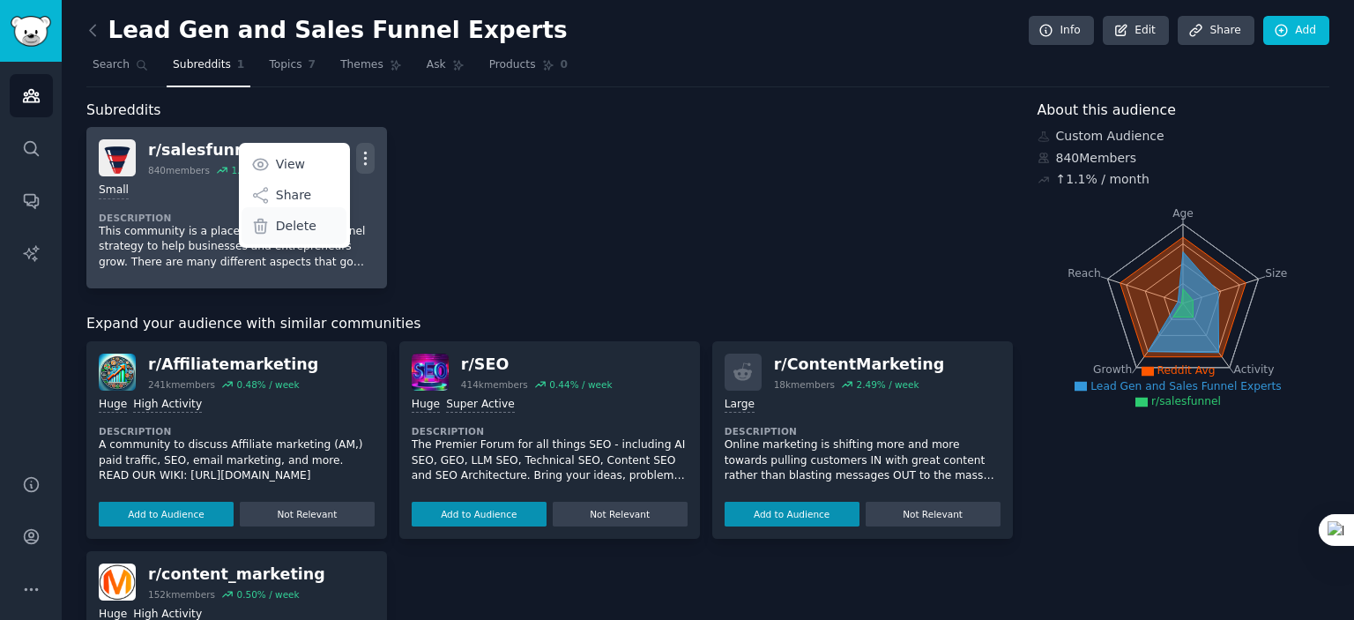
click at [303, 222] on p "Delete" at bounding box center [296, 226] width 41 height 19
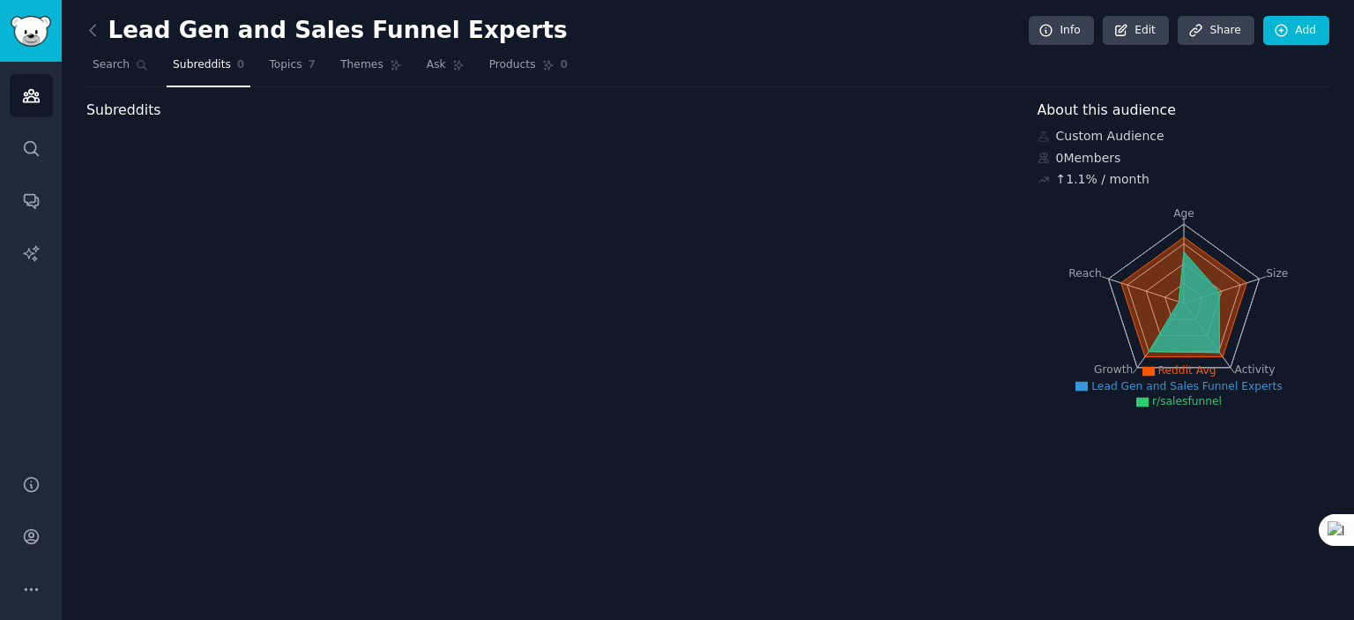
click at [315, 187] on div "Subreddits" at bounding box center [549, 257] width 927 height 315
click at [265, 184] on div "Subreddits" at bounding box center [549, 257] width 927 height 315
click at [212, 63] on span "Subreddits" at bounding box center [202, 65] width 58 height 16
click at [86, 57] on link "Search" at bounding box center [120, 69] width 68 height 36
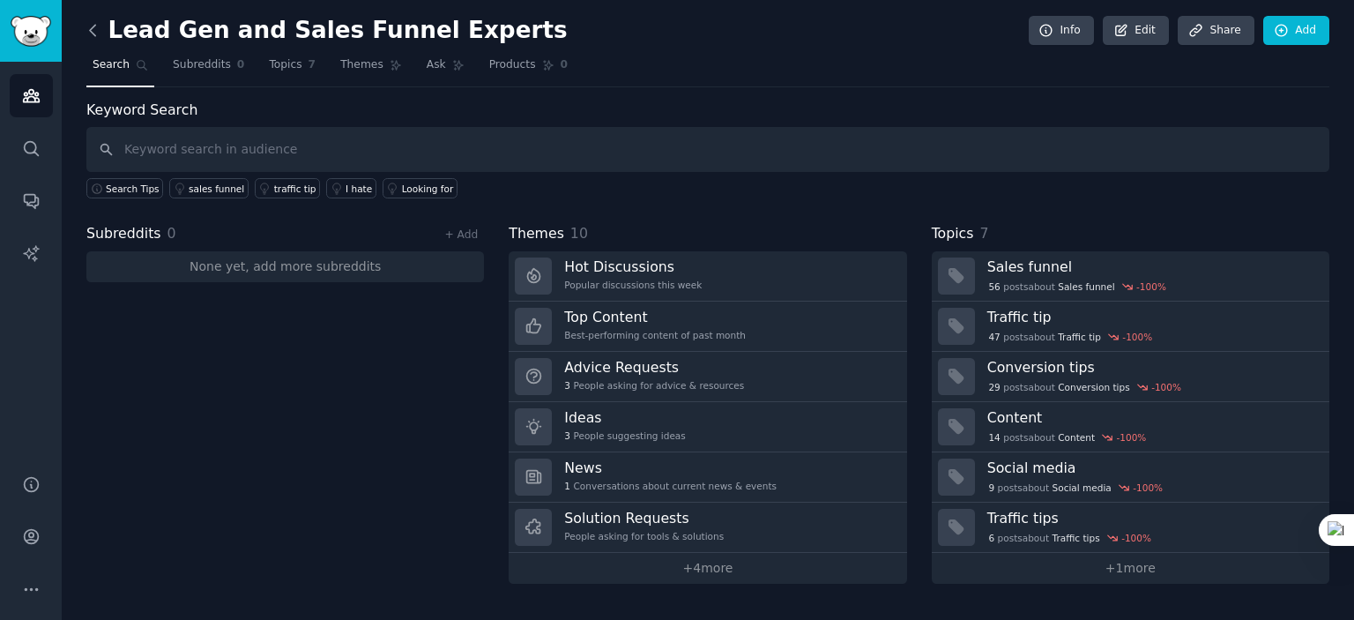
click at [90, 27] on icon at bounding box center [93, 30] width 19 height 19
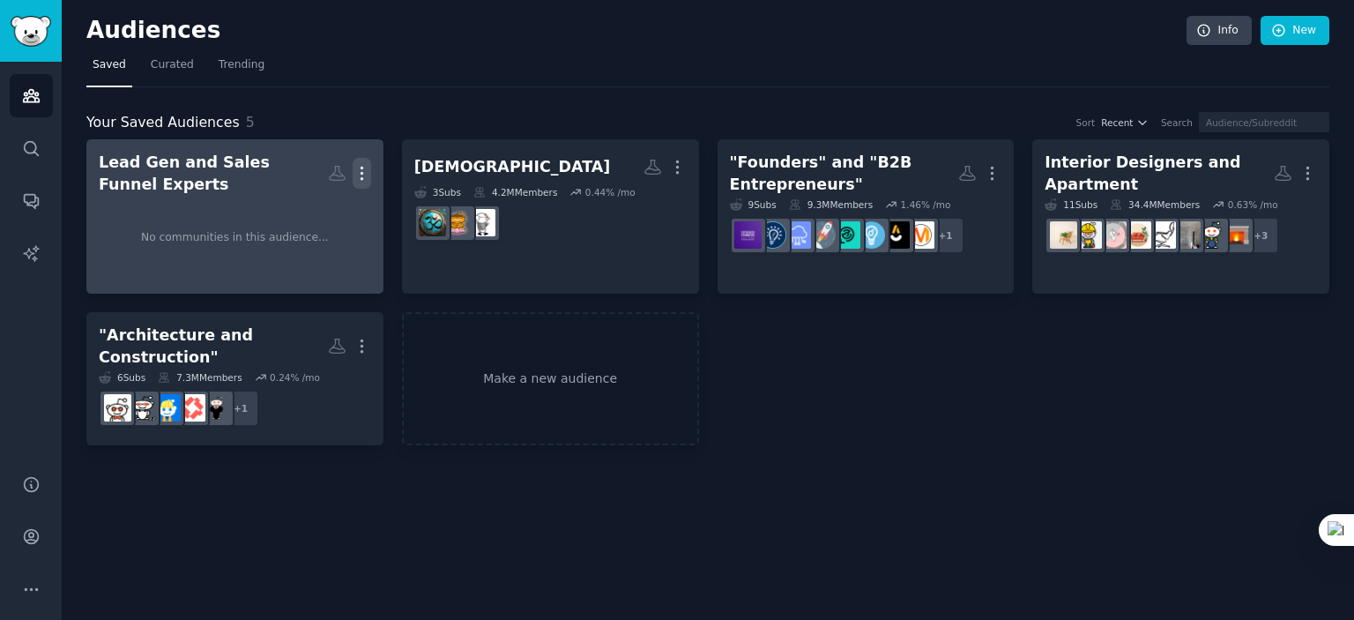
click at [359, 167] on icon "button" at bounding box center [362, 173] width 19 height 19
click at [317, 211] on p "Delete" at bounding box center [314, 210] width 41 height 19
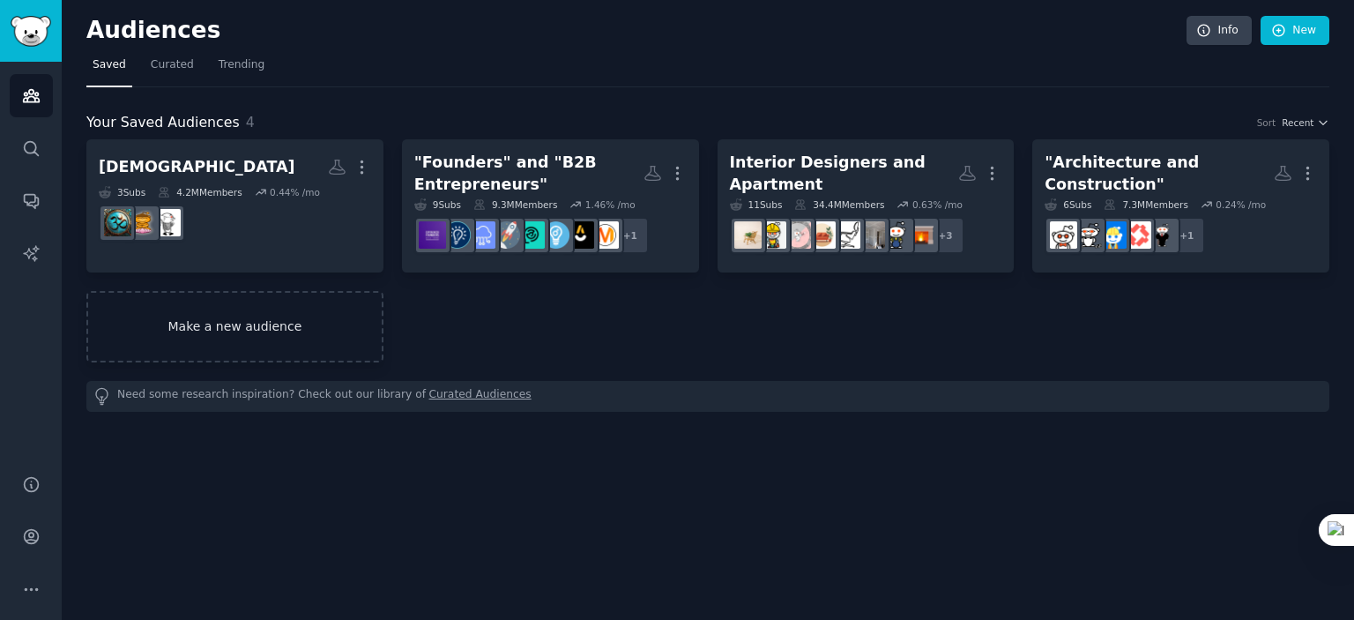
click at [309, 310] on link "Make a new audience" at bounding box center [234, 326] width 297 height 71
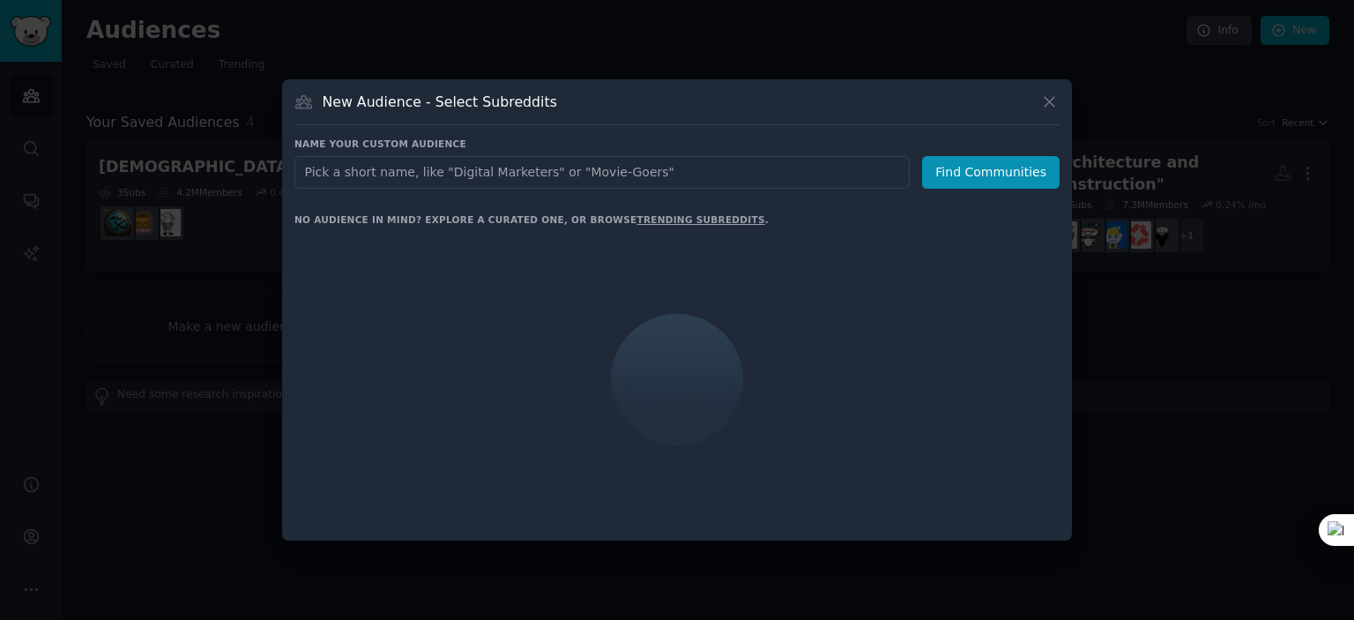
click at [439, 175] on input "text" at bounding box center [601, 172] width 615 height 33
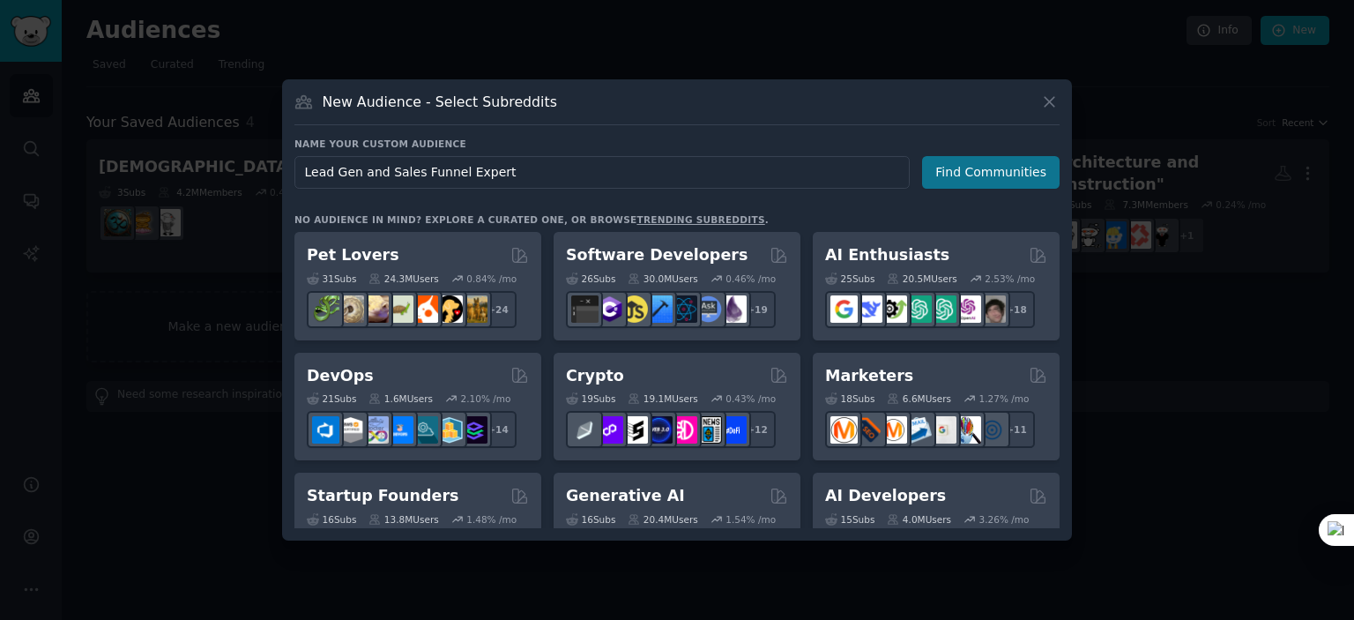
type input "Lead Gen and Sales Funnel Expert"
click at [965, 169] on button "Find Communities" at bounding box center [991, 172] width 138 height 33
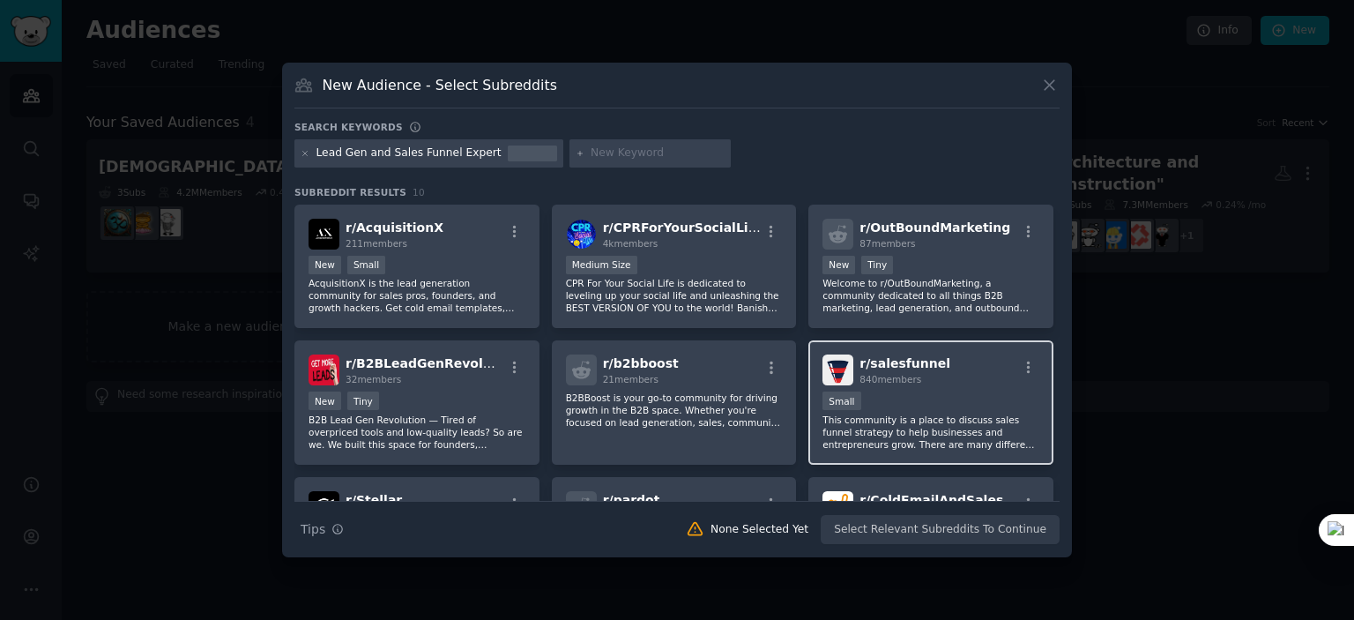
click at [939, 369] on div "r/ salesfunnel 840 members" at bounding box center [931, 369] width 217 height 31
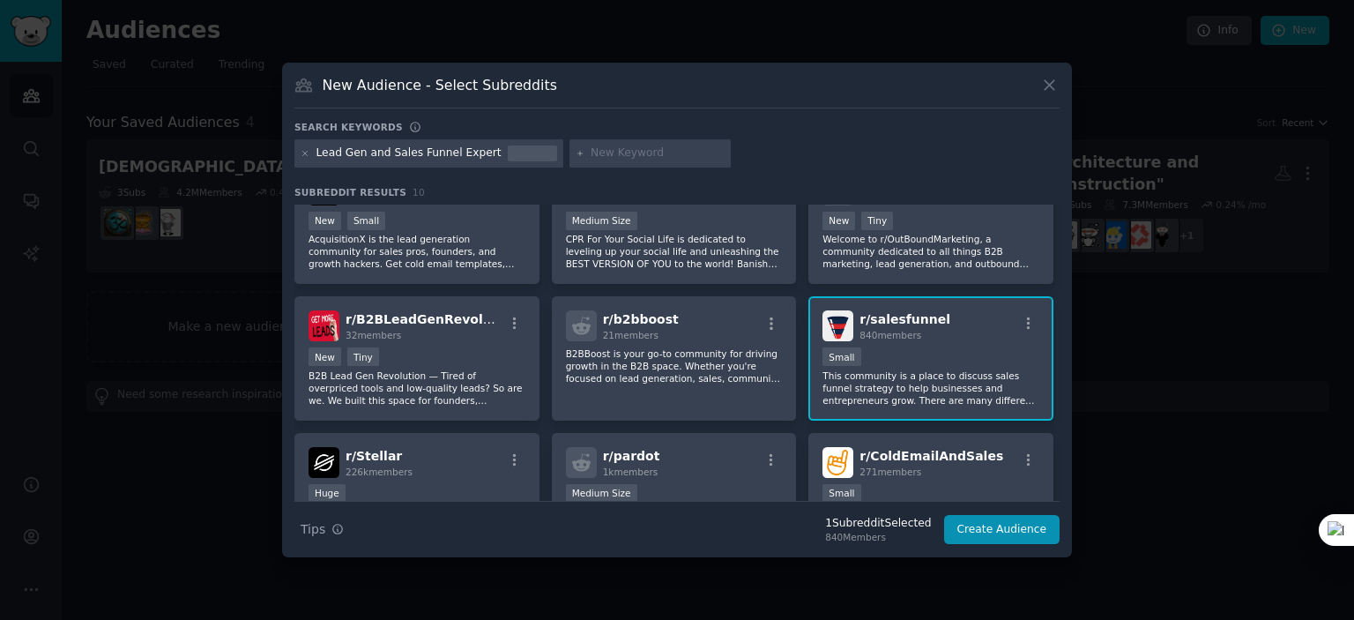
scroll to position [30, 0]
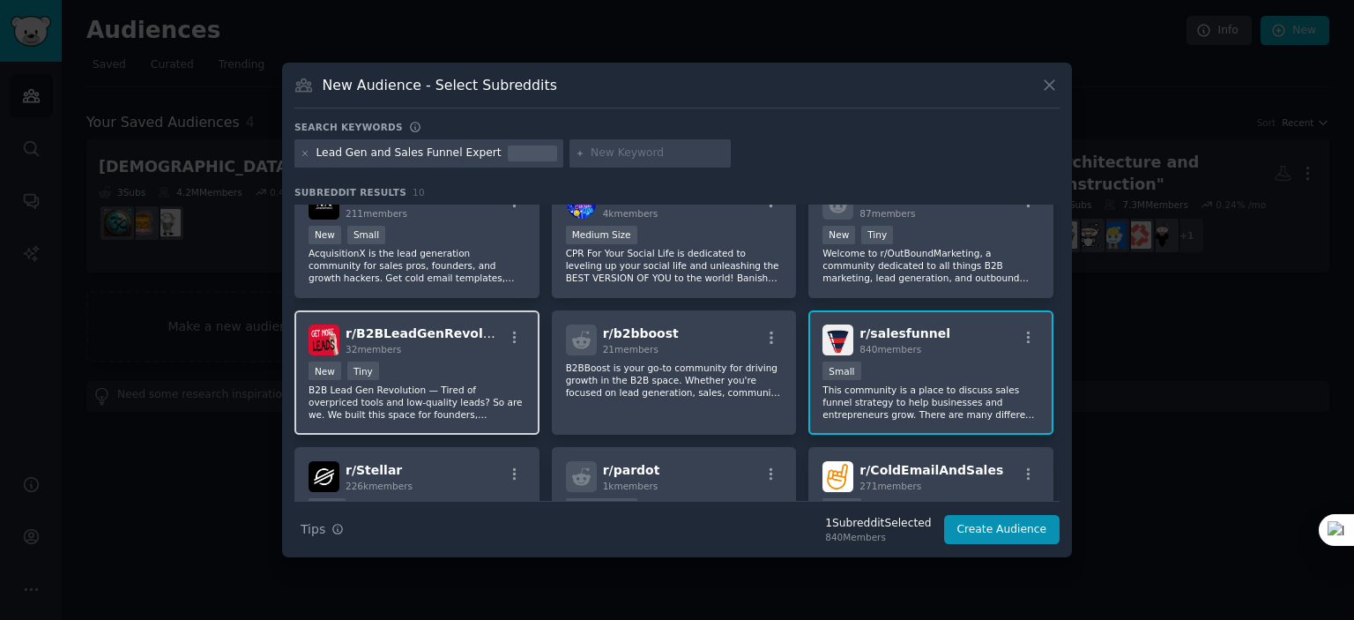
click at [493, 362] on div "New Tiny" at bounding box center [417, 372] width 217 height 22
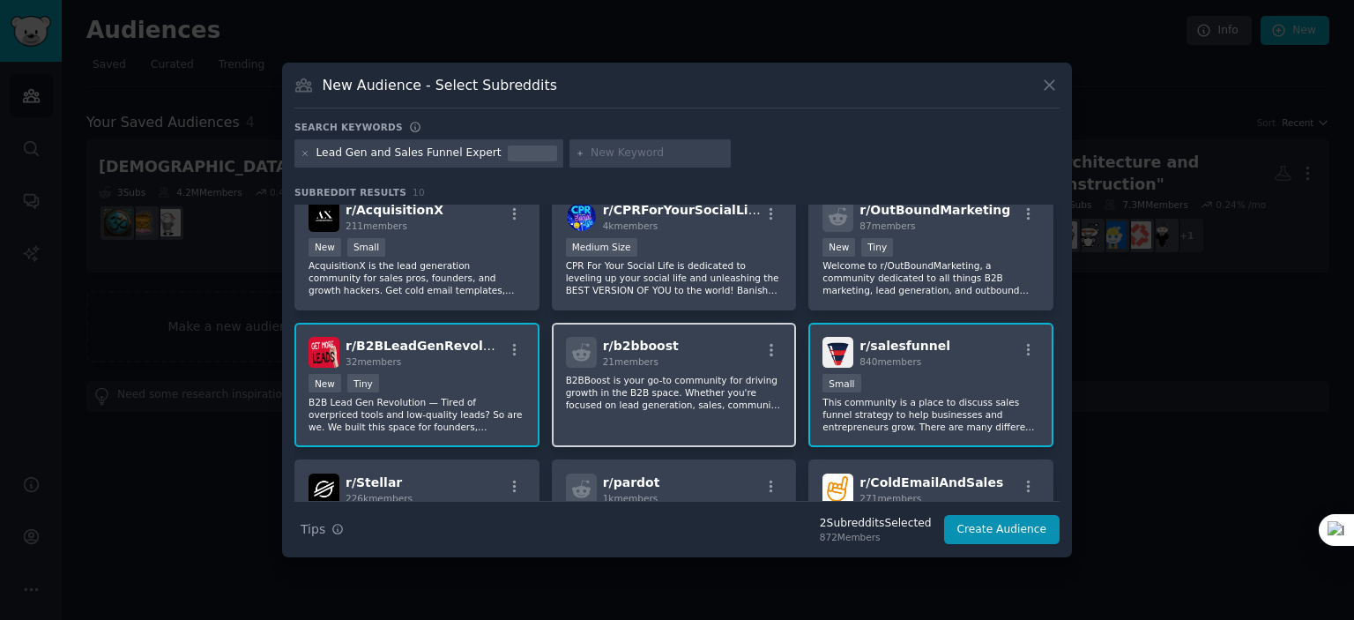
scroll to position [0, 0]
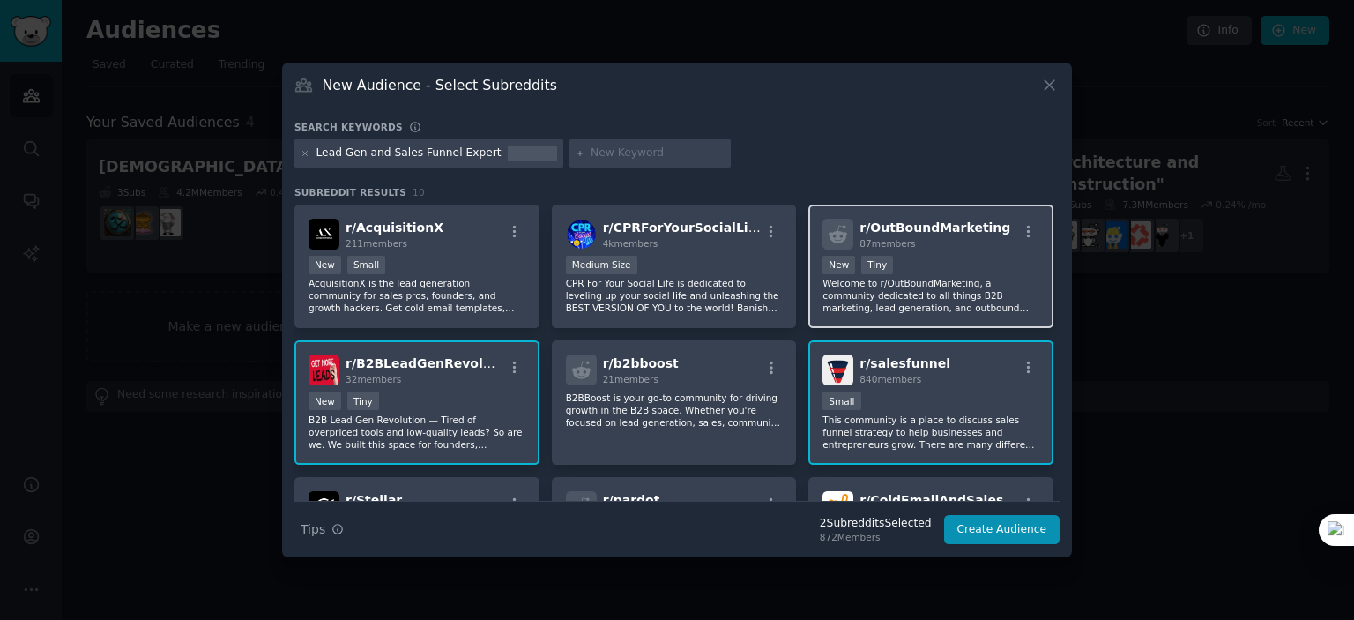
click at [973, 272] on div "New Tiny" at bounding box center [931, 267] width 217 height 22
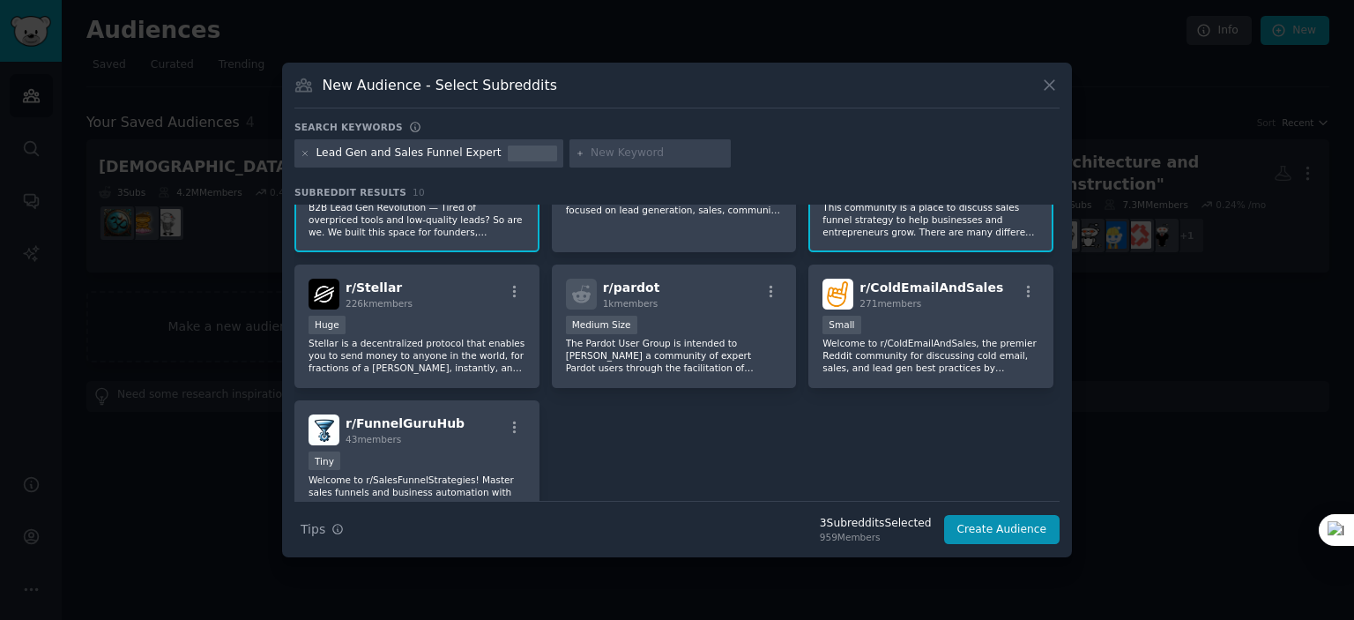
scroll to position [206, 0]
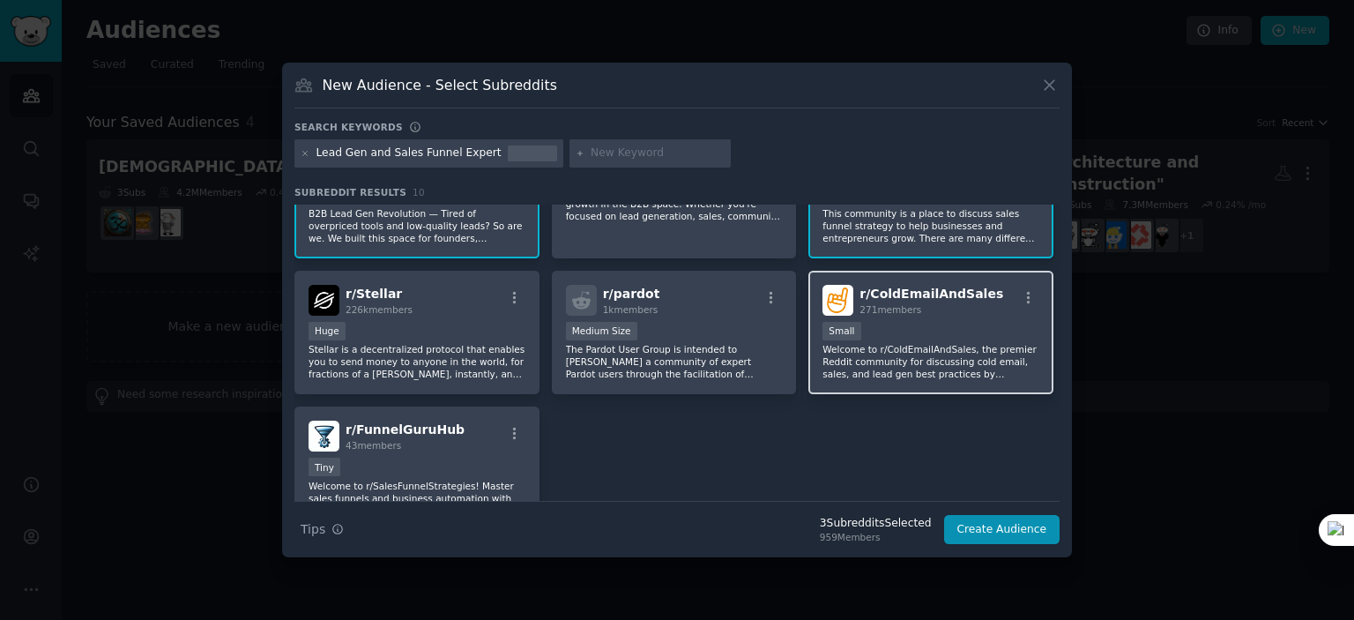
click at [902, 331] on div "Small" at bounding box center [931, 333] width 217 height 22
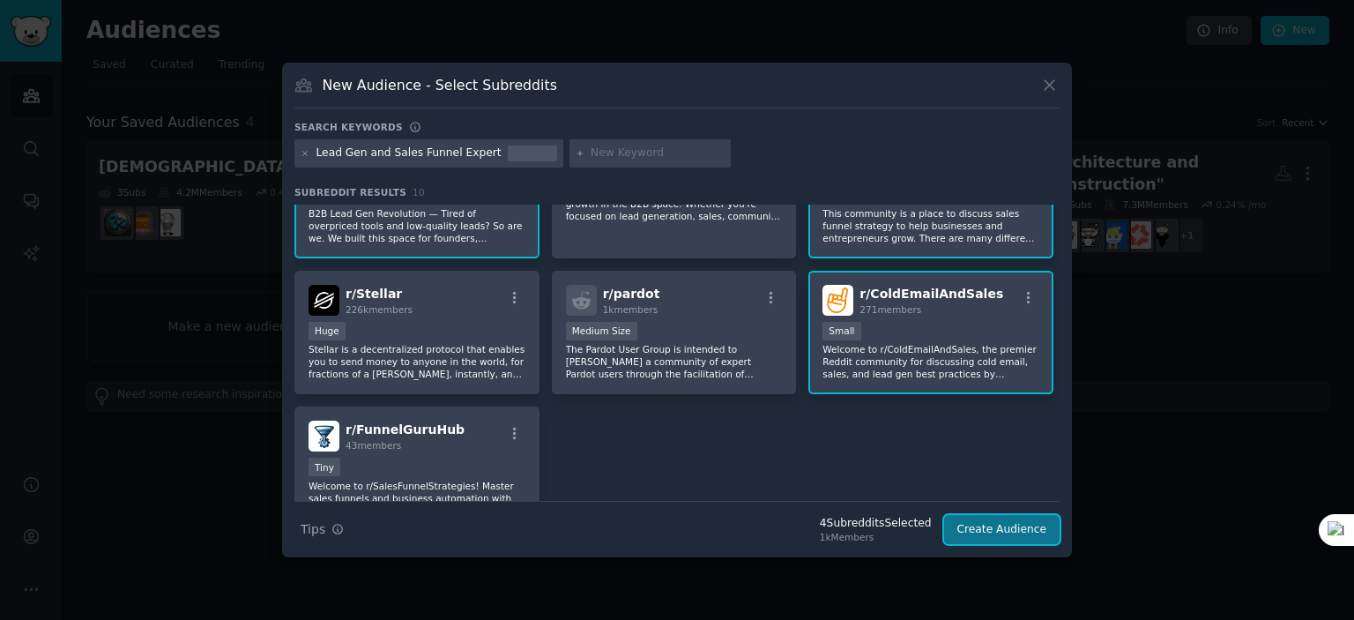
click at [996, 533] on button "Create Audience" at bounding box center [1002, 530] width 116 height 30
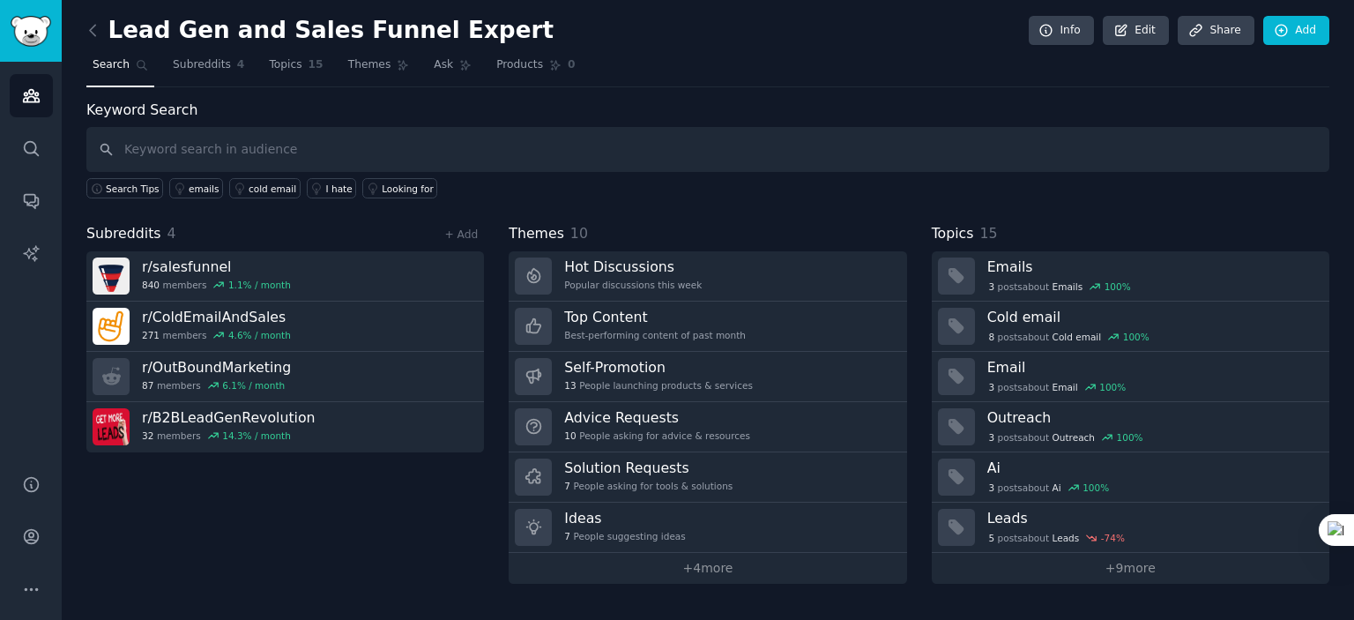
click at [327, 487] on div "Subreddits 4 + Add r/ salesfunnel 840 members 1.1 % / month r/ ColdEmailAndSale…" at bounding box center [285, 403] width 398 height 361
click at [395, 558] on div "Subreddits 4 + Add r/ salesfunnel 840 members 1.1 % / month r/ ColdEmailAndSale…" at bounding box center [285, 403] width 398 height 361
click at [205, 66] on span "Subreddits" at bounding box center [202, 65] width 58 height 16
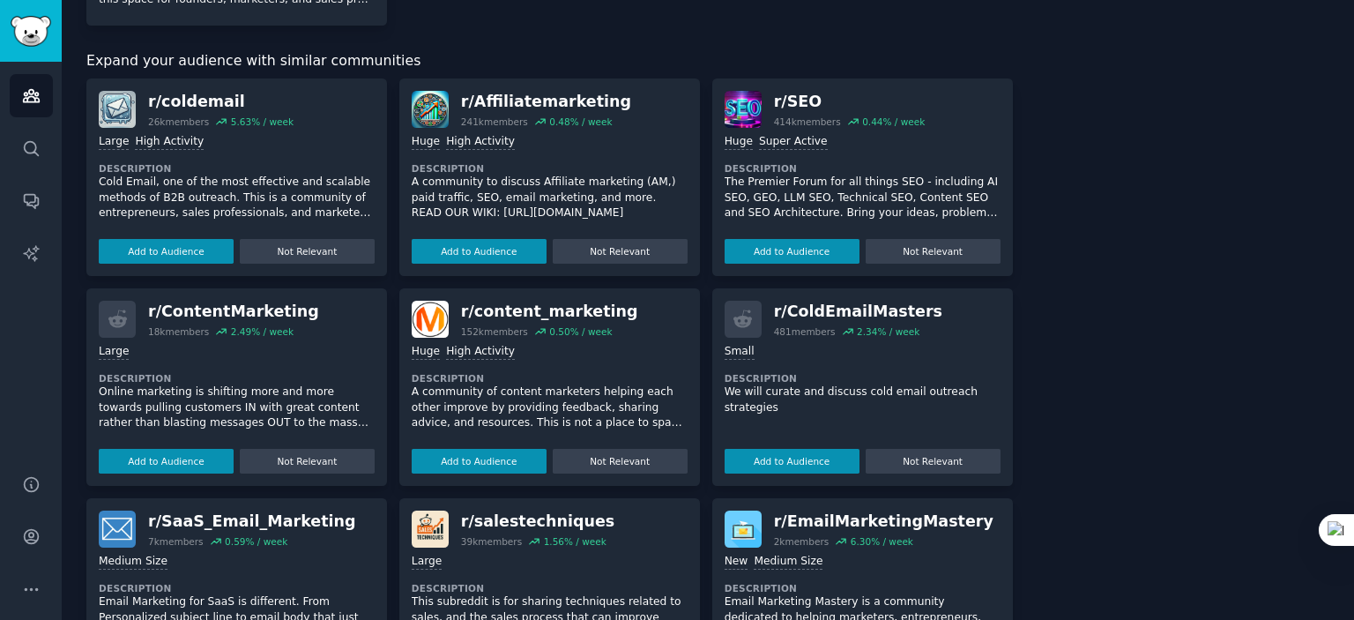
scroll to position [441, 0]
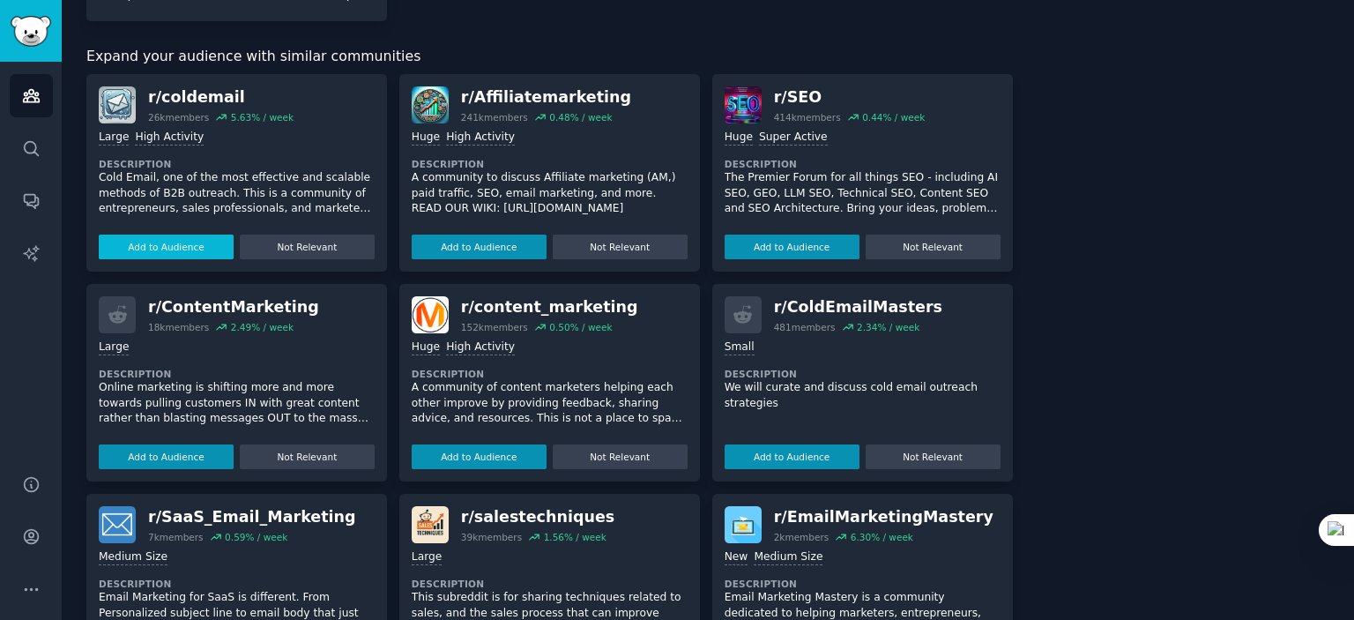
click at [193, 246] on button "Add to Audience" at bounding box center [166, 247] width 135 height 25
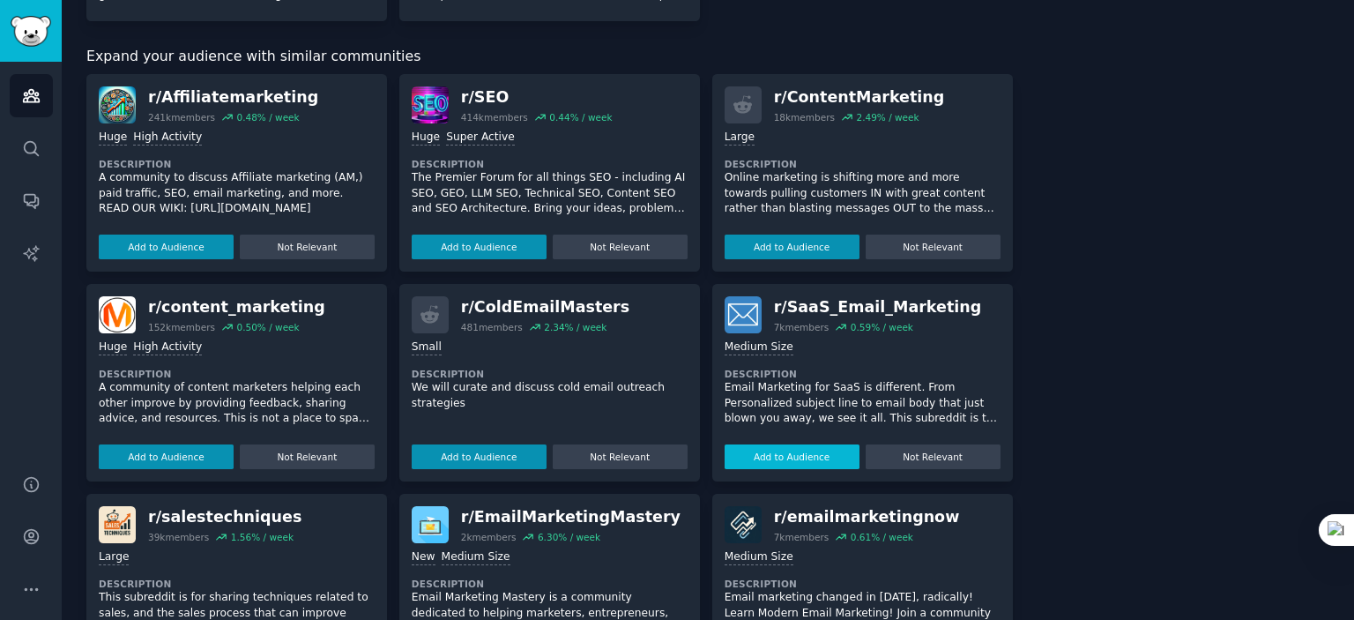
click at [758, 460] on button "Add to Audience" at bounding box center [792, 456] width 135 height 25
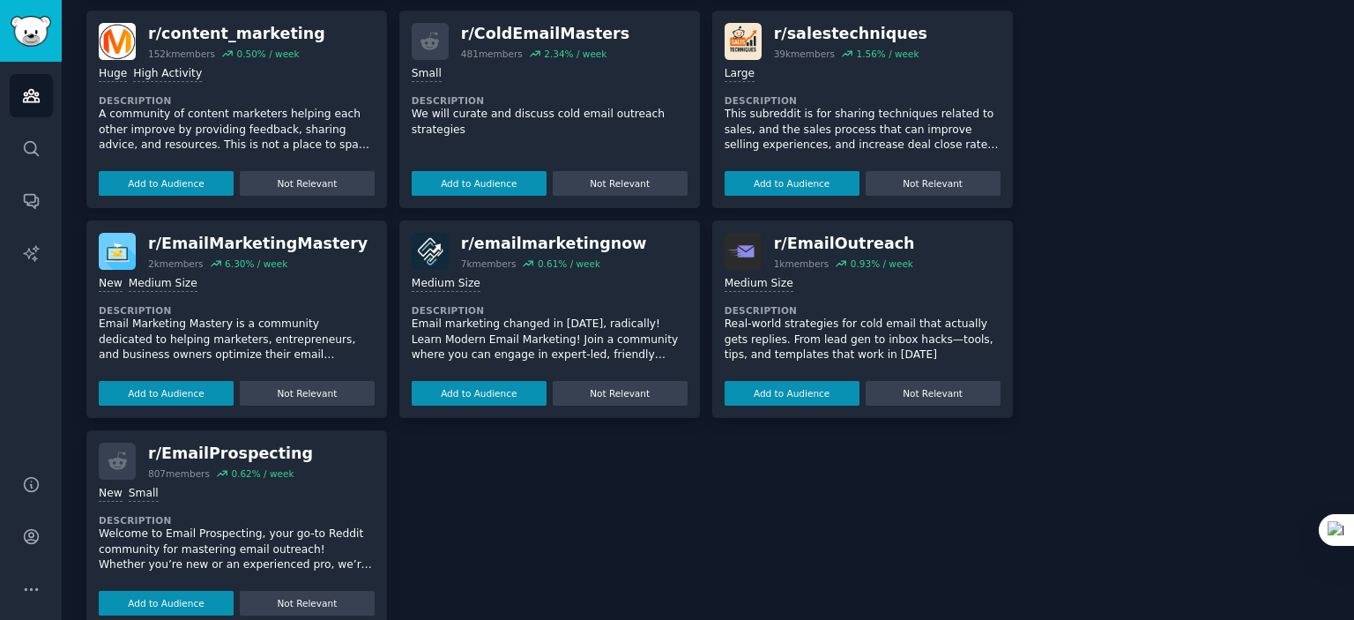
scroll to position [744, 0]
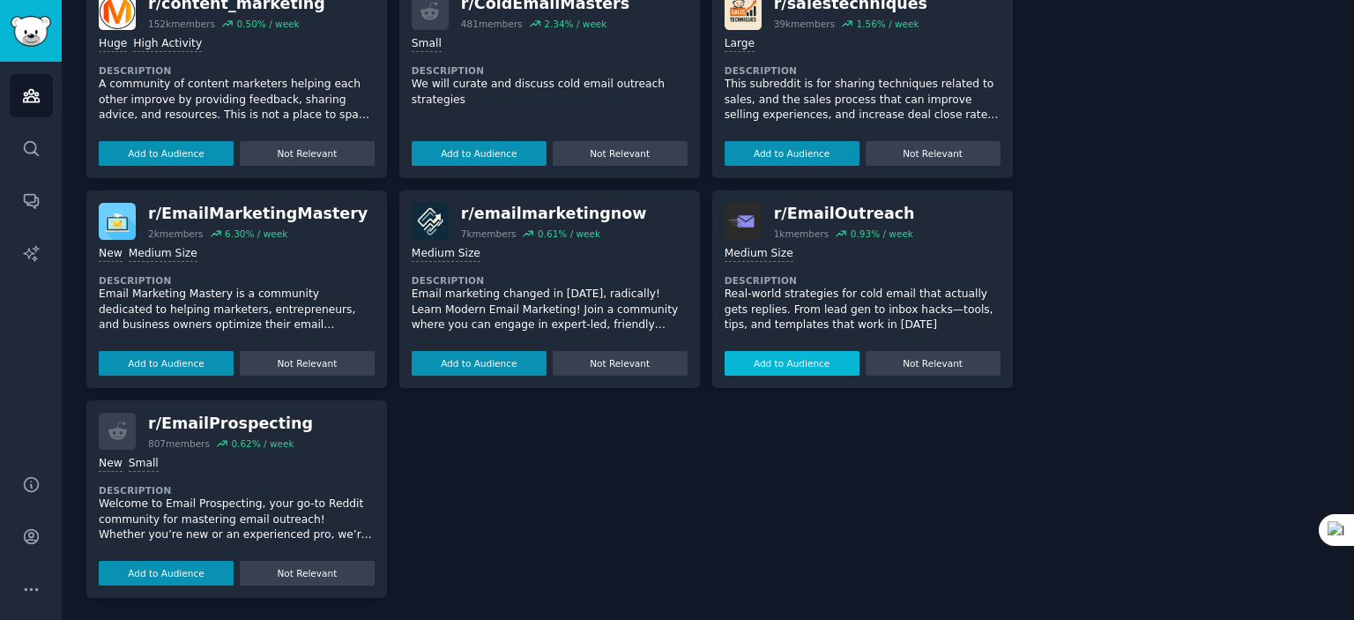
click at [765, 366] on button "Add to Audience" at bounding box center [792, 363] width 135 height 25
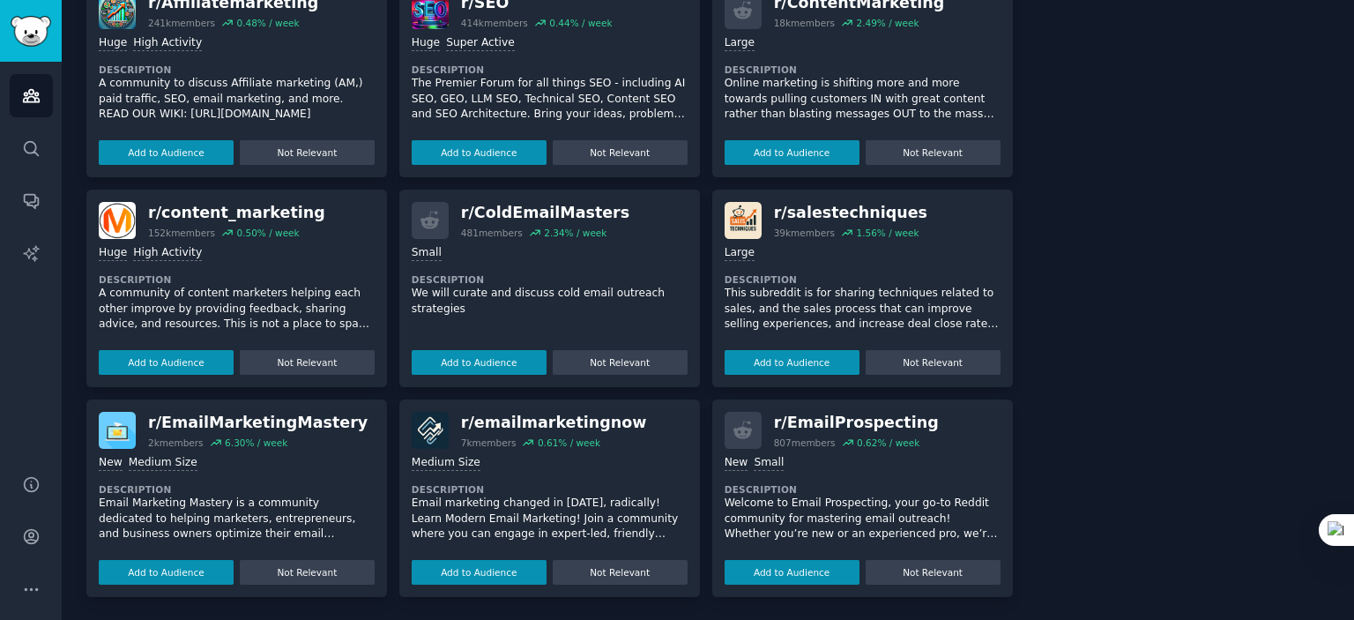
scroll to position [709, 0]
click at [758, 573] on button "Add to Audience" at bounding box center [792, 572] width 135 height 25
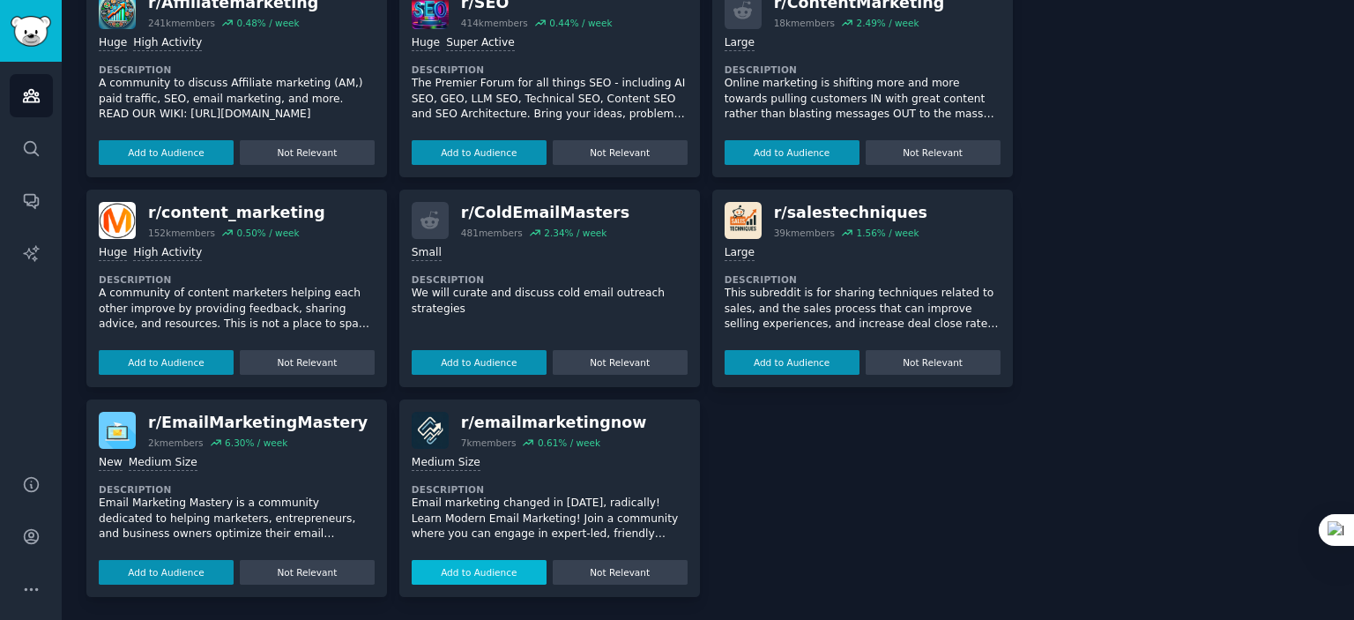
drag, startPoint x: 160, startPoint y: 567, endPoint x: 205, endPoint y: 564, distance: 44.2
click at [163, 567] on button "Add to Audience" at bounding box center [166, 572] width 135 height 25
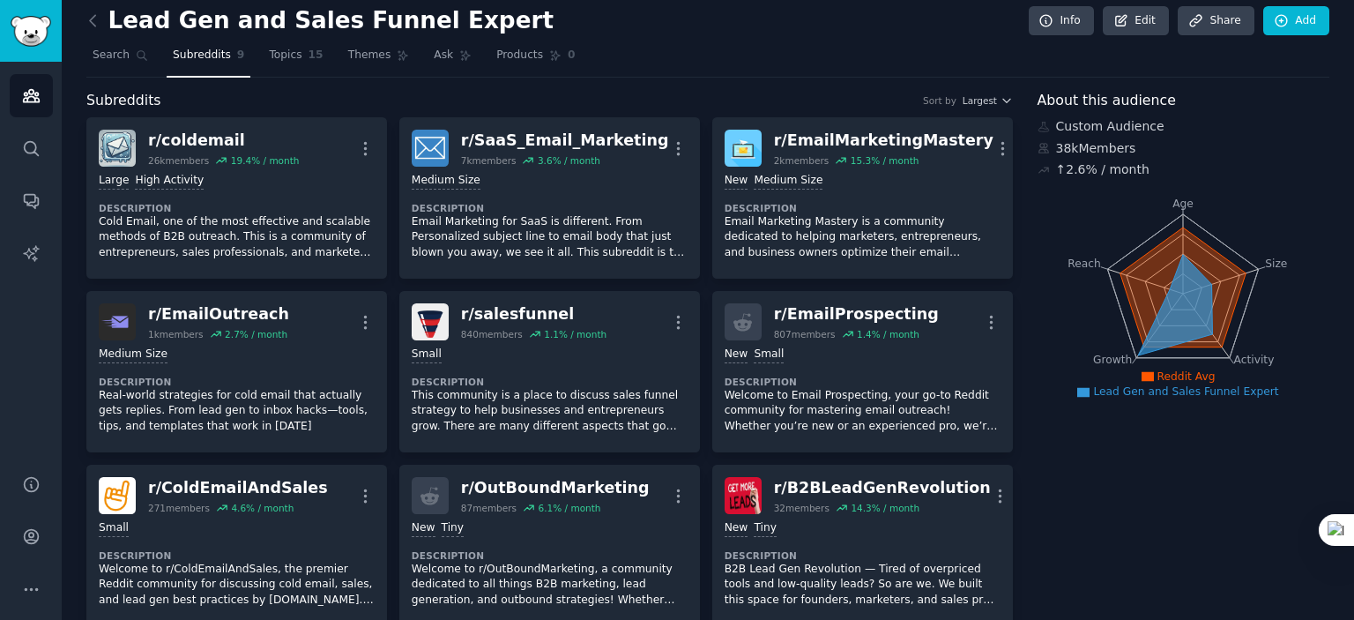
scroll to position [0, 0]
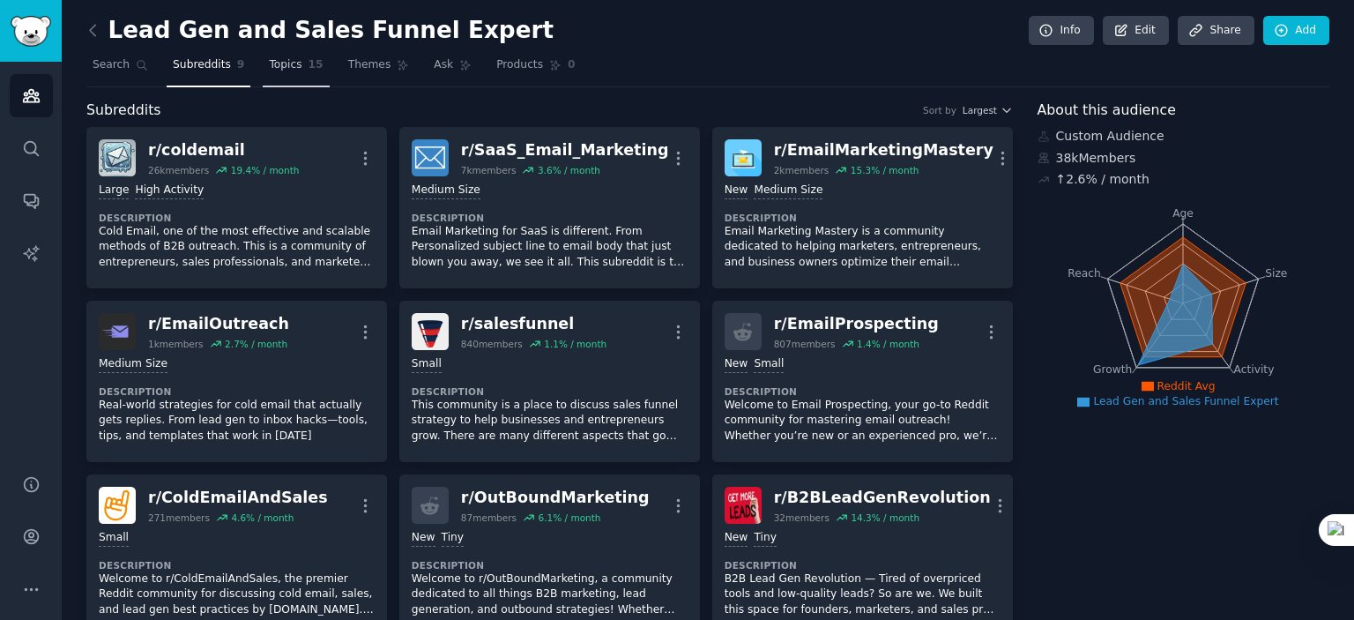
click at [284, 73] on link "Topics 15" at bounding box center [296, 69] width 66 height 36
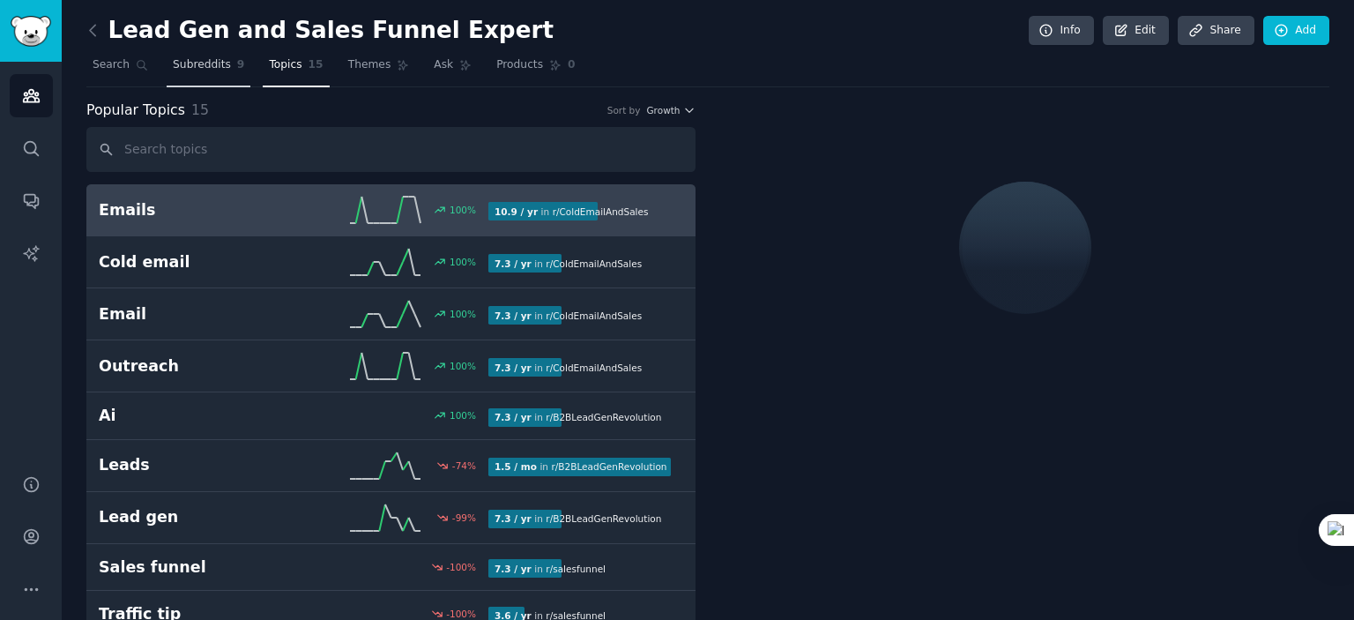
click at [195, 66] on span "Subreddits" at bounding box center [202, 65] width 58 height 16
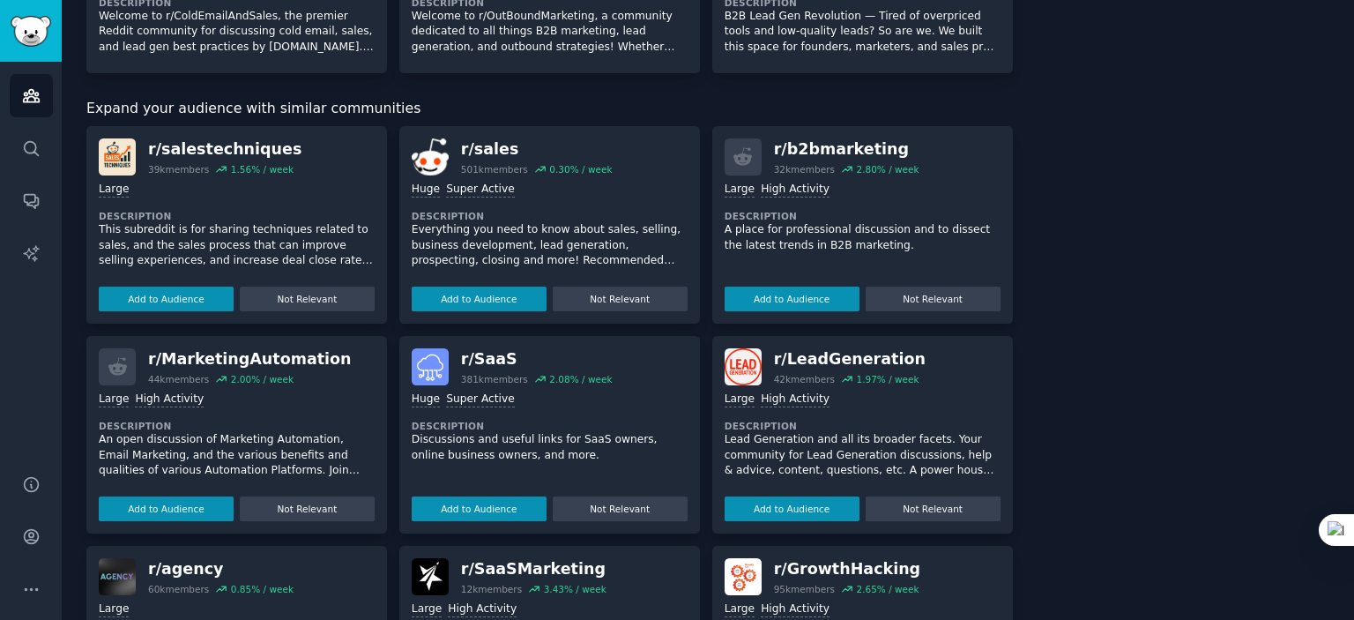
scroll to position [565, 0]
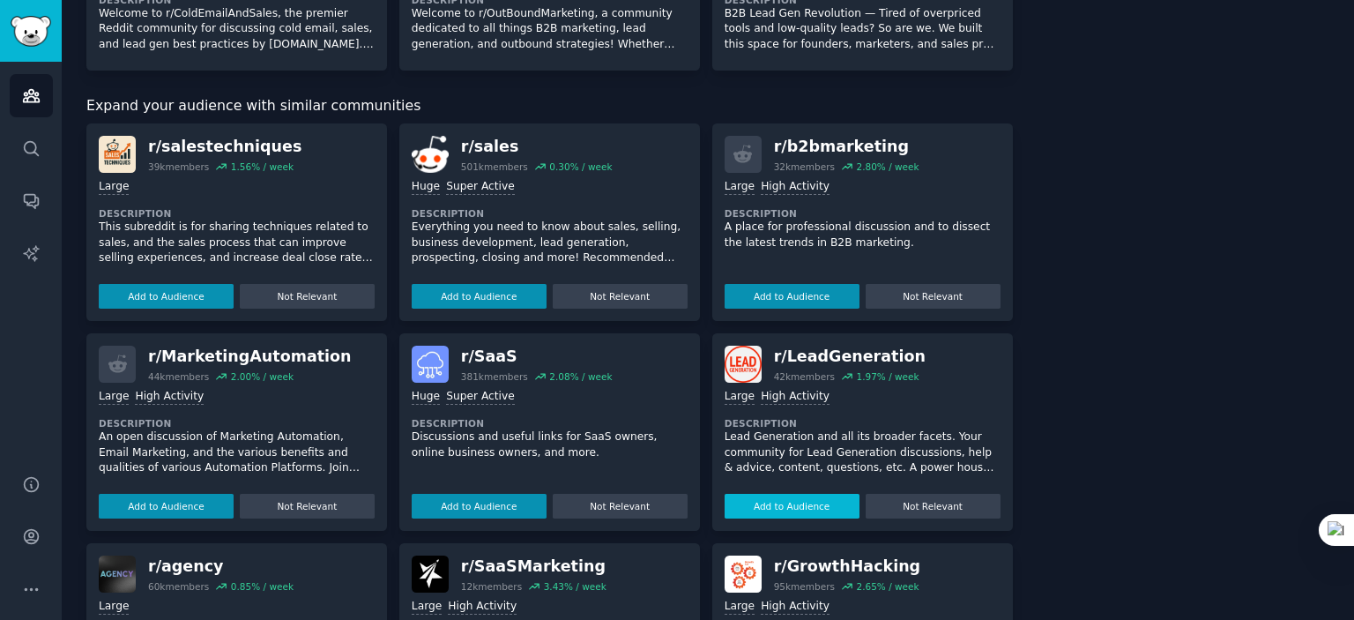
click at [798, 498] on button "Add to Audience" at bounding box center [792, 506] width 135 height 25
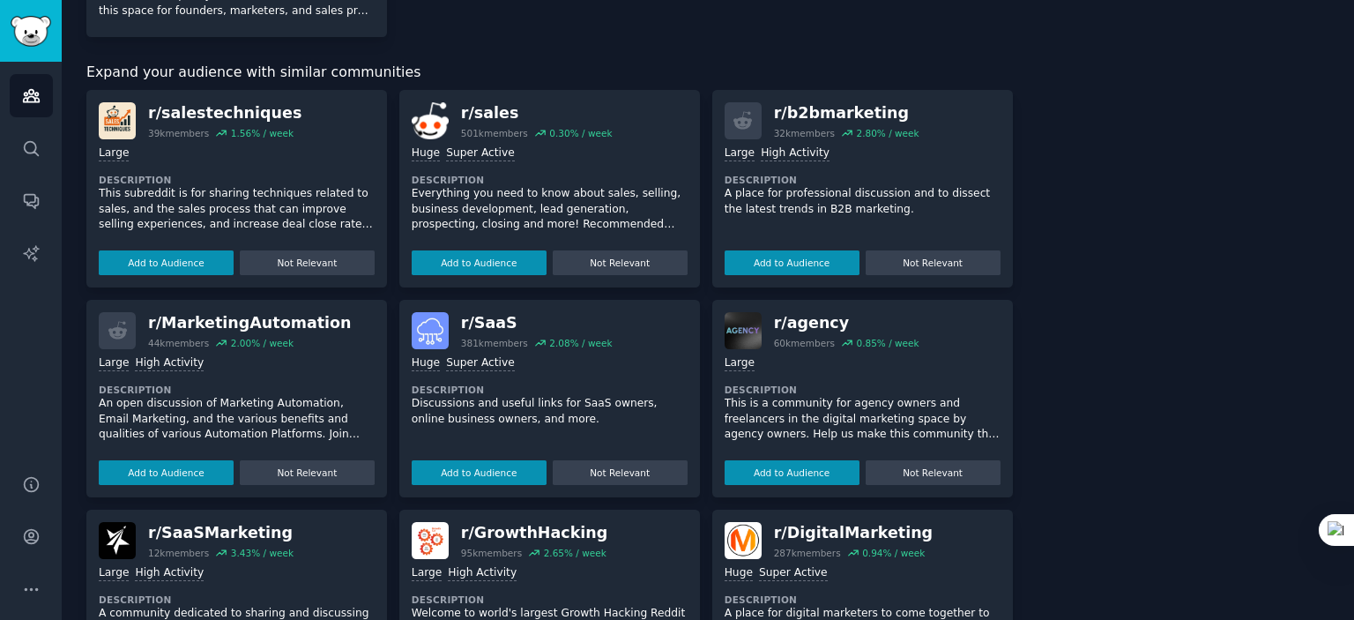
scroll to position [739, 0]
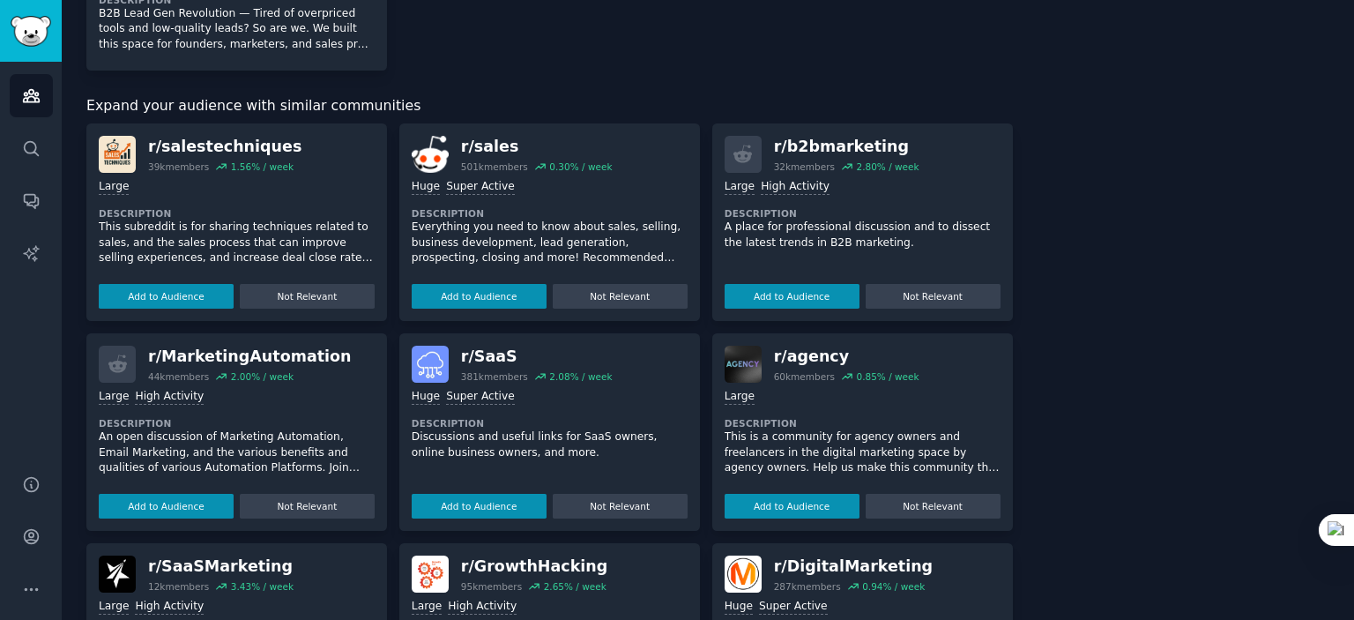
click at [1076, 452] on div "About this audience Custom Audience 81k Members ↑ 2.6 % / month Age Size Activi…" at bounding box center [1184, 156] width 293 height 1590
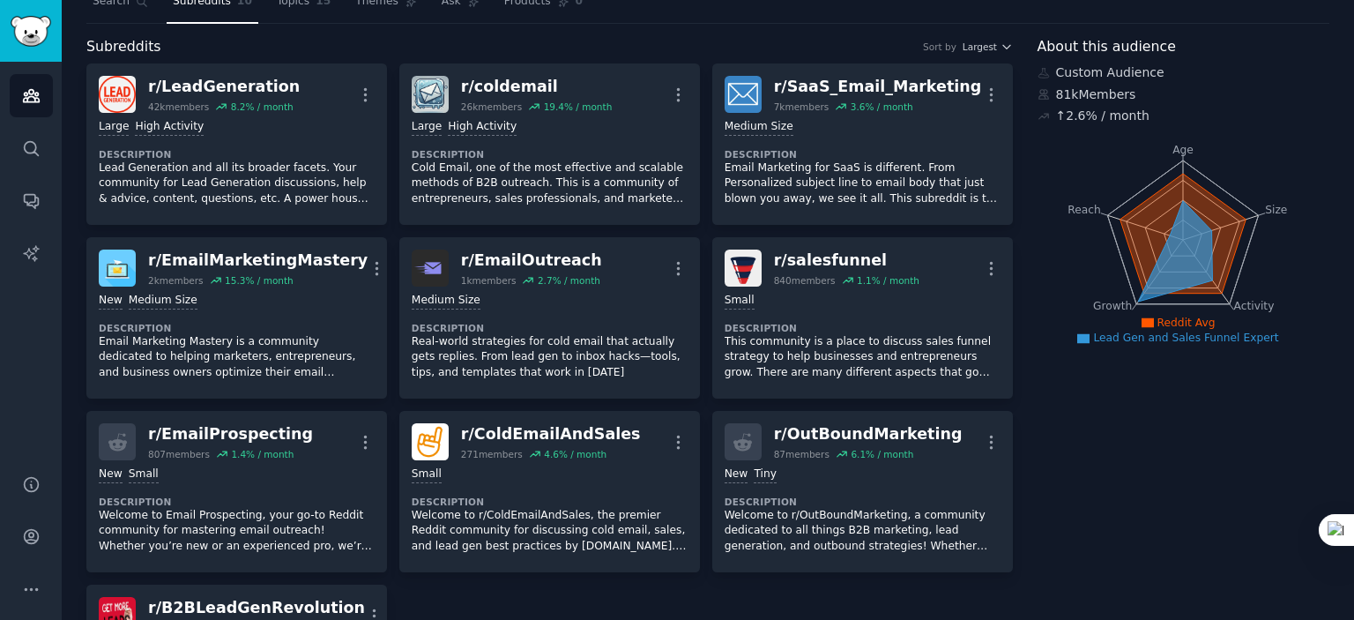
scroll to position [0, 0]
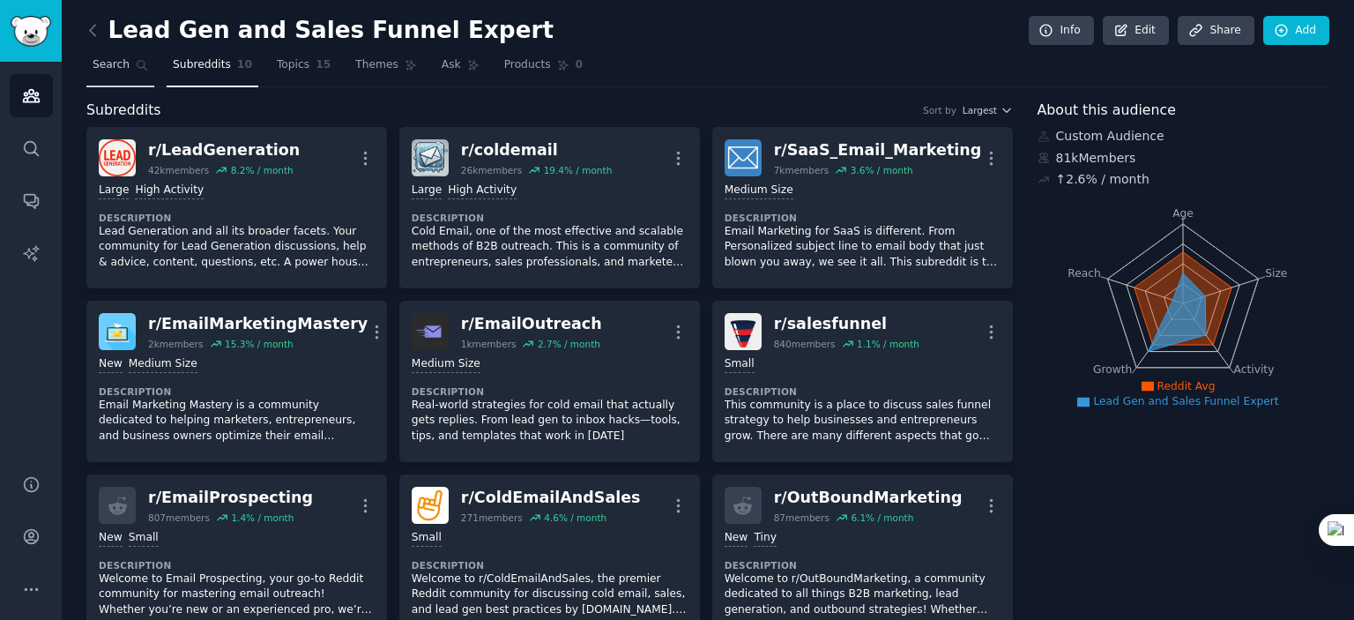
click at [124, 63] on span "Search" at bounding box center [111, 65] width 37 height 16
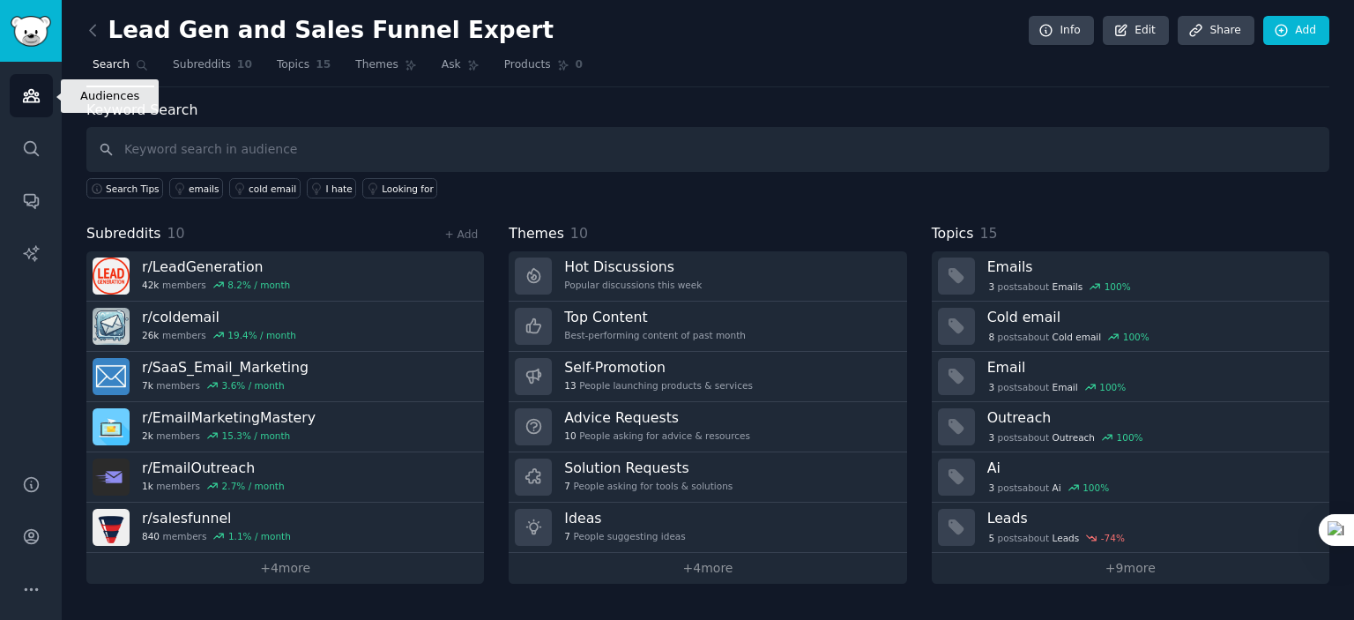
click at [29, 98] on icon "Sidebar" at bounding box center [31, 95] width 19 height 19
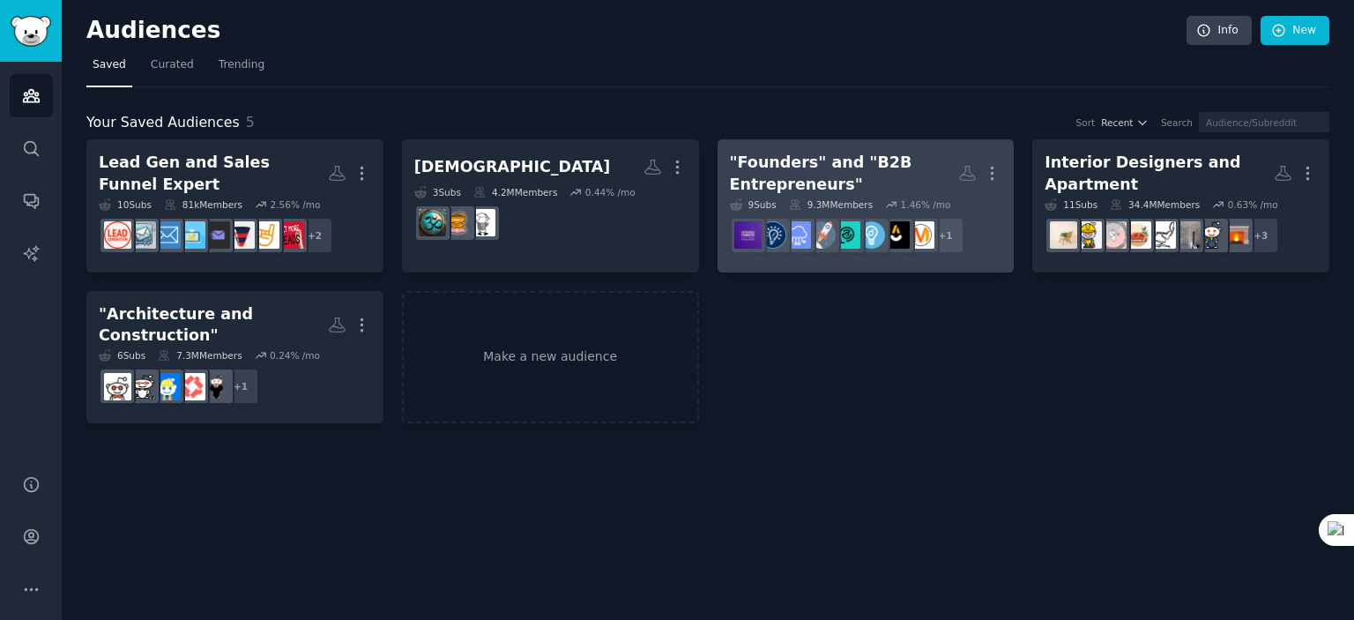
click at [942, 184] on div ""Founders" and "B2B Entrepreneurs"" at bounding box center [844, 173] width 229 height 43
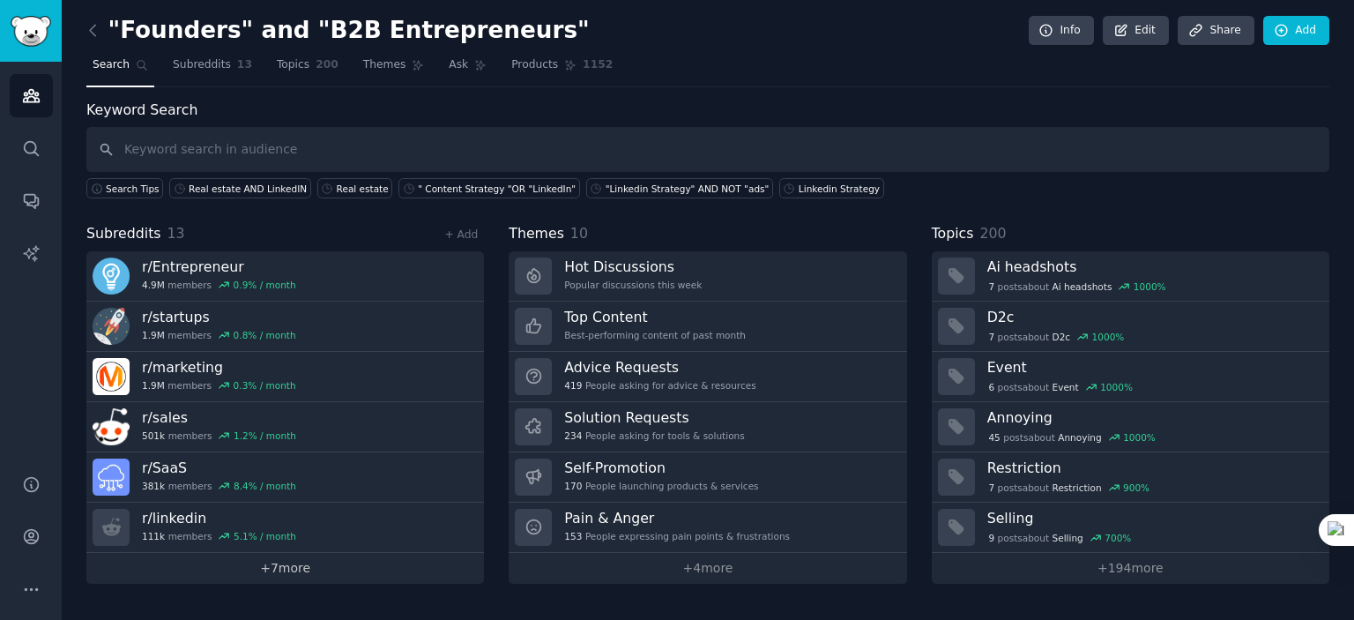
click at [273, 561] on link "+ 7 more" at bounding box center [285, 568] width 398 height 31
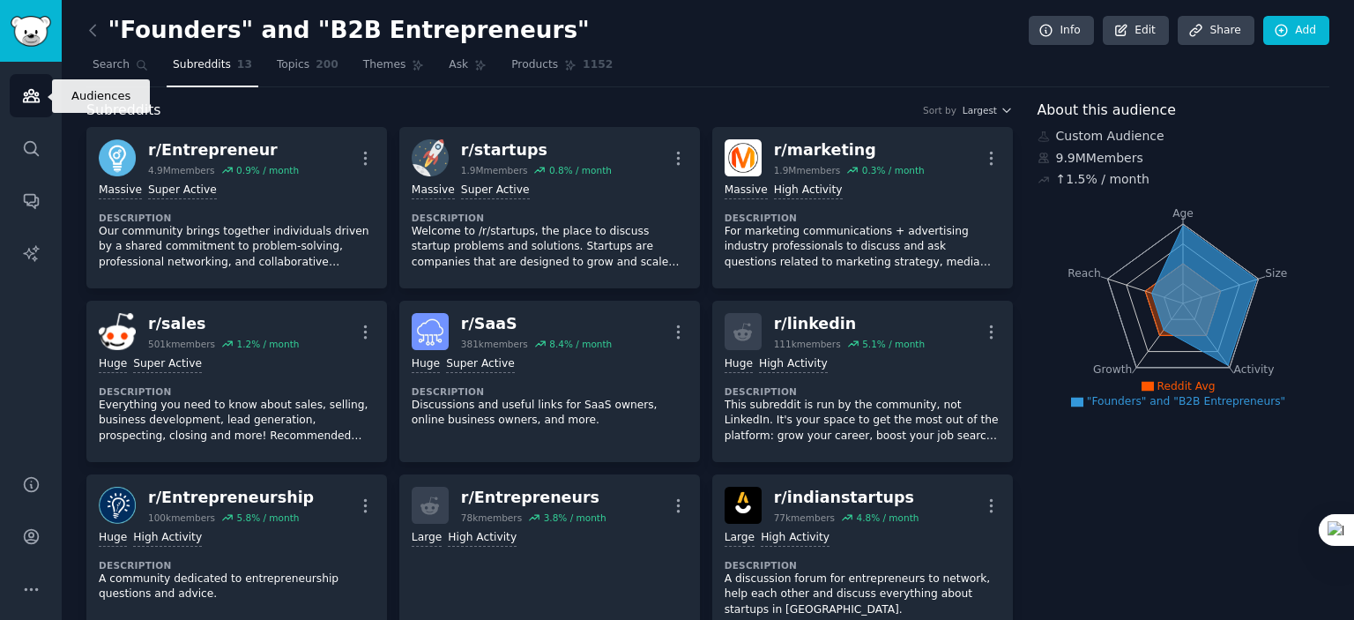
click at [30, 102] on icon "Sidebar" at bounding box center [31, 95] width 19 height 19
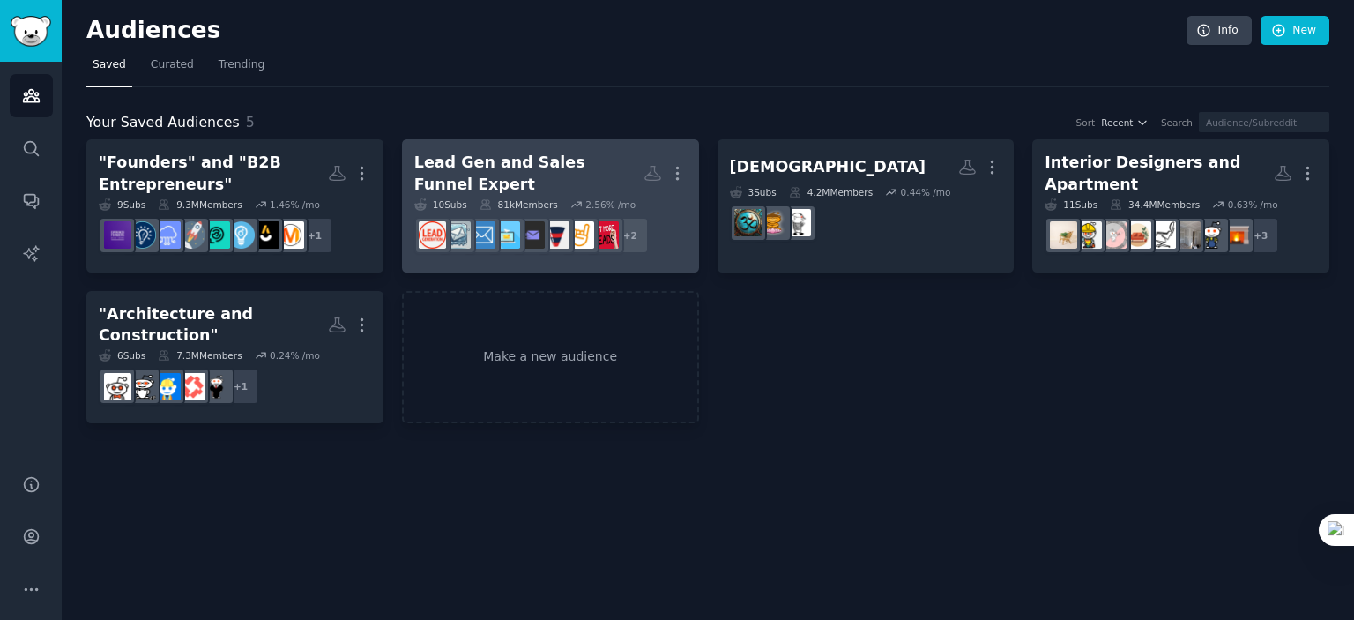
click at [562, 179] on div "Lead Gen and Sales Funnel Expert" at bounding box center [528, 173] width 229 height 43
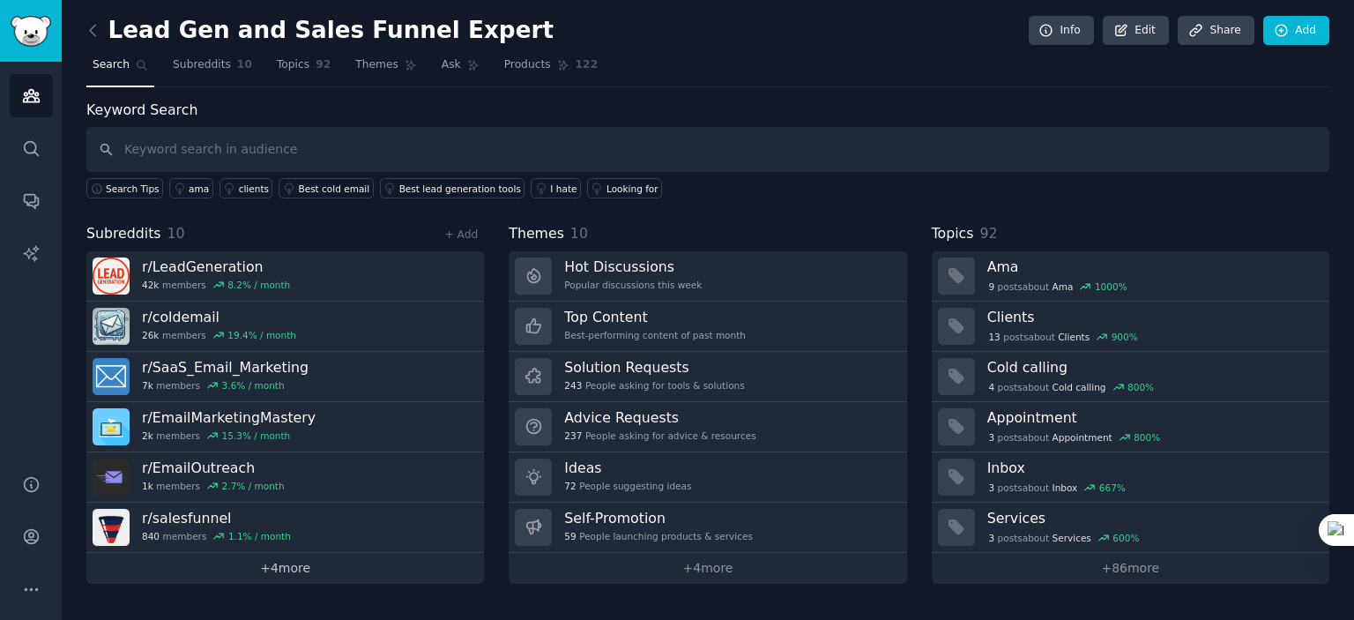
click at [308, 570] on link "+ 4 more" at bounding box center [285, 568] width 398 height 31
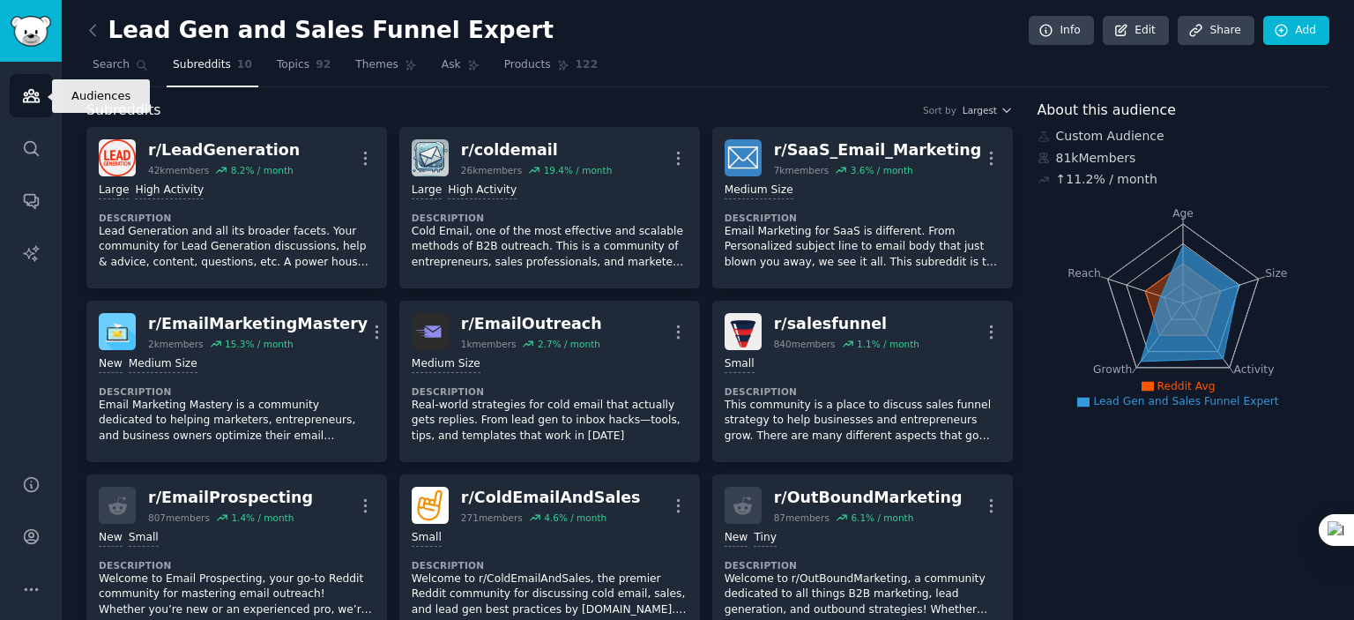
click at [32, 101] on icon "Sidebar" at bounding box center [31, 95] width 19 height 19
